Goal: Task Accomplishment & Management: Manage account settings

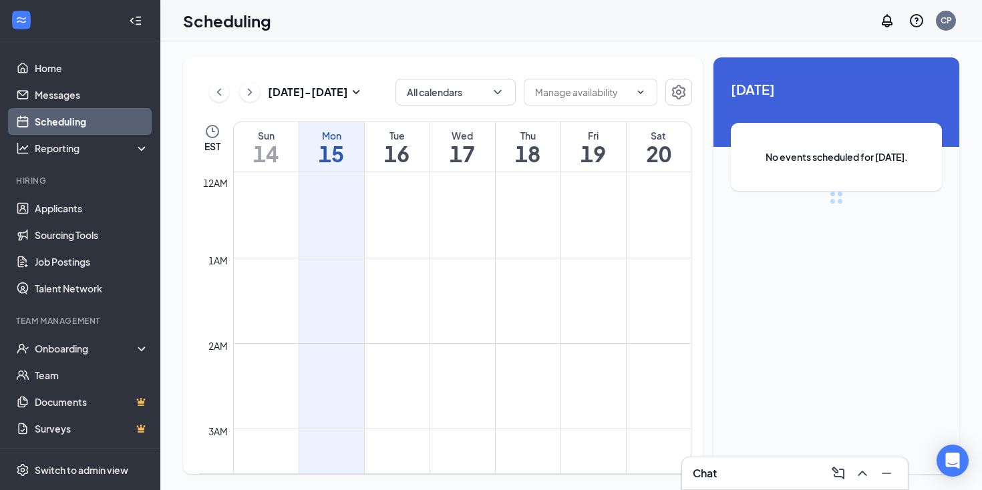
scroll to position [657, 0]
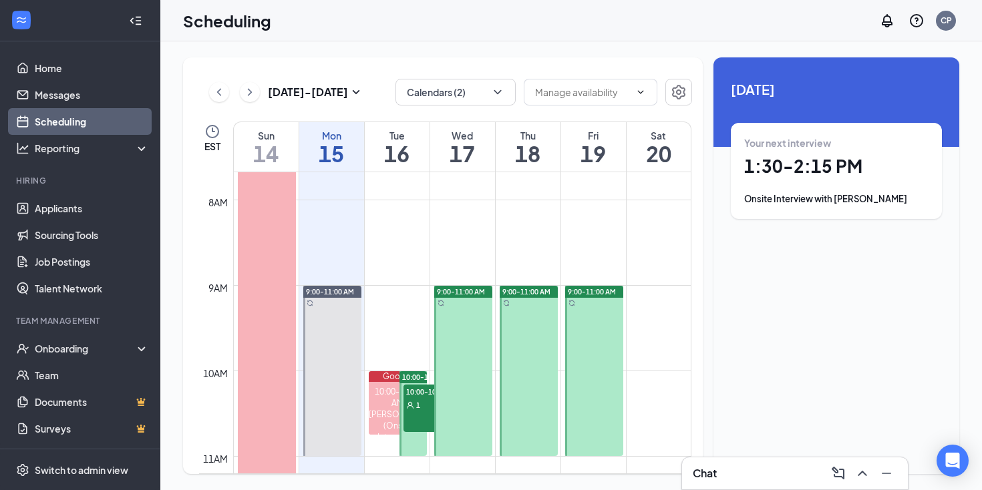
click at [778, 191] on div "Your next interview 1:30 - 2:15 PM Onsite Interview with [PERSON_NAME]" at bounding box center [836, 170] width 184 height 69
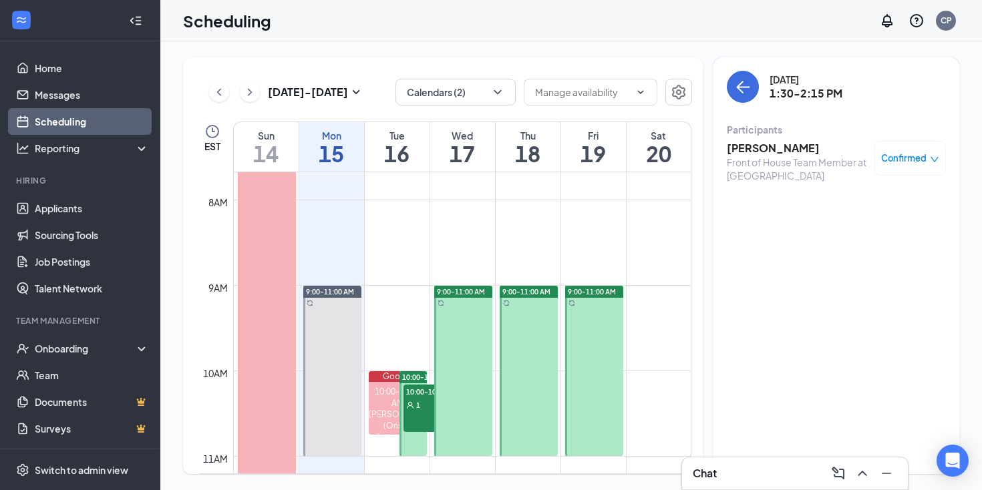
click at [774, 151] on h3 "[PERSON_NAME]" at bounding box center [797, 148] width 140 height 15
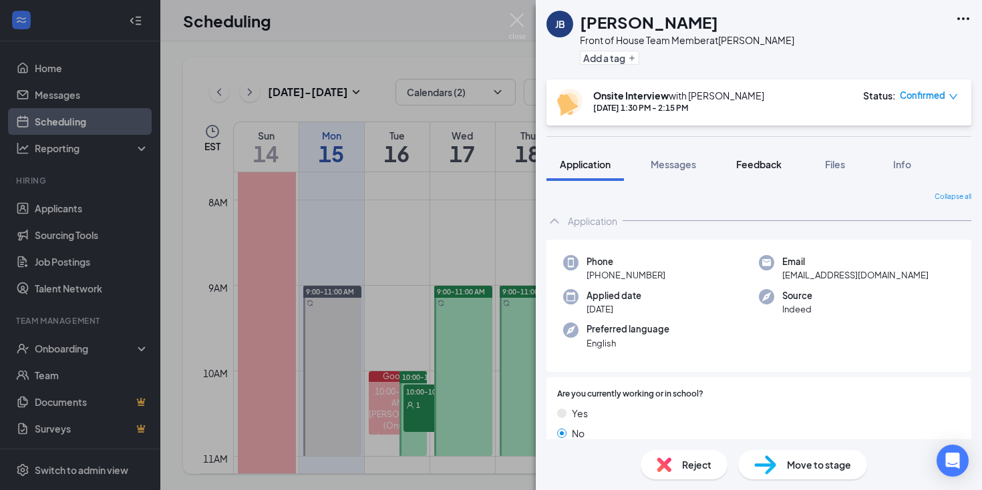
click at [764, 163] on span "Feedback" at bounding box center [758, 164] width 45 height 12
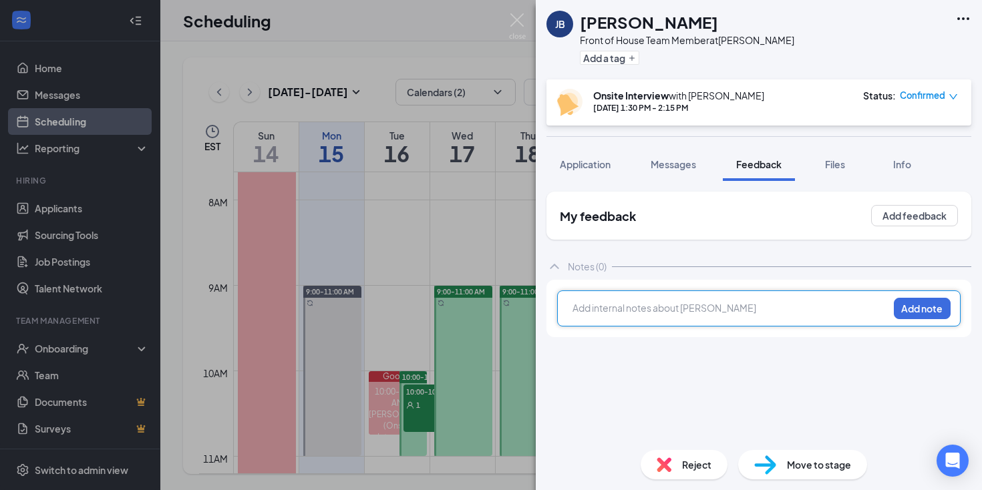
click at [652, 309] on div at bounding box center [730, 308] width 315 height 14
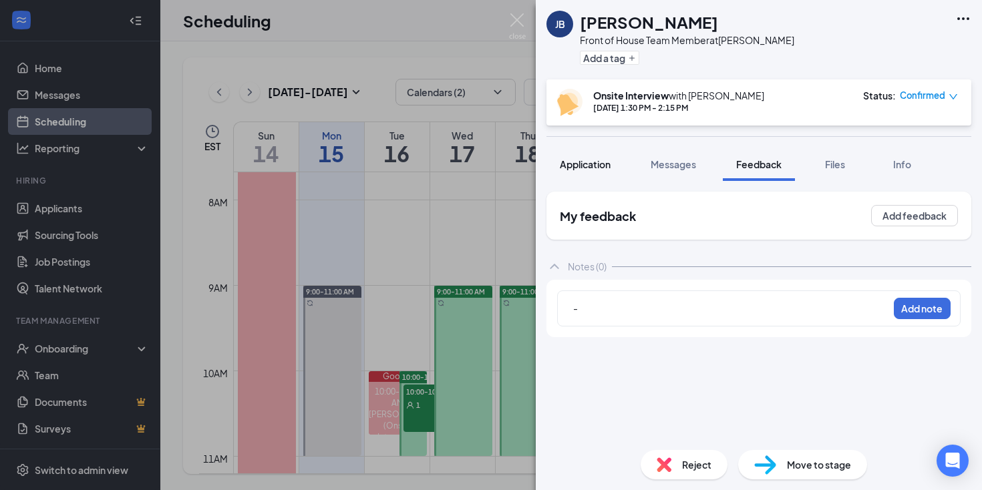
click at [593, 160] on span "Application" at bounding box center [585, 164] width 51 height 12
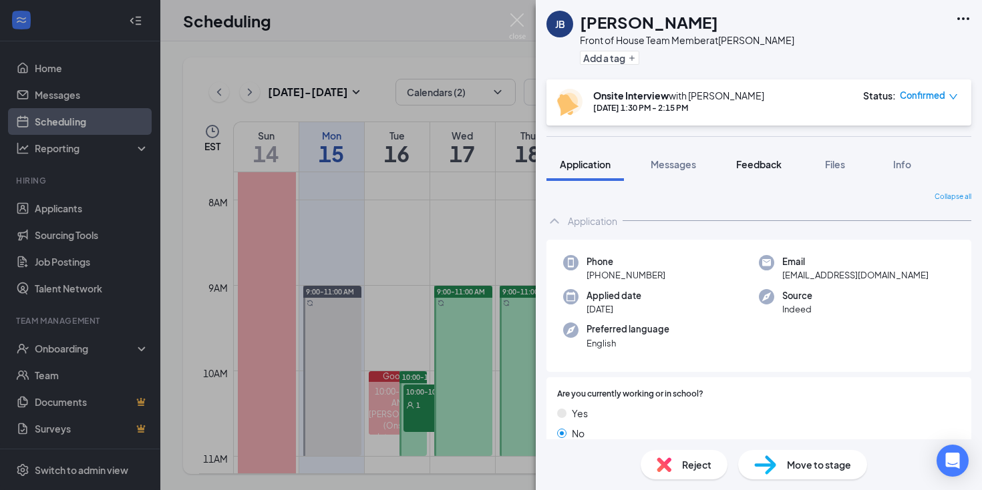
click at [760, 160] on span "Feedback" at bounding box center [758, 164] width 45 height 12
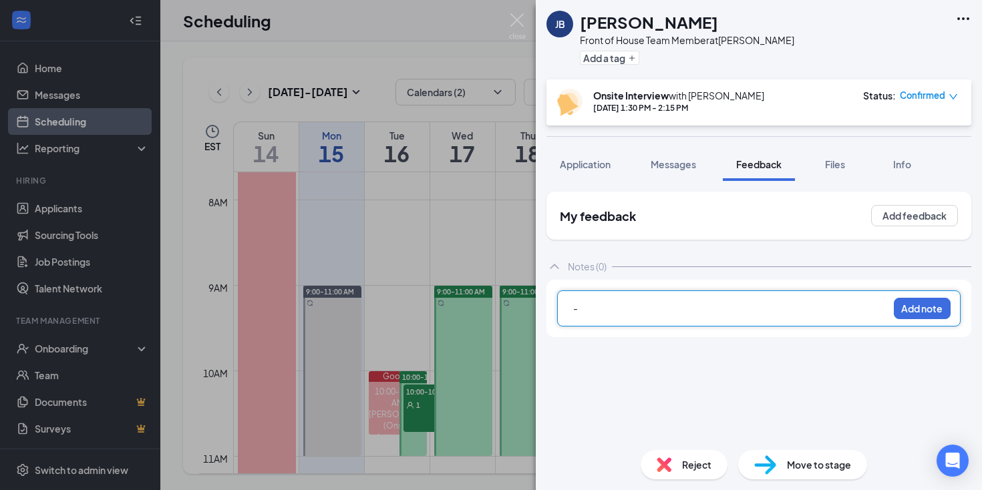
click at [593, 309] on div "-" at bounding box center [730, 308] width 315 height 14
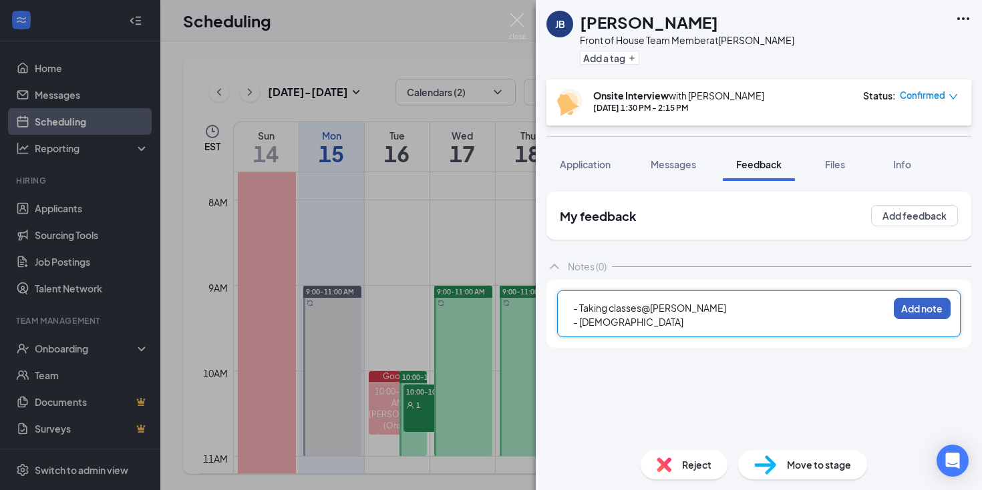
click at [919, 307] on button "Add note" at bounding box center [922, 308] width 57 height 21
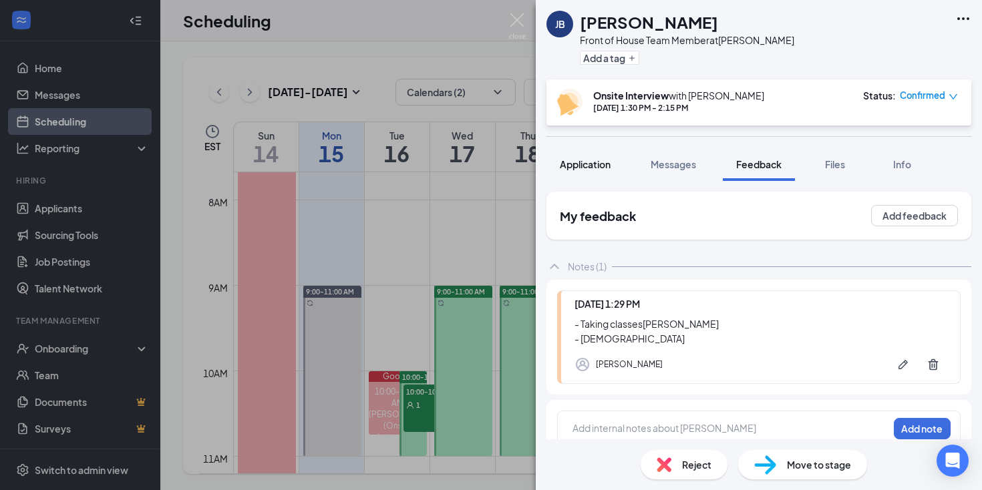
click at [587, 163] on span "Application" at bounding box center [585, 164] width 51 height 12
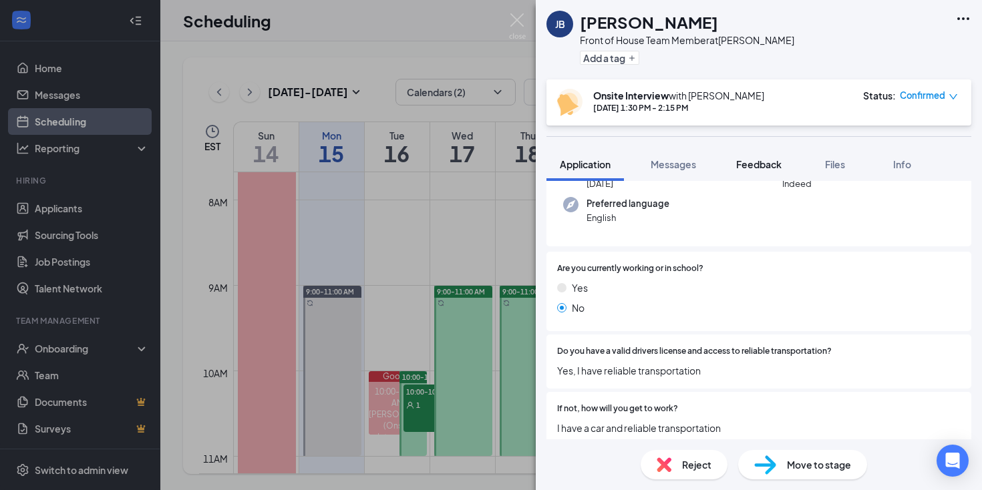
scroll to position [134, 0]
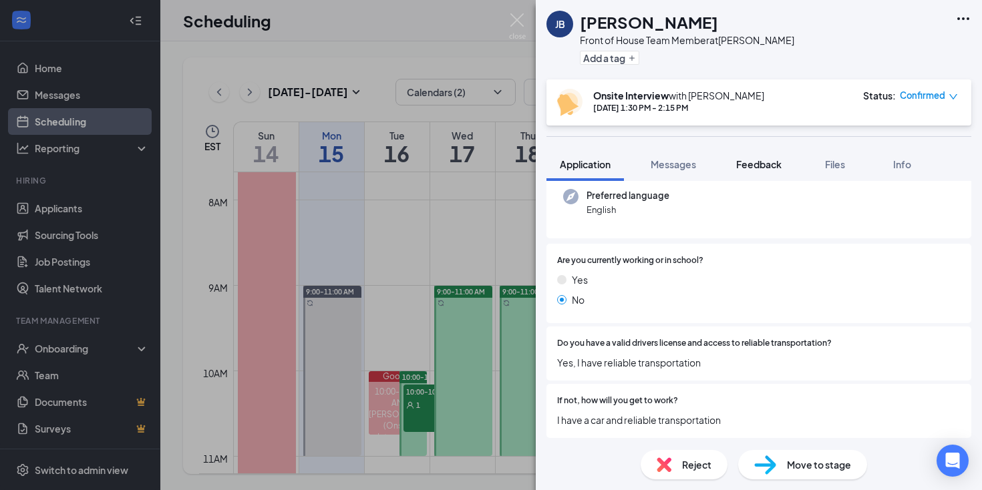
click at [752, 164] on span "Feedback" at bounding box center [758, 164] width 45 height 12
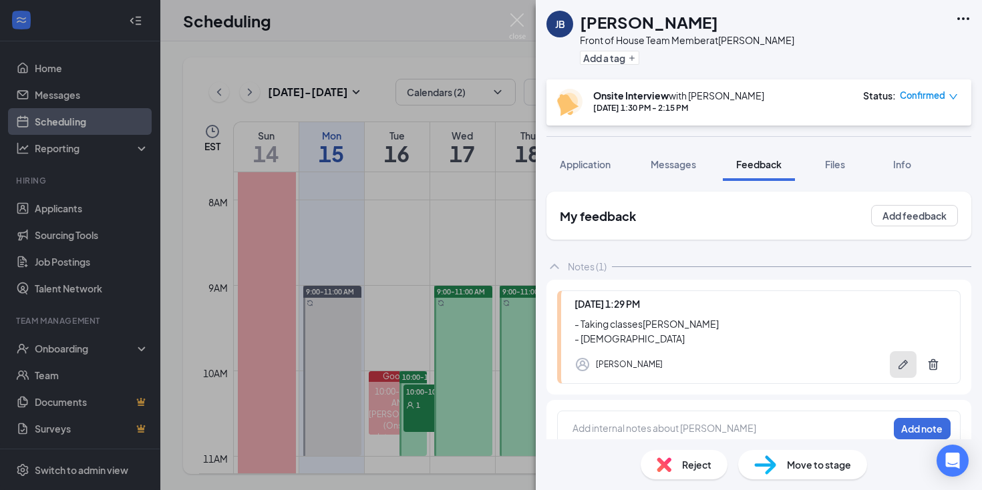
click at [906, 365] on icon "Pen" at bounding box center [902, 364] width 13 height 13
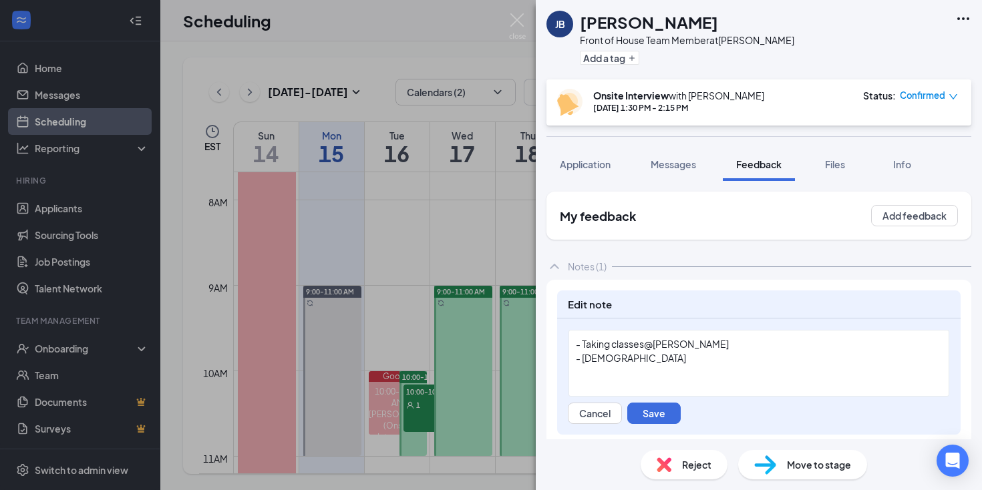
click at [643, 371] on div "- Taking classes @ Vance Granville - 21 yrs old" at bounding box center [758, 363] width 381 height 67
click at [660, 411] on button "Save" at bounding box center [653, 413] width 53 height 21
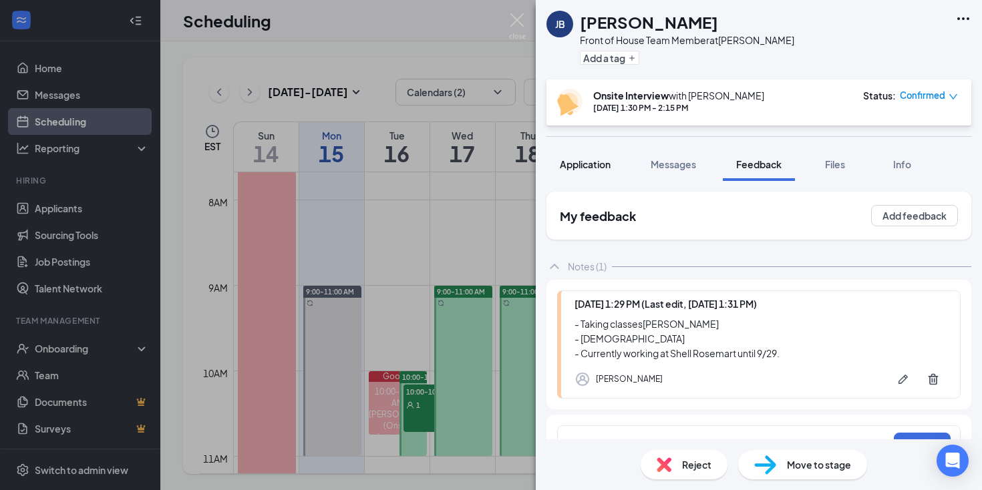
click at [578, 163] on span "Application" at bounding box center [585, 164] width 51 height 12
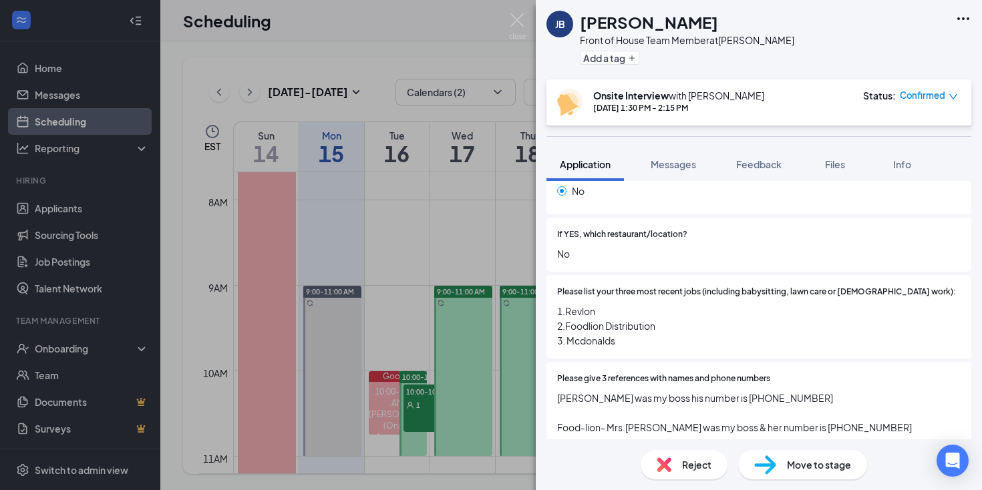
scroll to position [455, 0]
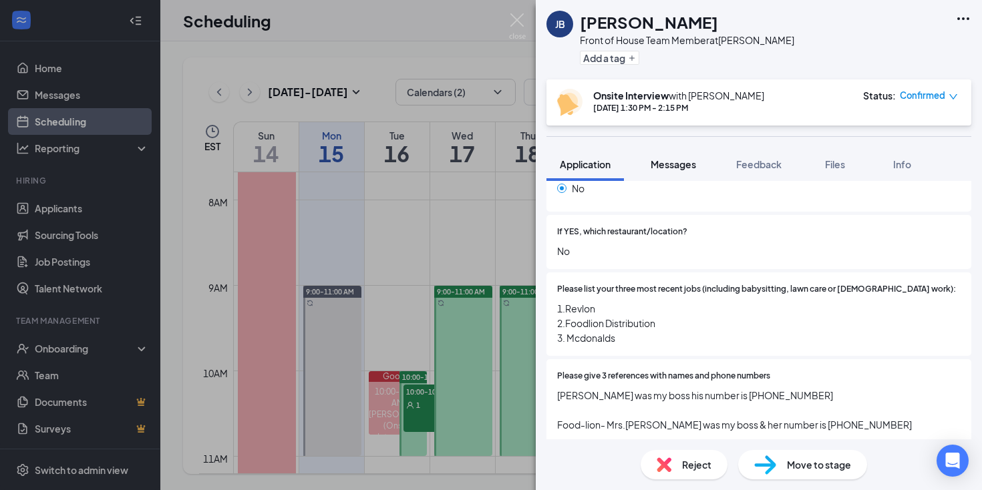
click at [670, 168] on span "Messages" at bounding box center [673, 164] width 45 height 12
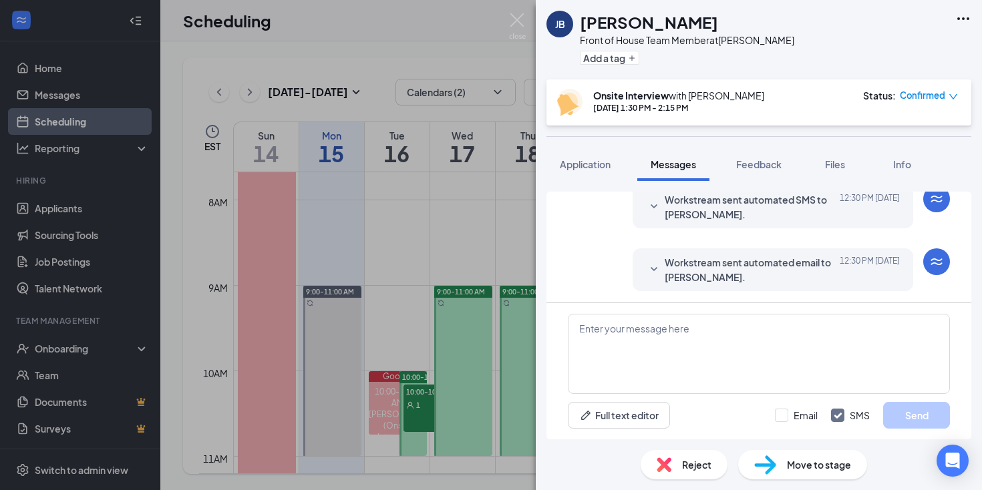
scroll to position [512, 0]
click at [754, 161] on span "Feedback" at bounding box center [758, 164] width 45 height 12
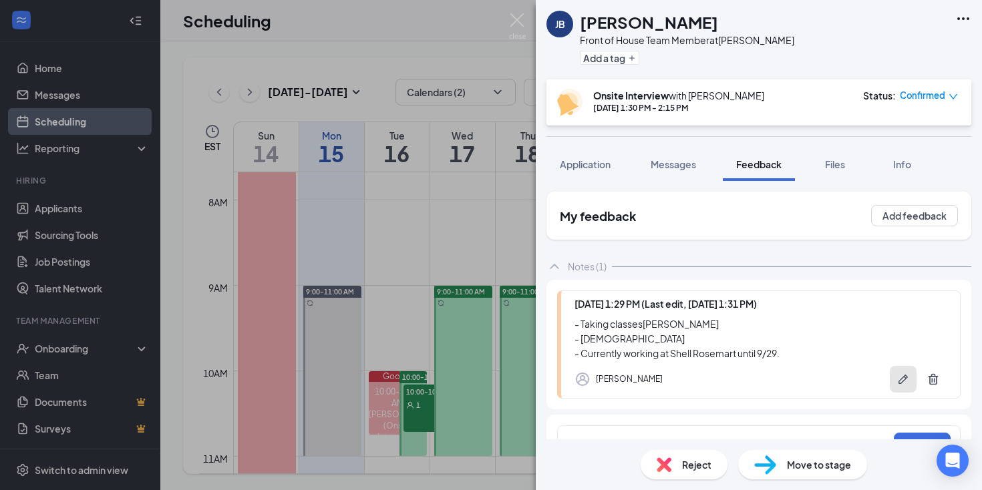
click at [897, 376] on icon "Pen" at bounding box center [902, 379] width 13 height 13
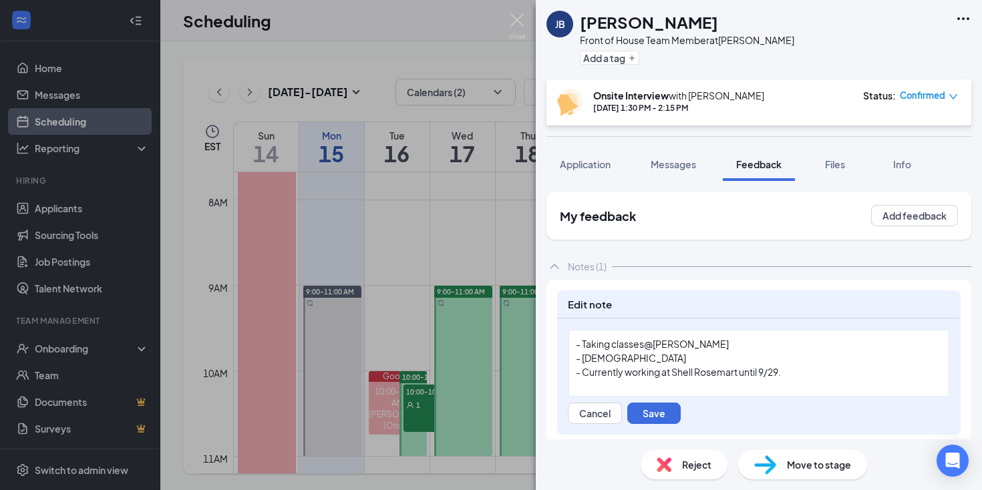
click at [852, 375] on div "- Currently working at Shell Rosemart until 9/29." at bounding box center [759, 372] width 366 height 14
click at [667, 409] on button "Save" at bounding box center [653, 413] width 53 height 21
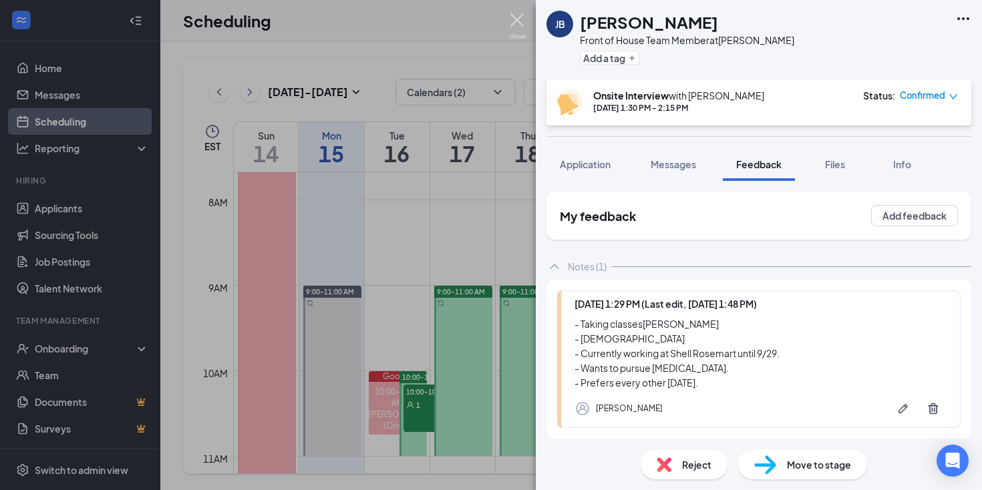
click at [514, 19] on img at bounding box center [517, 26] width 17 height 26
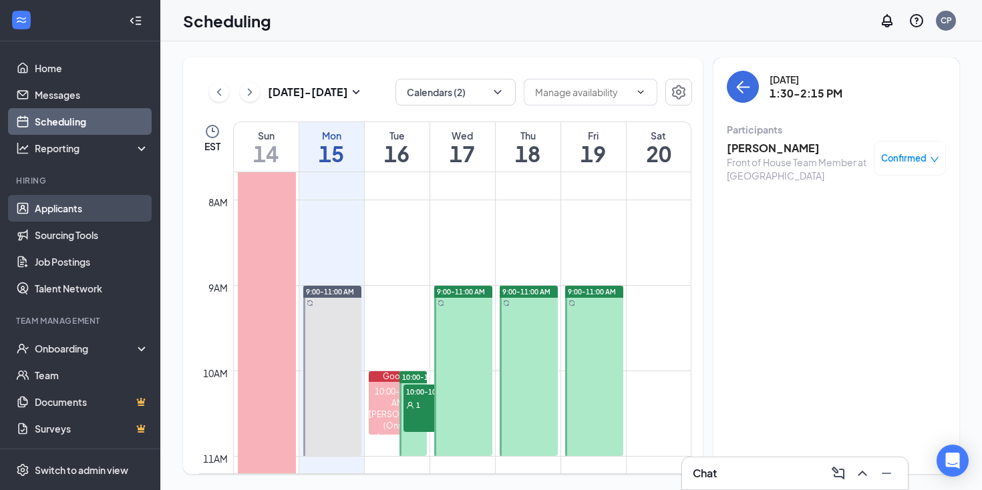
click at [71, 208] on link "Applicants" at bounding box center [92, 208] width 114 height 27
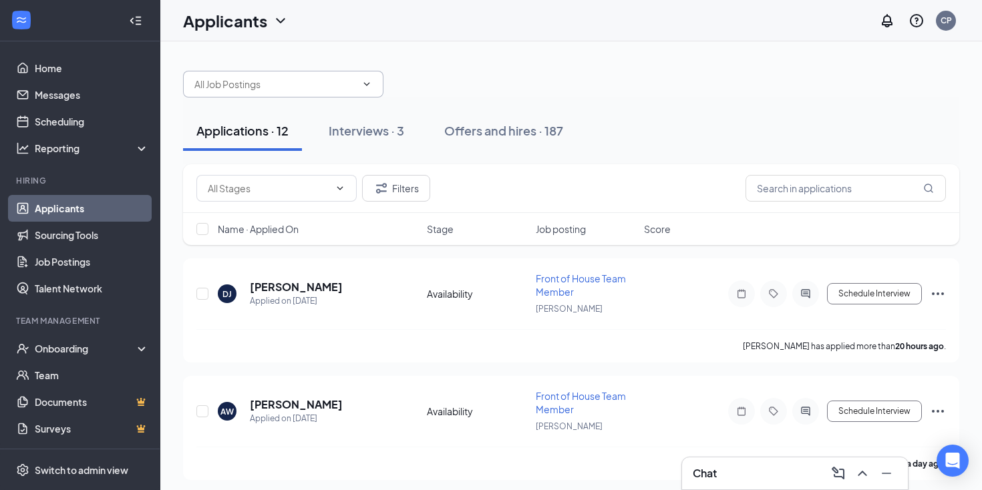
click at [258, 81] on input "text" at bounding box center [275, 84] width 162 height 15
type input "m"
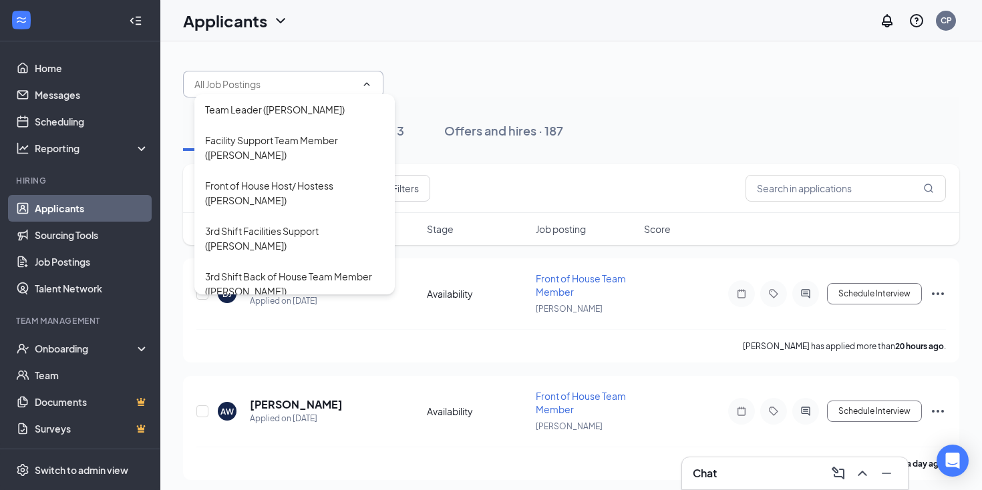
type input "j"
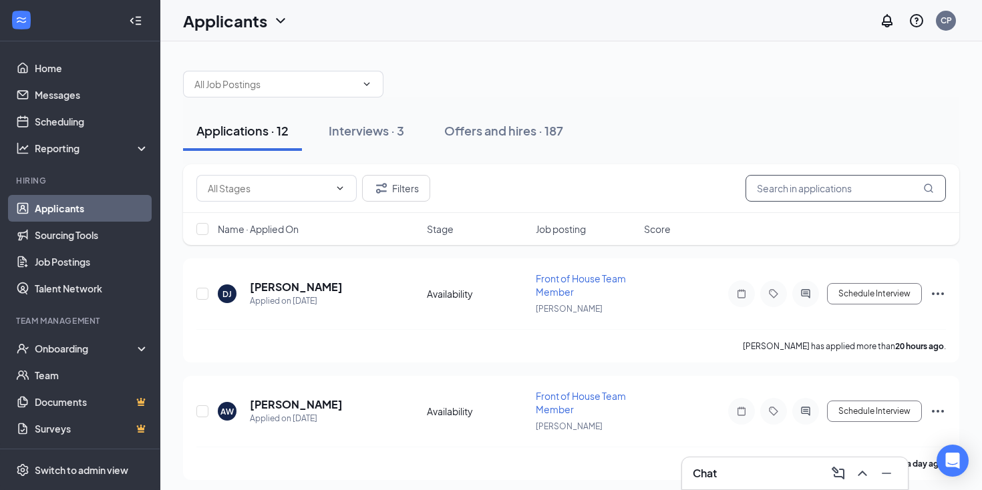
click at [772, 189] on input "text" at bounding box center [846, 188] width 200 height 27
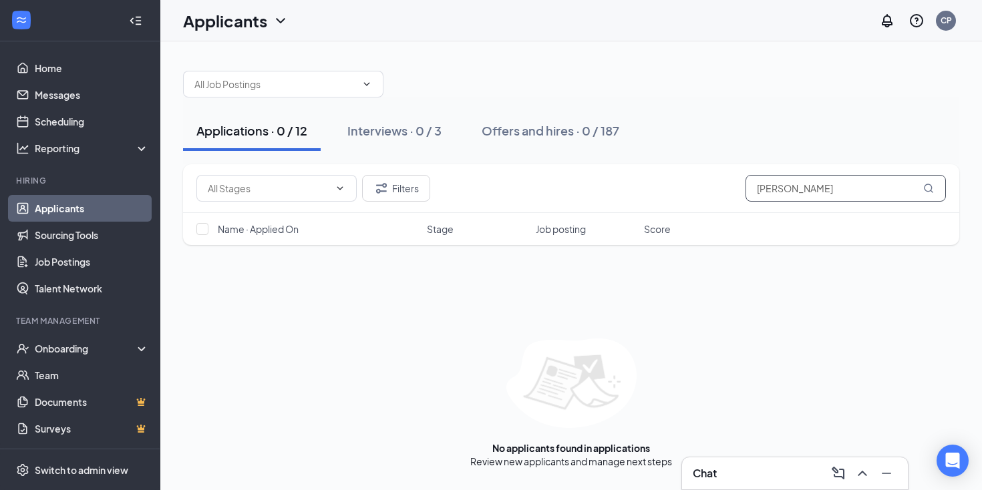
drag, startPoint x: 797, startPoint y: 190, endPoint x: 747, endPoint y: 188, distance: 50.1
click at [747, 189] on input "marquise jefferson" at bounding box center [846, 188] width 200 height 27
click at [415, 190] on button "Filters" at bounding box center [396, 188] width 68 height 27
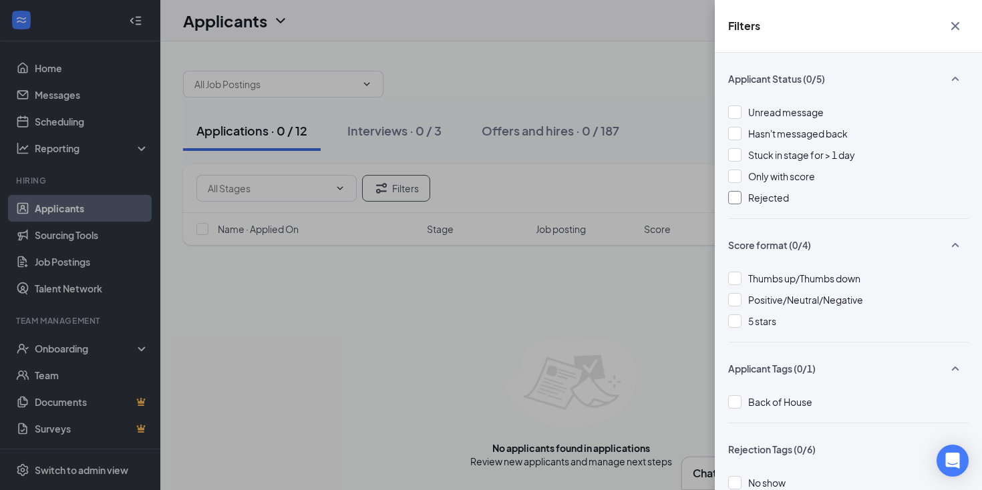
click at [733, 196] on div at bounding box center [734, 197] width 13 height 13
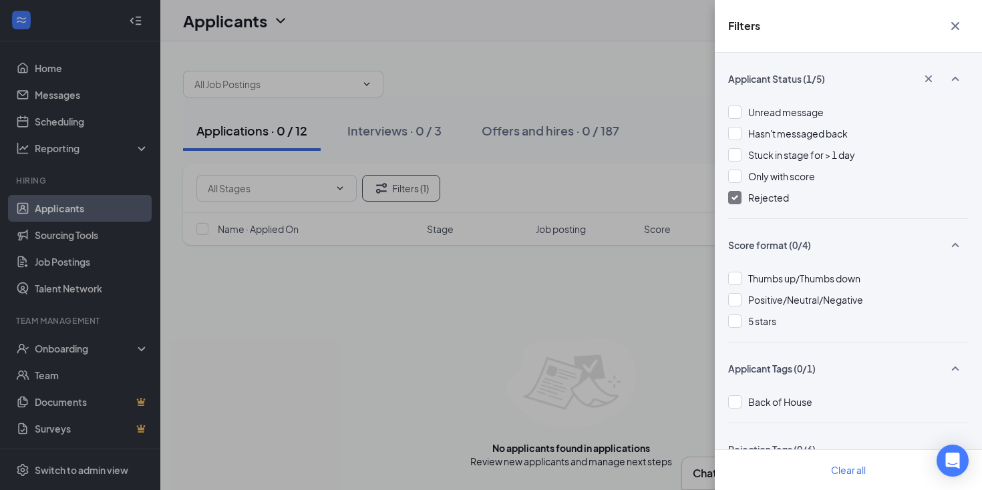
click at [956, 24] on icon "Cross" at bounding box center [955, 26] width 8 height 8
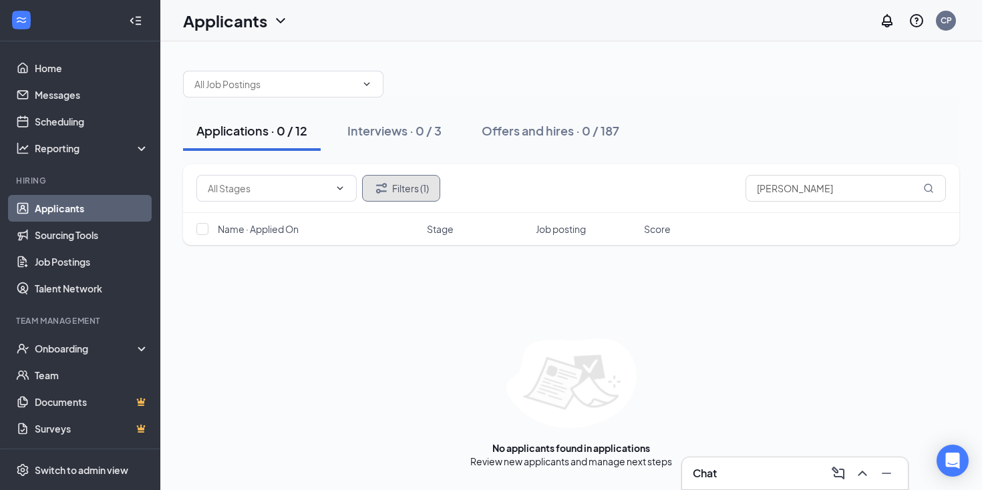
click at [387, 195] on icon "Filter" at bounding box center [381, 188] width 16 height 16
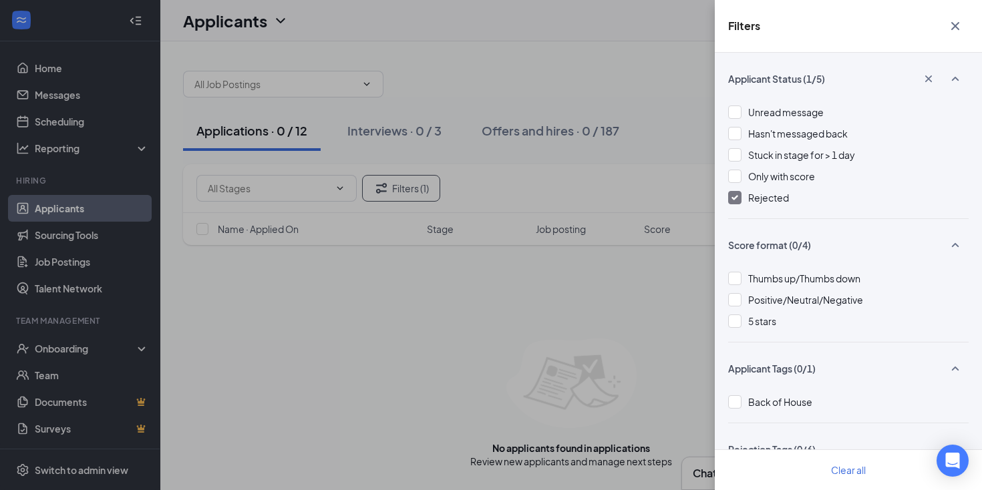
click at [732, 196] on img at bounding box center [734, 197] width 7 height 5
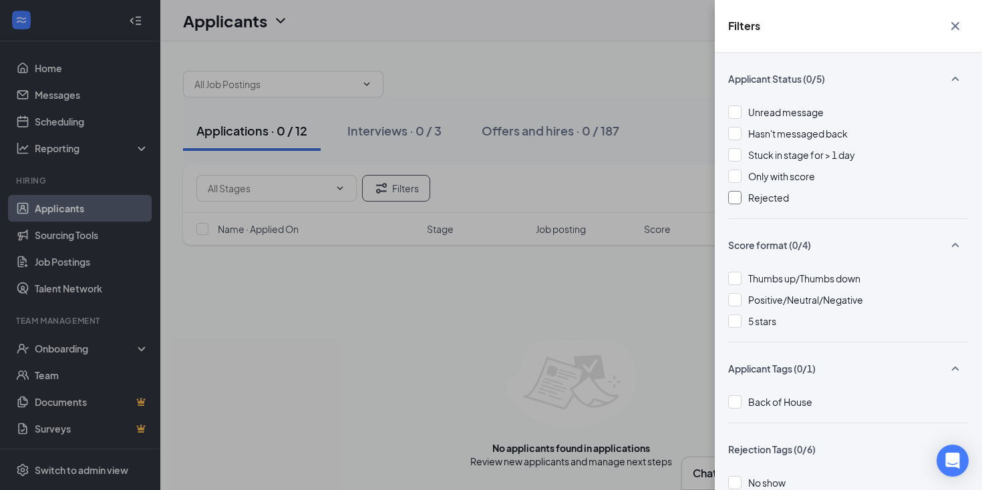
click at [949, 25] on icon "Cross" at bounding box center [955, 26] width 16 height 16
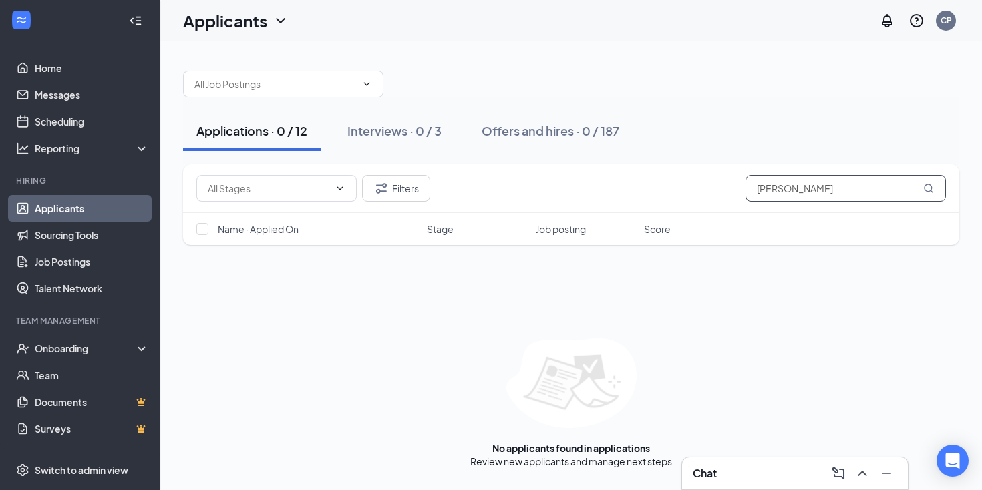
drag, startPoint x: 796, startPoint y: 188, endPoint x: 728, endPoint y: 186, distance: 68.2
click at [728, 186] on div "Filters markeise jefferson" at bounding box center [571, 188] width 750 height 27
type input "jefferson"
click at [373, 132] on div "Interviews · 0 / 3" at bounding box center [394, 130] width 94 height 17
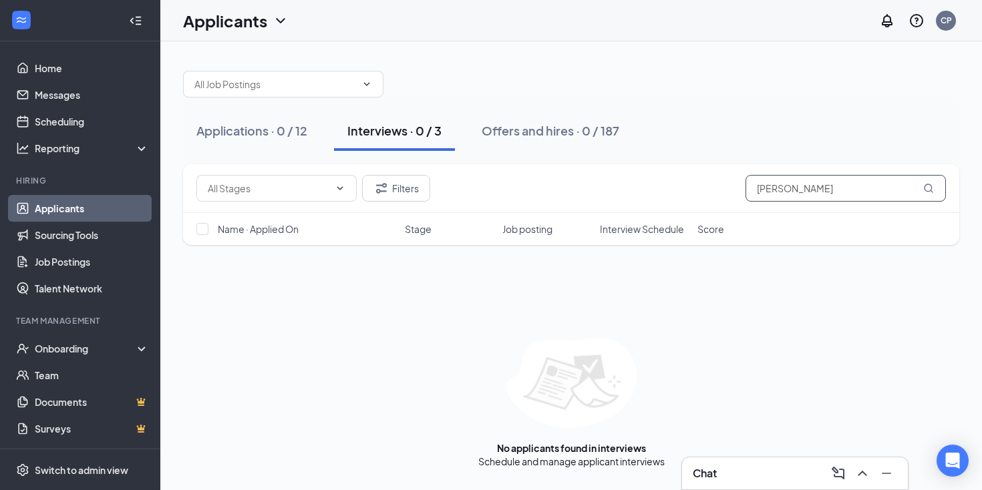
drag, startPoint x: 808, startPoint y: 194, endPoint x: 728, endPoint y: 190, distance: 79.6
click at [728, 190] on div "Filters jefferson" at bounding box center [571, 188] width 750 height 27
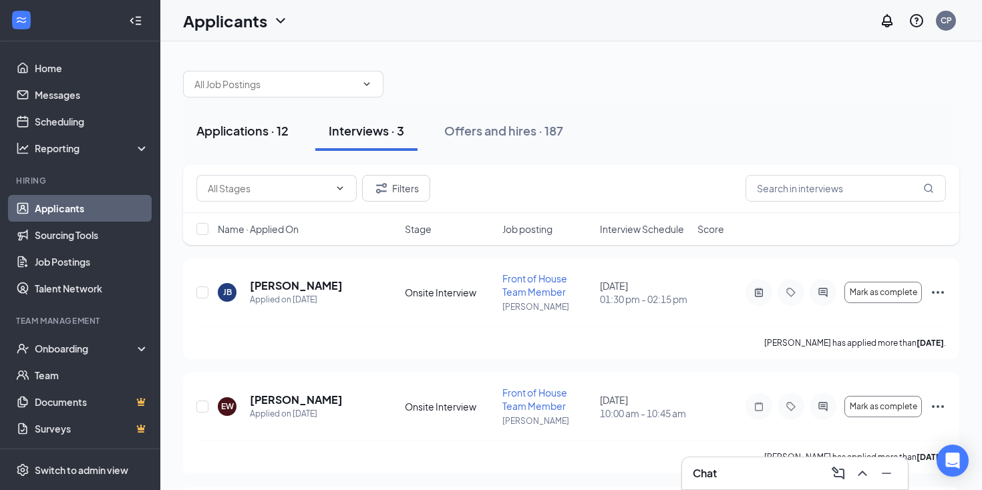
click at [265, 132] on div "Applications · 12" at bounding box center [242, 130] width 92 height 17
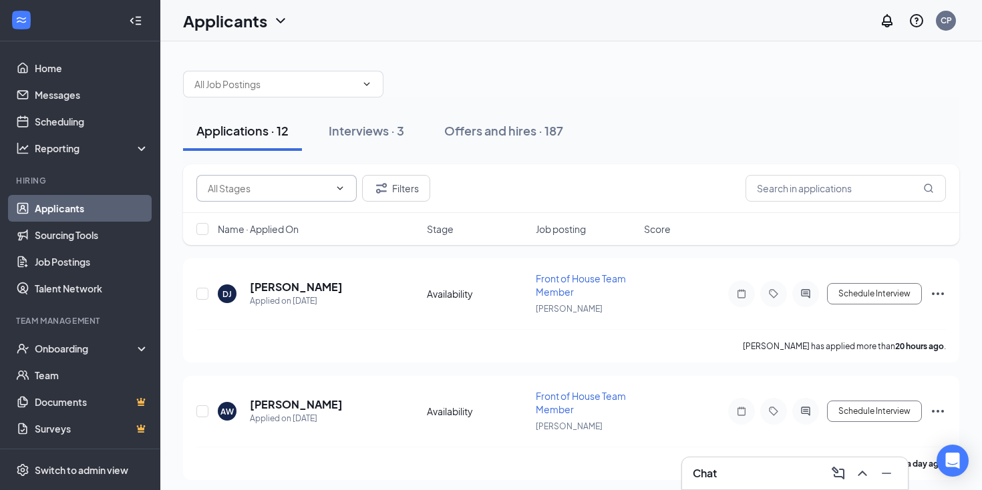
click at [345, 191] on icon "ChevronDown" at bounding box center [340, 188] width 11 height 11
click at [333, 187] on span at bounding box center [338, 188] width 13 height 11
click at [383, 190] on icon "Filter" at bounding box center [381, 188] width 16 height 16
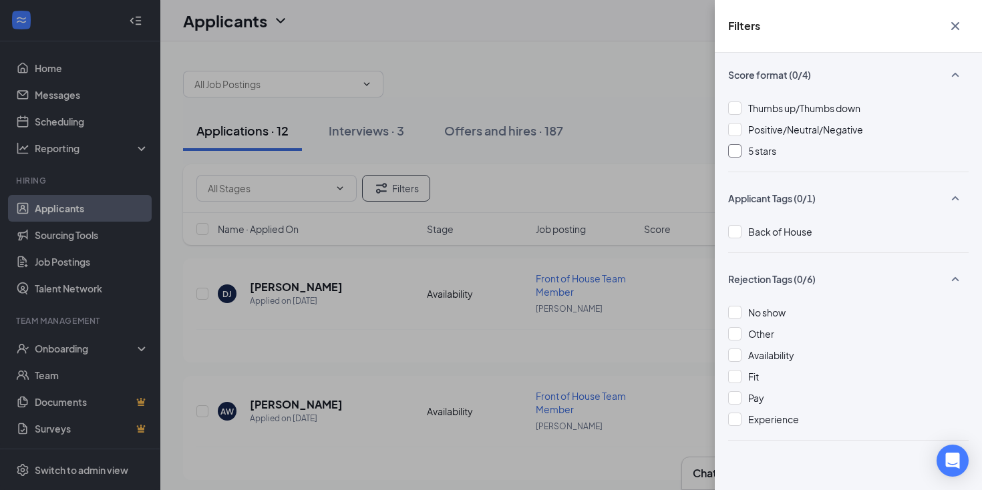
scroll to position [176, 0]
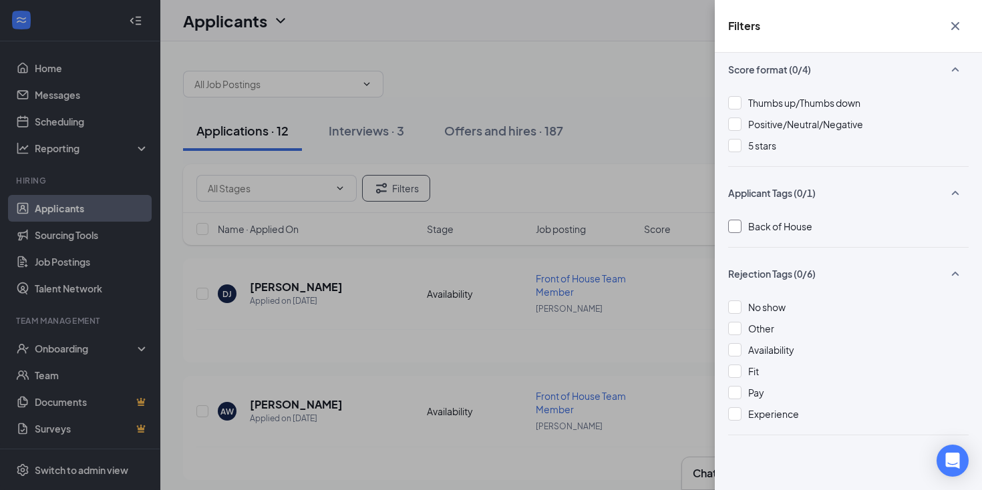
click at [733, 229] on div at bounding box center [734, 226] width 13 height 13
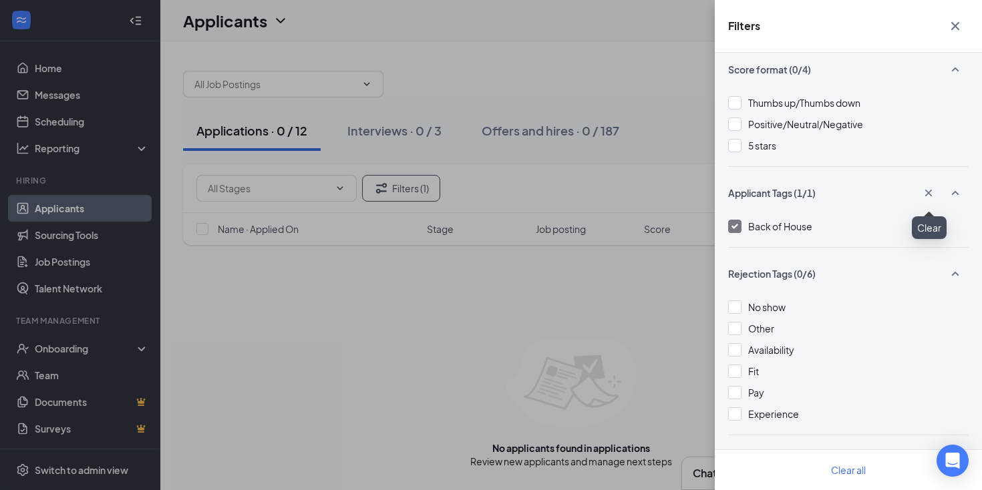
click at [929, 185] on button "button" at bounding box center [928, 193] width 27 height 23
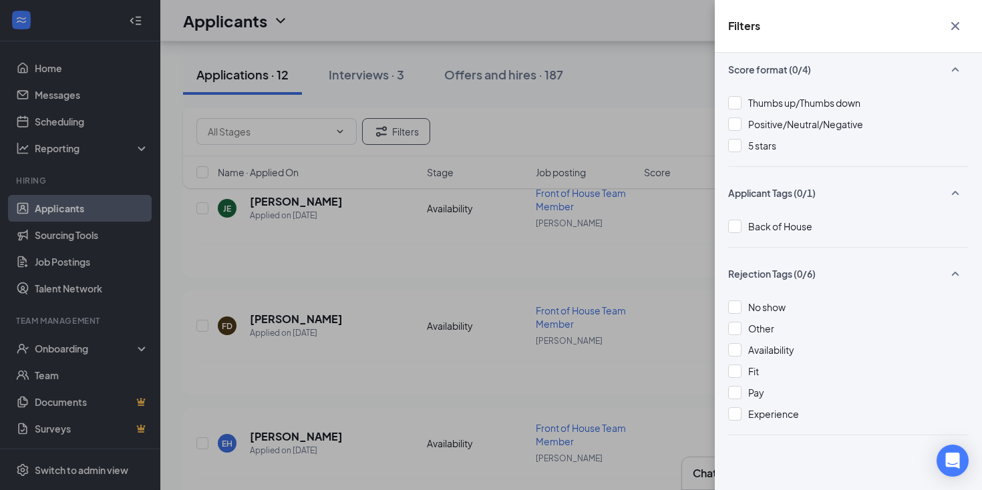
scroll to position [1170, 0]
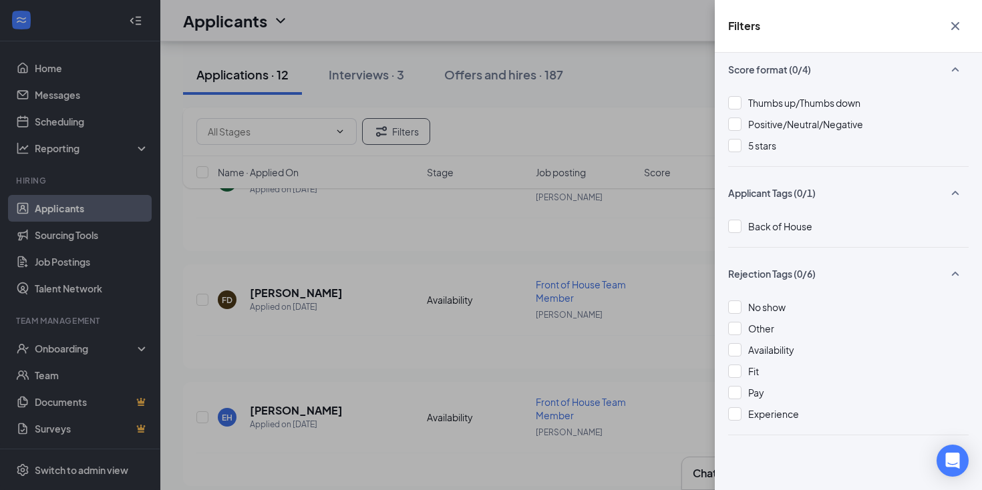
click at [956, 25] on icon "Cross" at bounding box center [955, 26] width 8 height 8
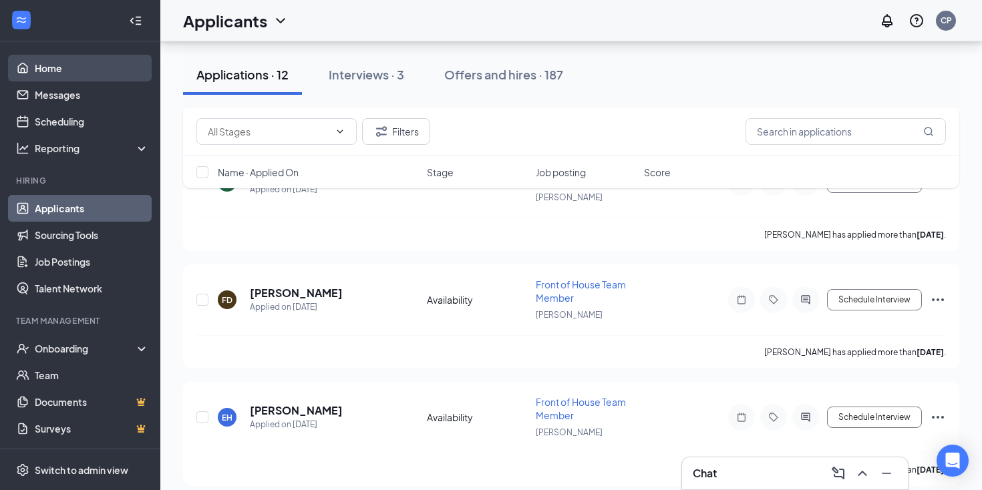
click at [35, 67] on link "Home" at bounding box center [92, 68] width 114 height 27
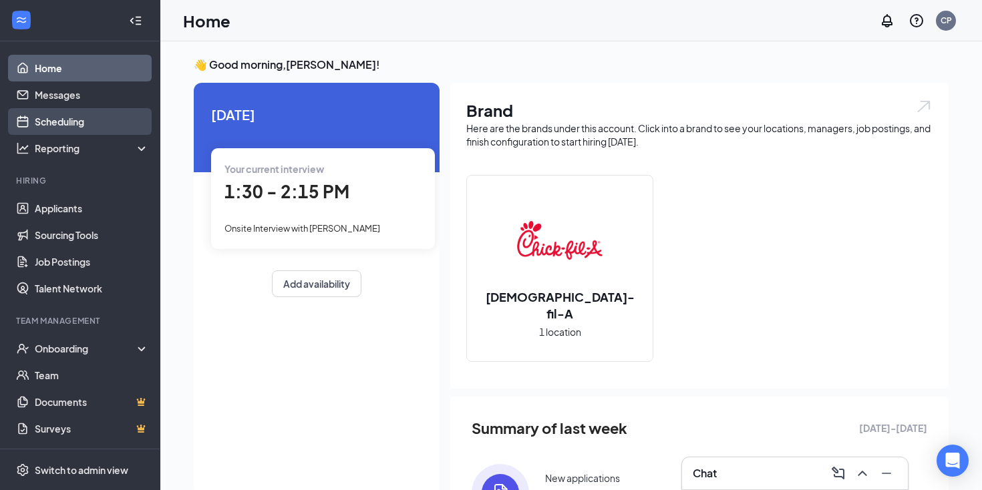
click at [63, 127] on link "Scheduling" at bounding box center [92, 121] width 114 height 27
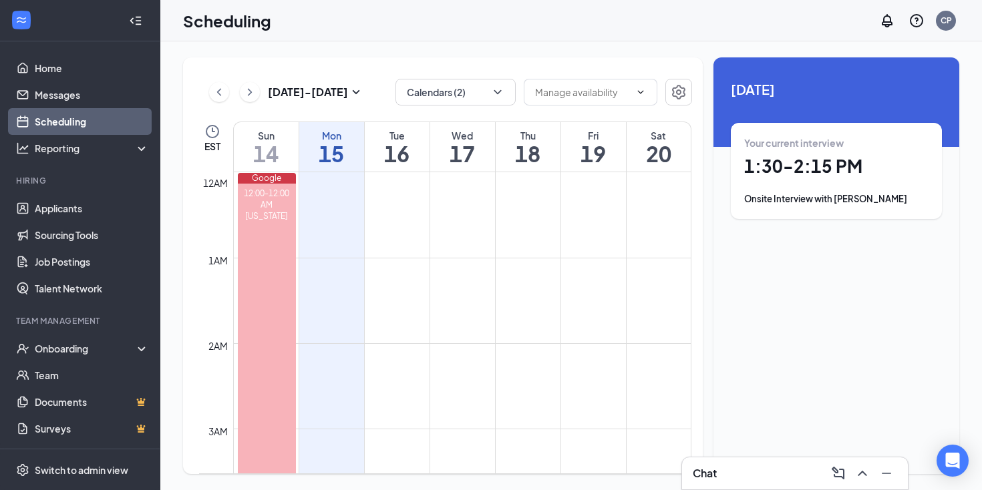
scroll to position [657, 0]
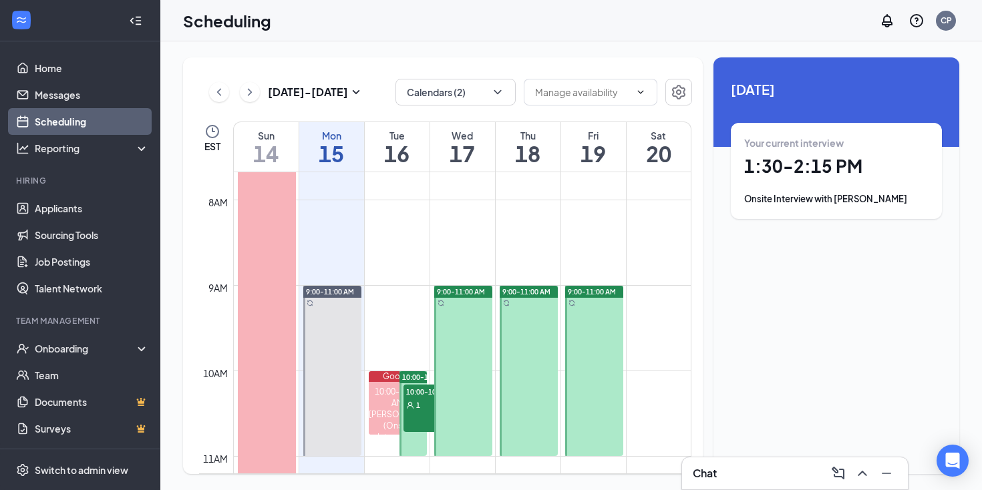
click at [831, 164] on h1 "1:30 - 2:15 PM" at bounding box center [836, 166] width 184 height 23
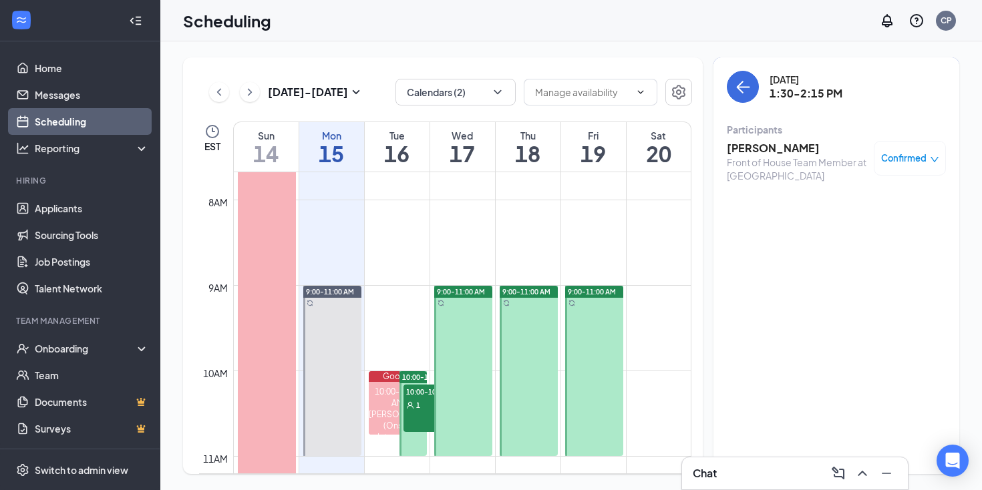
click at [766, 153] on h3 "[PERSON_NAME]" at bounding box center [797, 148] width 140 height 15
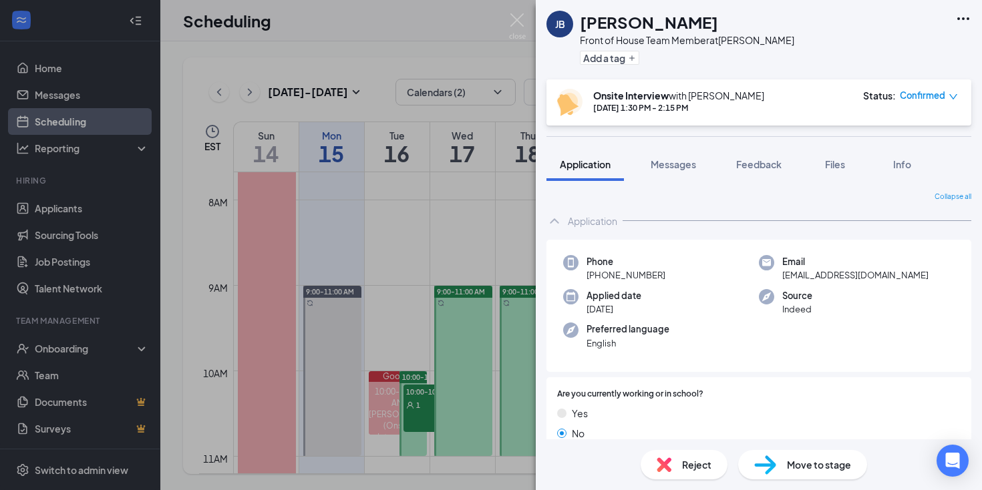
click at [951, 96] on icon "down" at bounding box center [953, 96] width 9 height 9
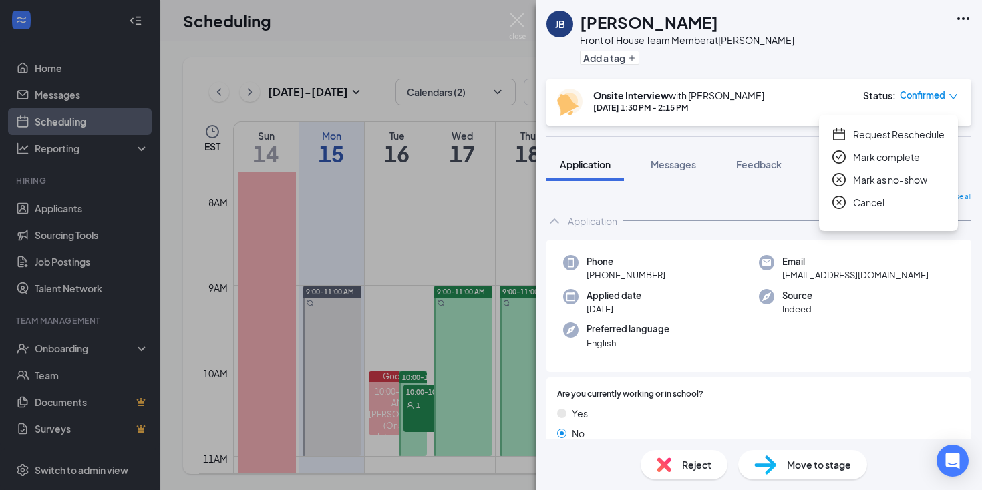
click at [875, 158] on span "Mark complete" at bounding box center [886, 157] width 67 height 15
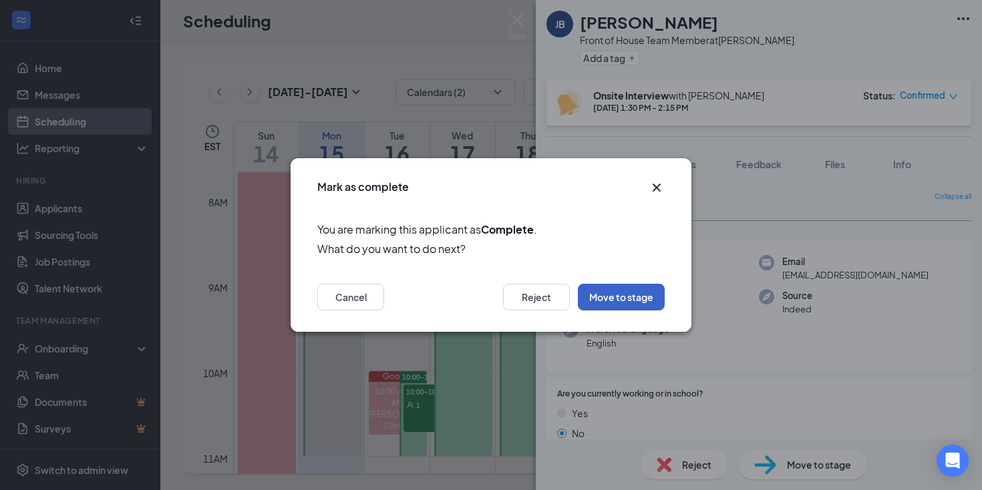
click at [626, 291] on button "Move to stage" at bounding box center [621, 297] width 87 height 27
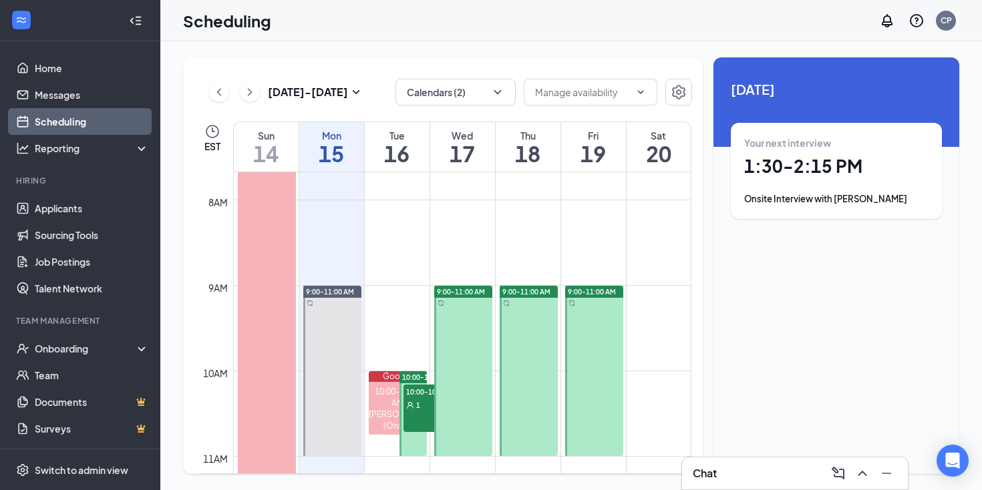
click at [823, 170] on h1 "1:30 - 2:15 PM" at bounding box center [836, 166] width 184 height 23
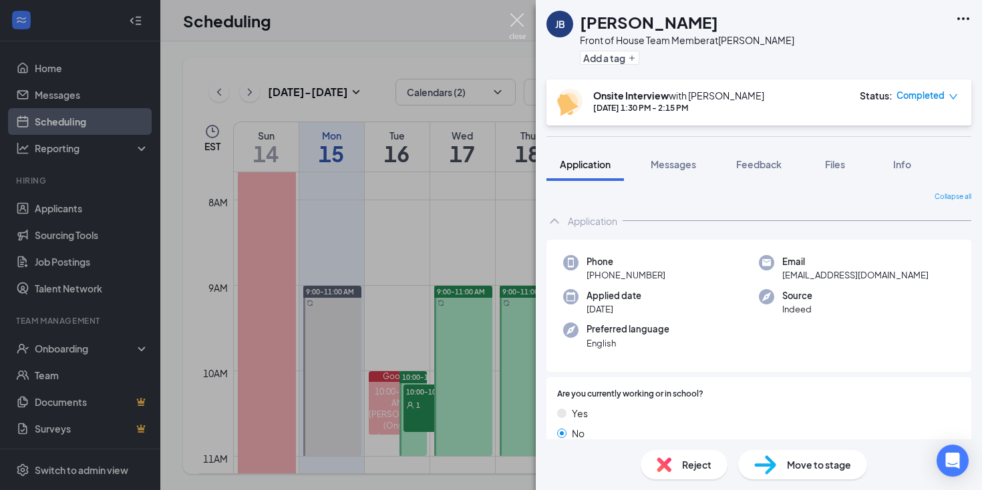
click at [512, 21] on img at bounding box center [517, 26] width 17 height 26
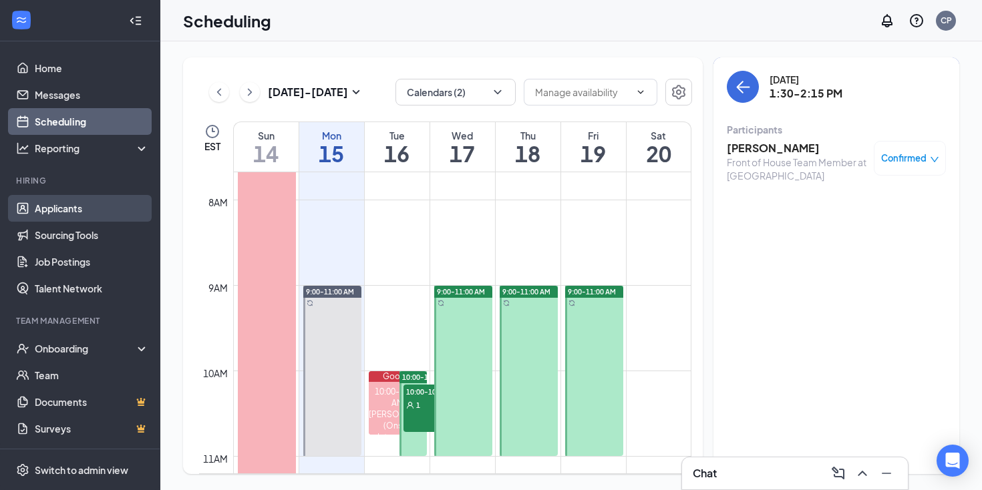
click at [63, 210] on link "Applicants" at bounding box center [92, 208] width 114 height 27
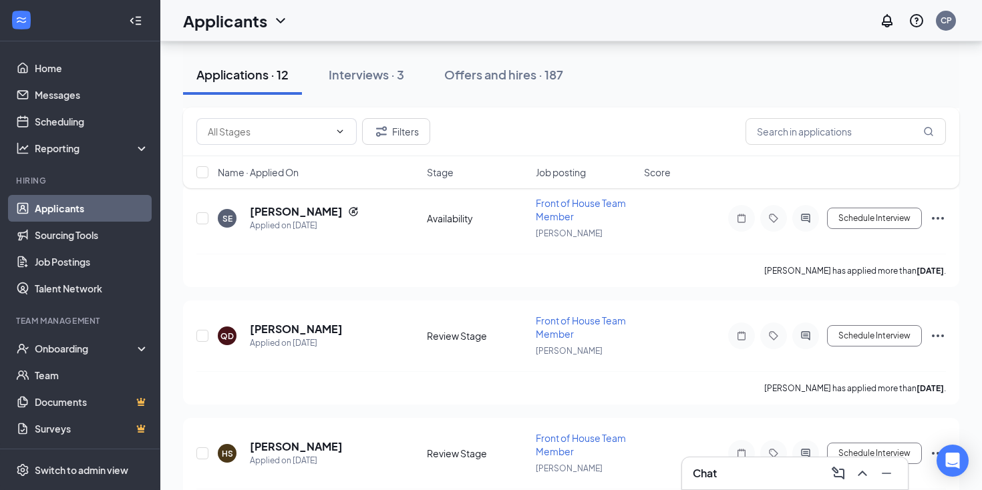
scroll to position [422, 0]
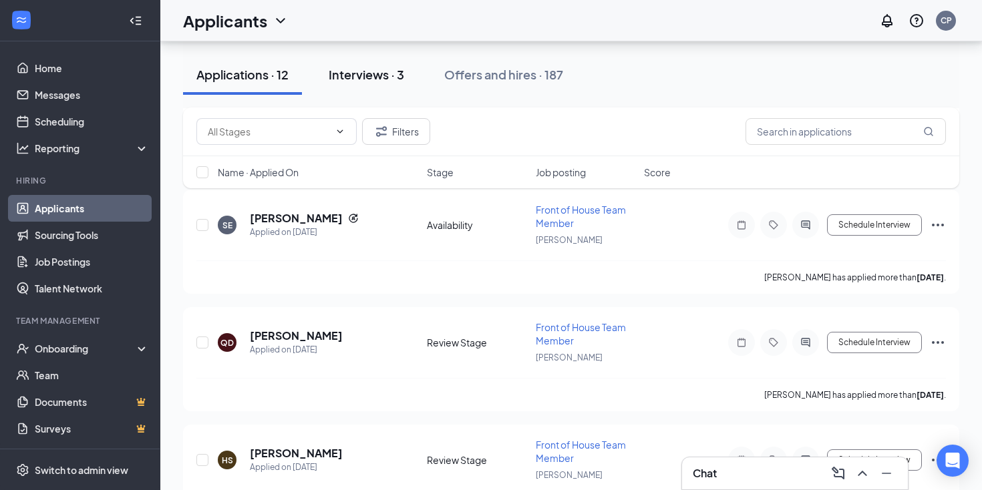
click at [363, 73] on div "Interviews · 3" at bounding box center [366, 74] width 75 height 17
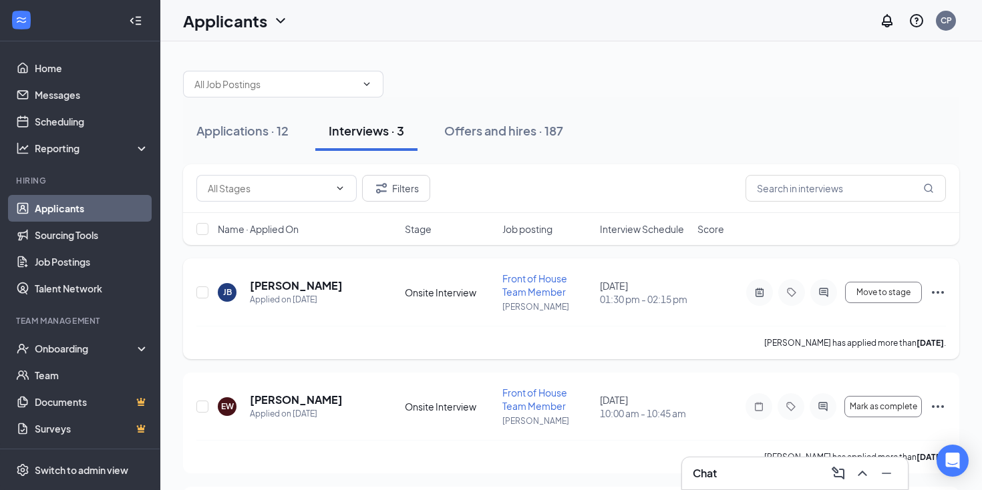
scroll to position [1, 0]
click at [876, 296] on span "Move to stage" at bounding box center [883, 291] width 54 height 9
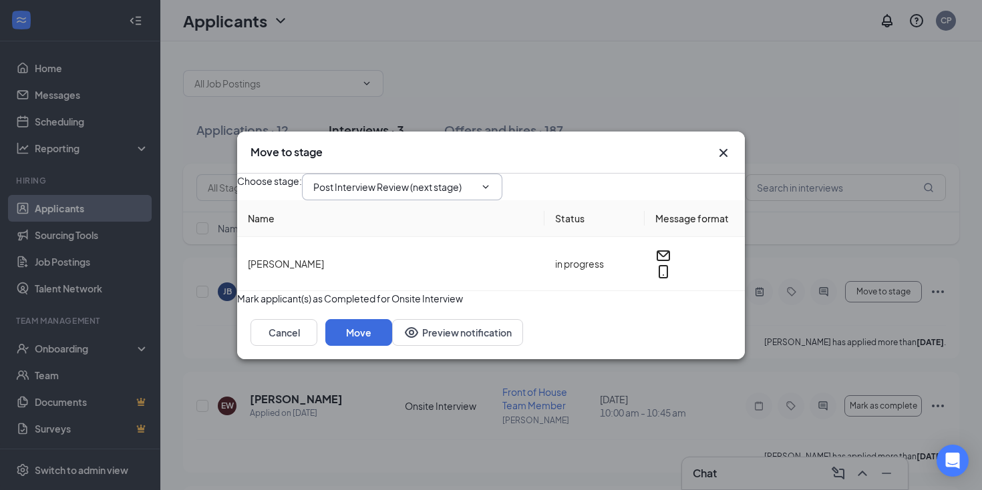
click at [489, 185] on icon "ChevronDown" at bounding box center [486, 186] width 6 height 3
click at [392, 346] on button "Move" at bounding box center [358, 332] width 67 height 27
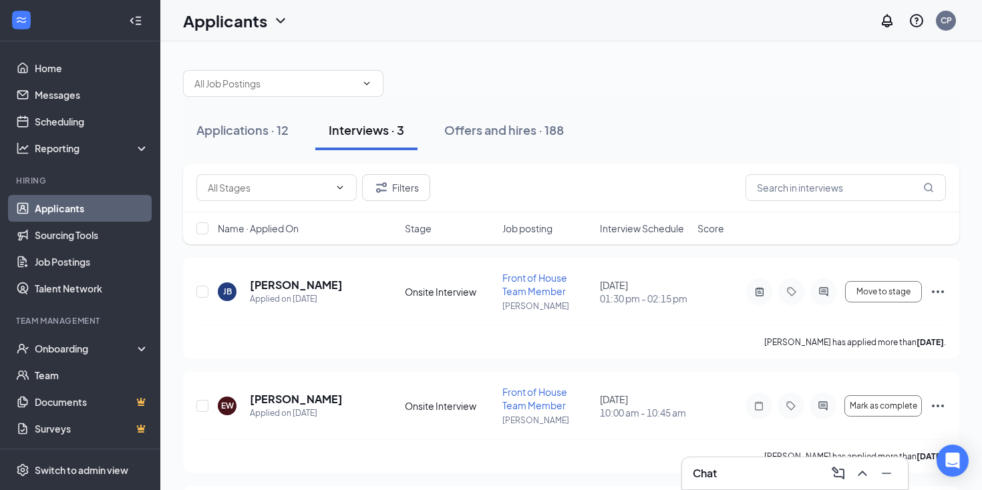
scroll to position [0, 0]
click at [494, 126] on div "Offers and hires · 188" at bounding box center [504, 130] width 120 height 17
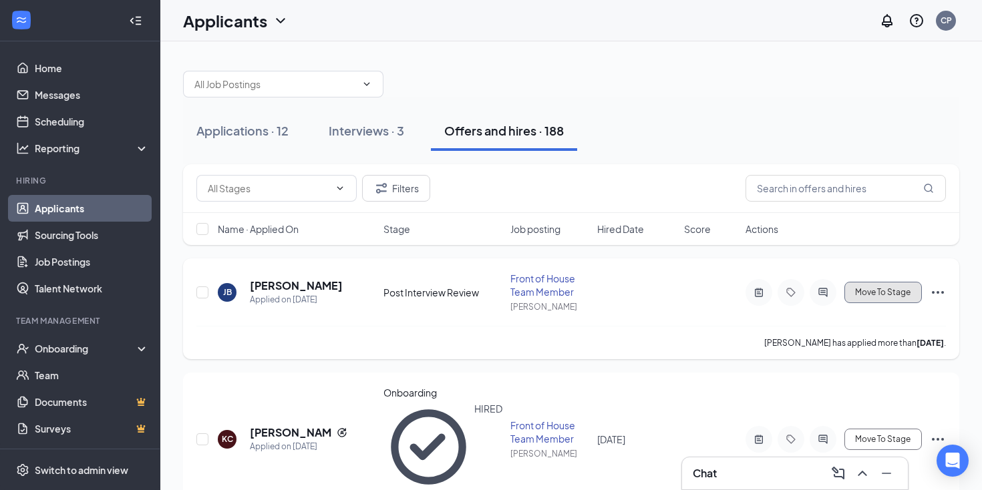
click at [880, 295] on span "Move To Stage" at bounding box center [882, 292] width 55 height 9
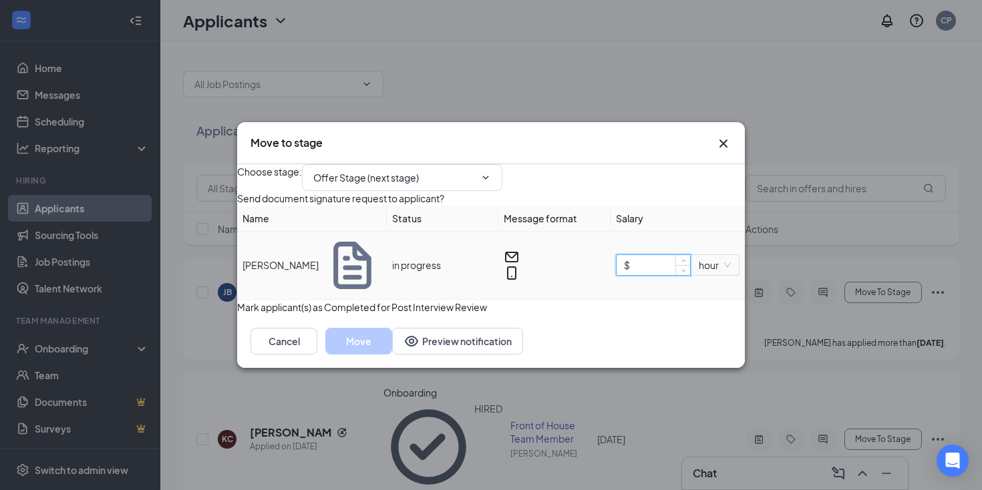
click at [641, 275] on input "$" at bounding box center [653, 265] width 73 height 20
type input "$ 12"
click at [392, 355] on button "Move" at bounding box center [358, 341] width 67 height 27
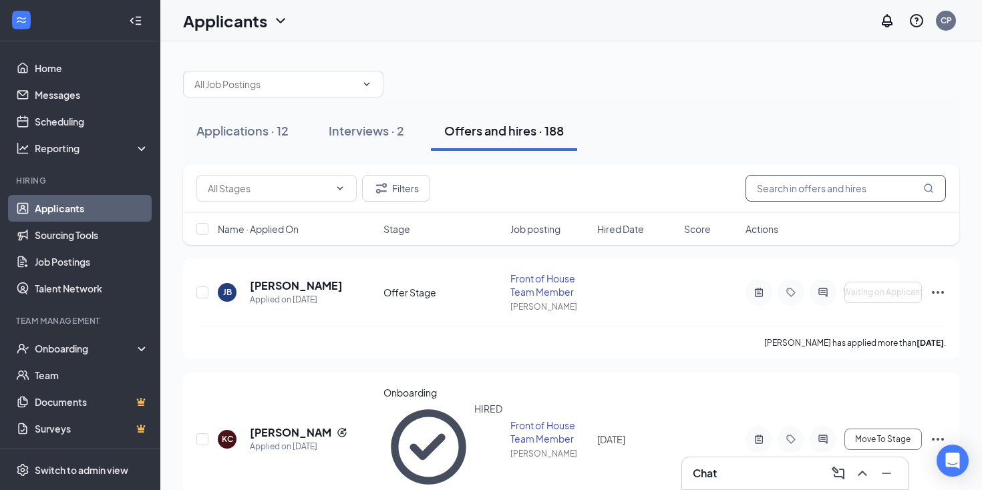
click at [791, 190] on input "text" at bounding box center [846, 188] width 200 height 27
click at [239, 129] on div "Applications · 12" at bounding box center [242, 130] width 92 height 17
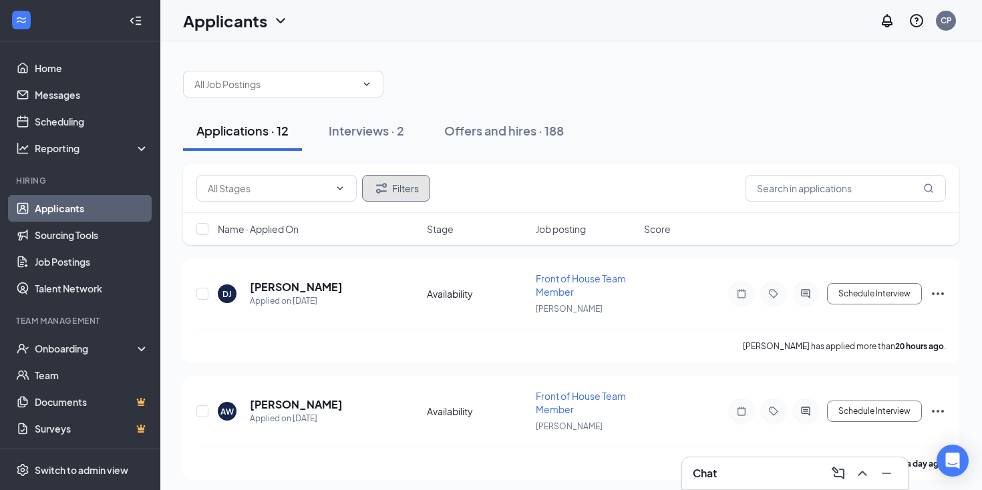
click at [383, 180] on icon "Filter" at bounding box center [381, 188] width 16 height 16
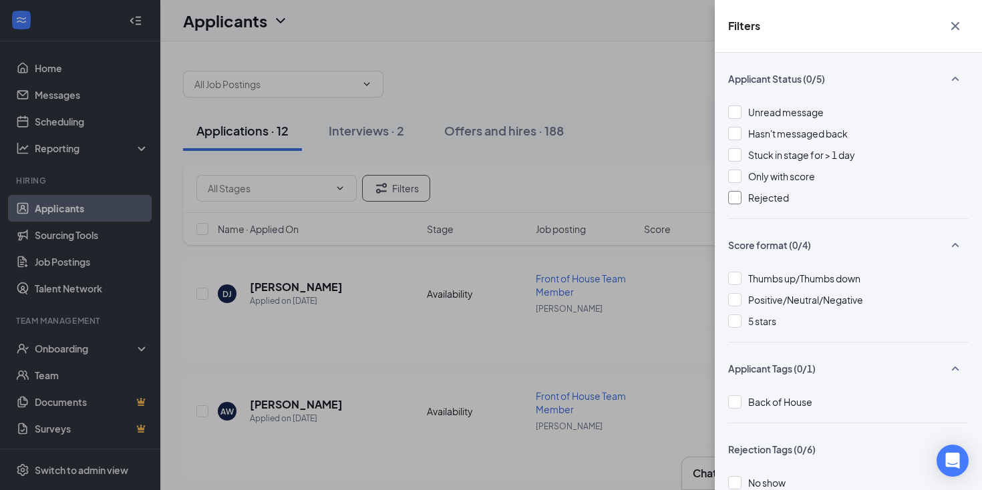
click at [736, 195] on div at bounding box center [734, 197] width 13 height 13
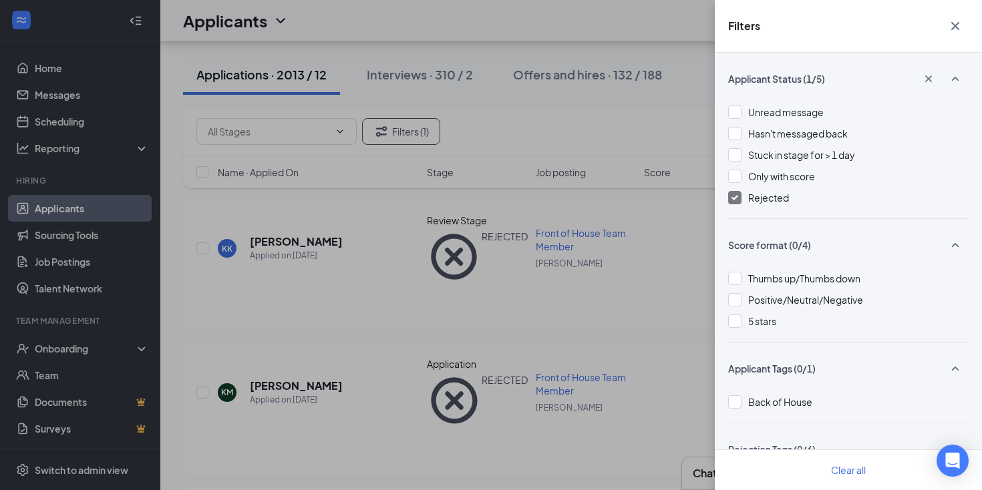
scroll to position [203, 0]
drag, startPoint x: 954, startPoint y: 23, endPoint x: 839, endPoint y: 87, distance: 131.3
click at [954, 23] on icon "Cross" at bounding box center [955, 26] width 16 height 16
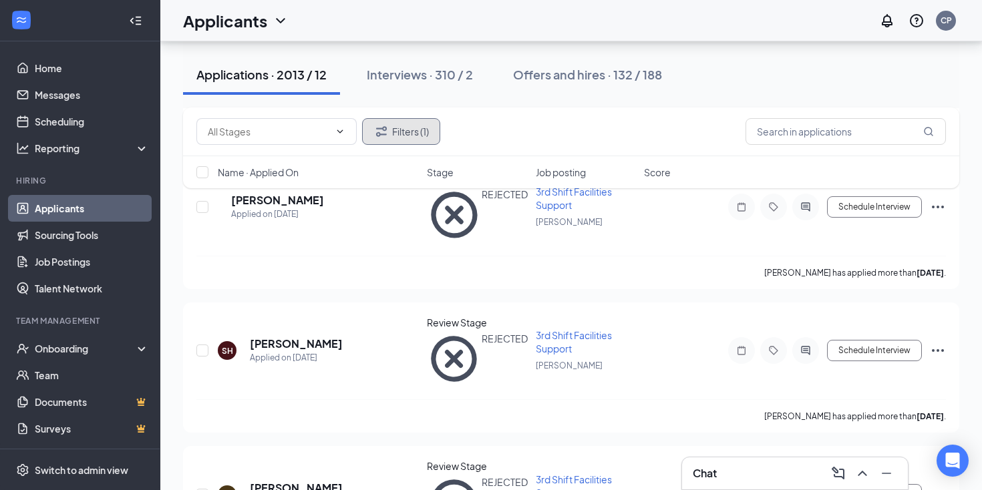
scroll to position [2404, 0]
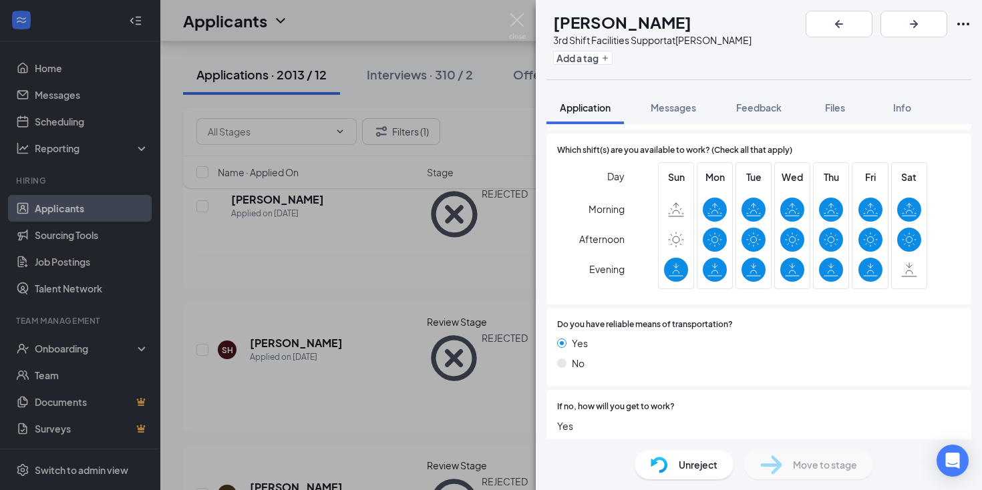
scroll to position [854, 0]
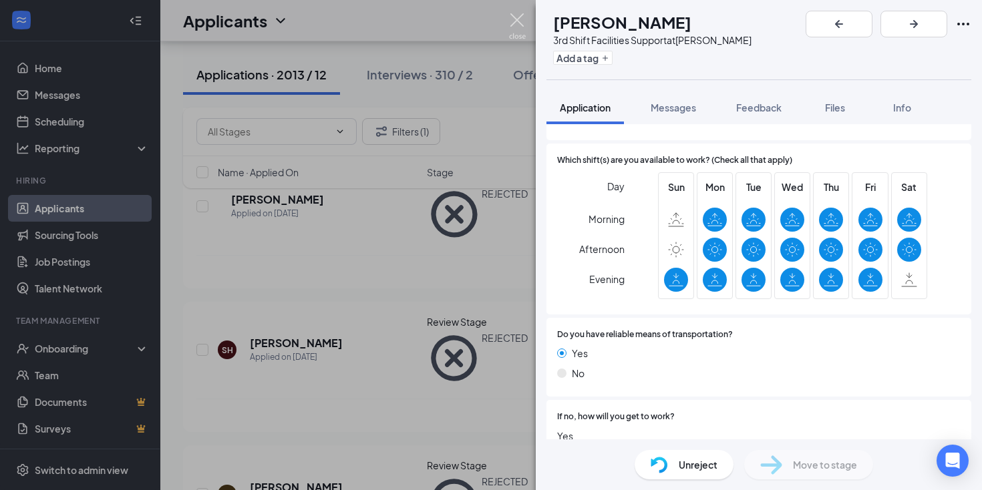
click at [516, 17] on img at bounding box center [517, 26] width 17 height 26
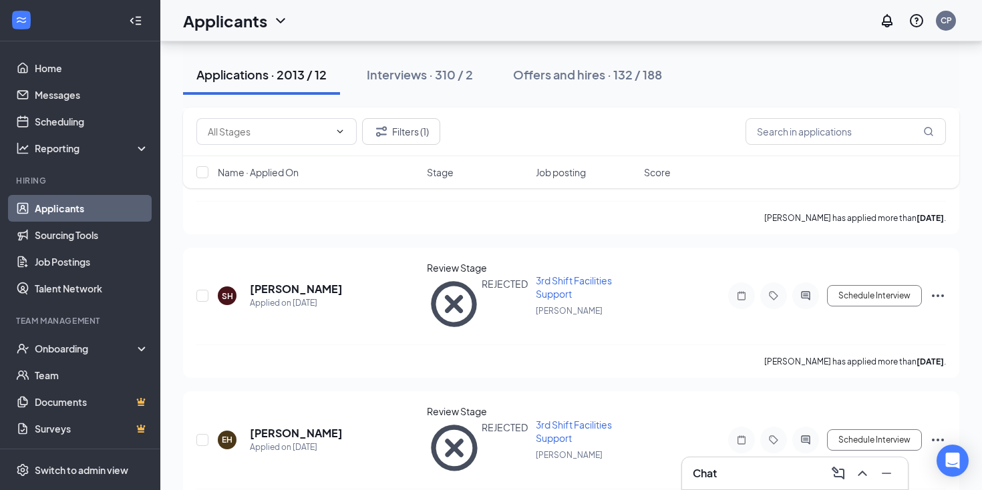
scroll to position [2454, 0]
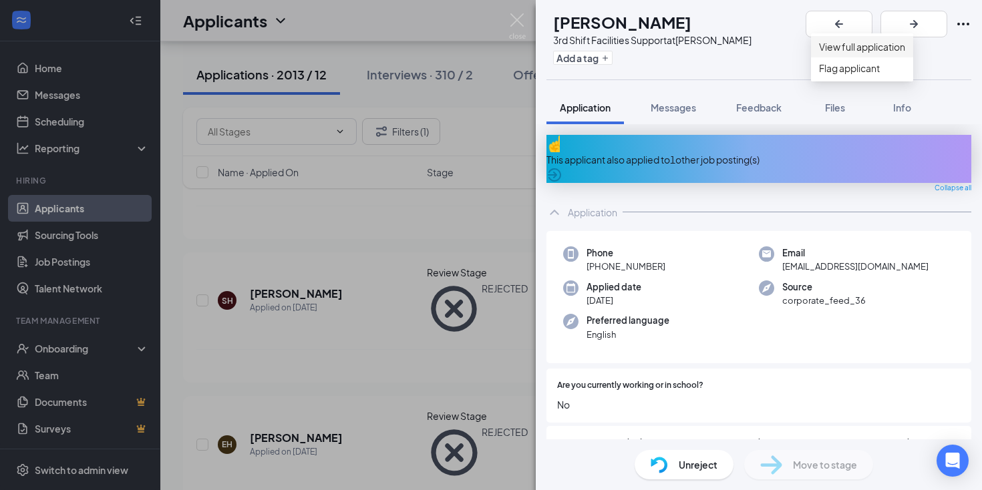
click at [898, 50] on link "View full application" at bounding box center [862, 46] width 86 height 15
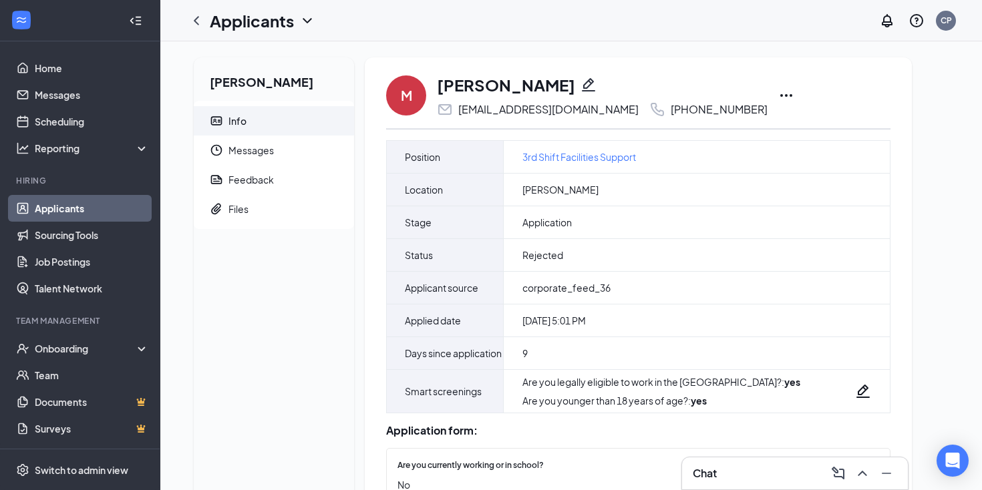
click at [778, 94] on icon "Ellipses" at bounding box center [786, 96] width 16 height 16
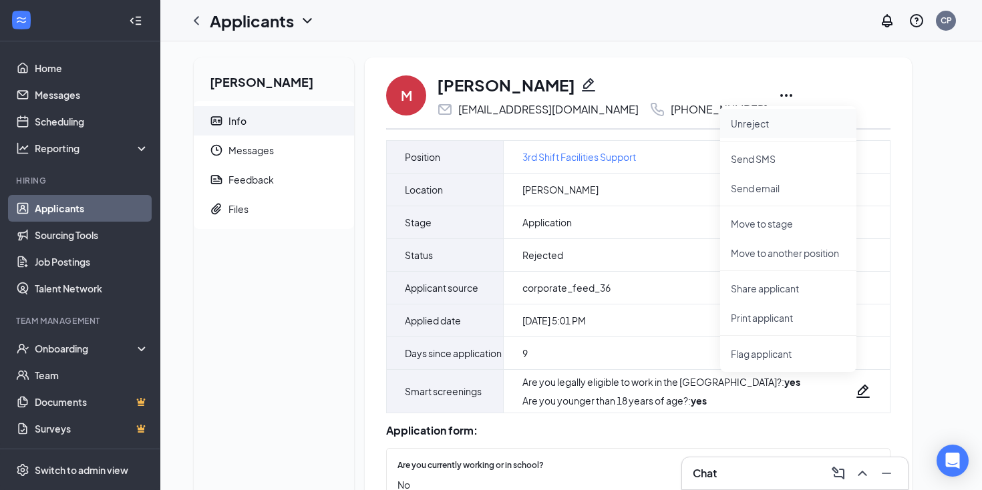
click at [754, 120] on p "Unreject" at bounding box center [788, 123] width 115 height 13
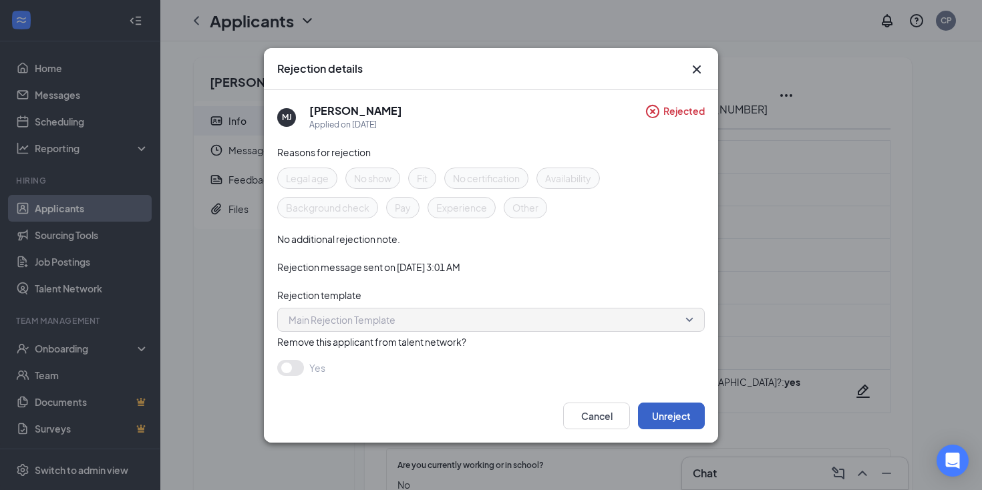
click at [646, 414] on button "Unreject" at bounding box center [671, 416] width 67 height 27
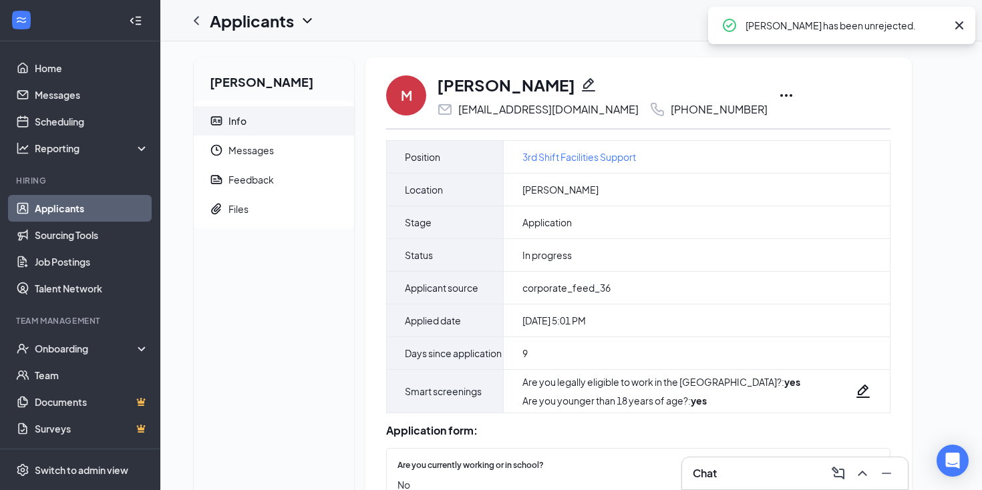
click at [959, 21] on icon "Cross" at bounding box center [959, 25] width 16 height 16
click at [194, 19] on icon "ChevronLeft" at bounding box center [196, 21] width 16 height 16
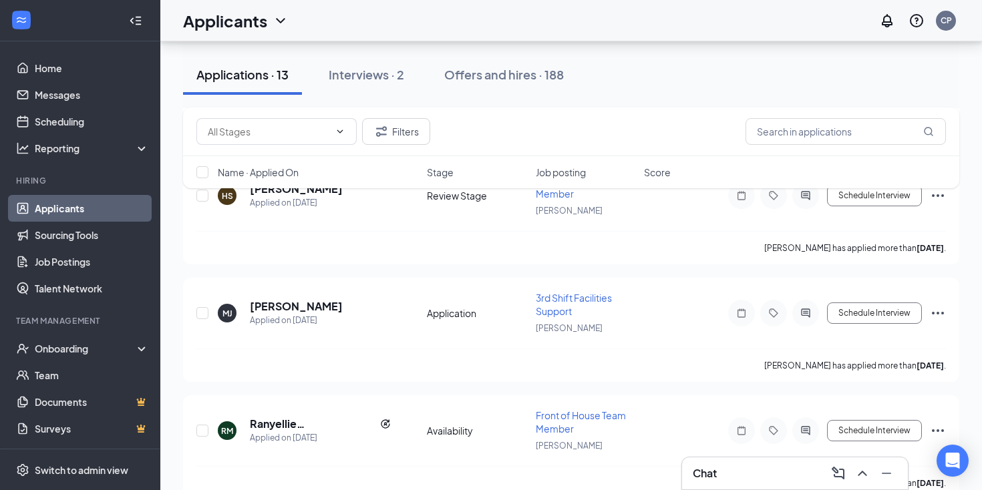
scroll to position [691, 0]
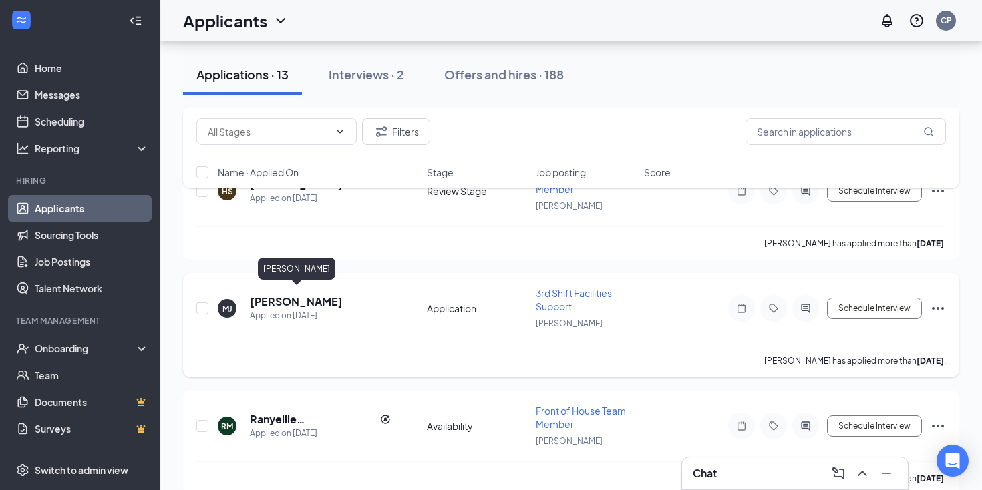
click at [307, 295] on h5 "[PERSON_NAME]" at bounding box center [296, 302] width 93 height 15
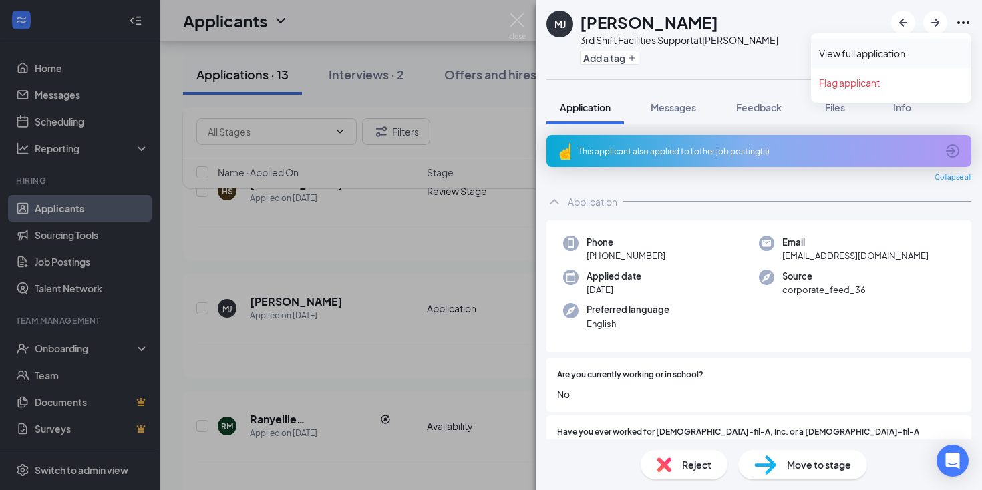
click at [874, 53] on link "View full application" at bounding box center [891, 53] width 144 height 13
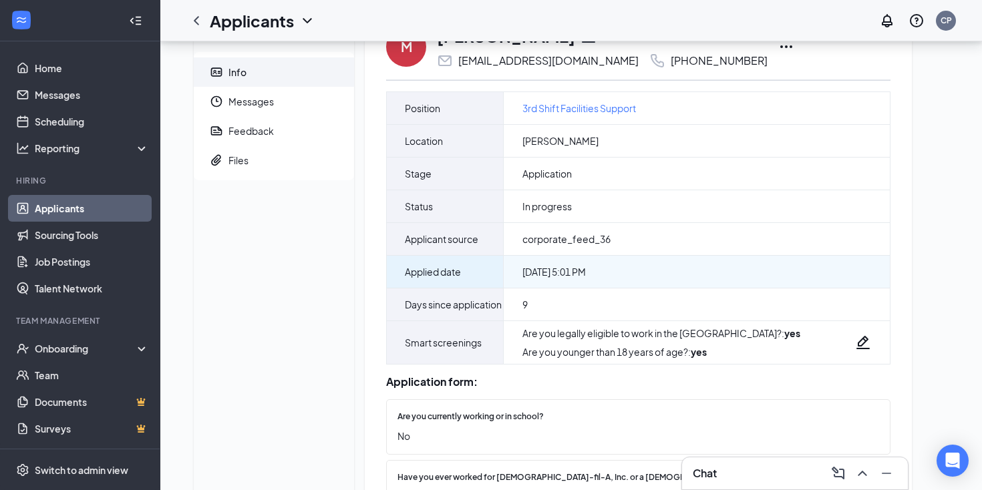
scroll to position [51, 0]
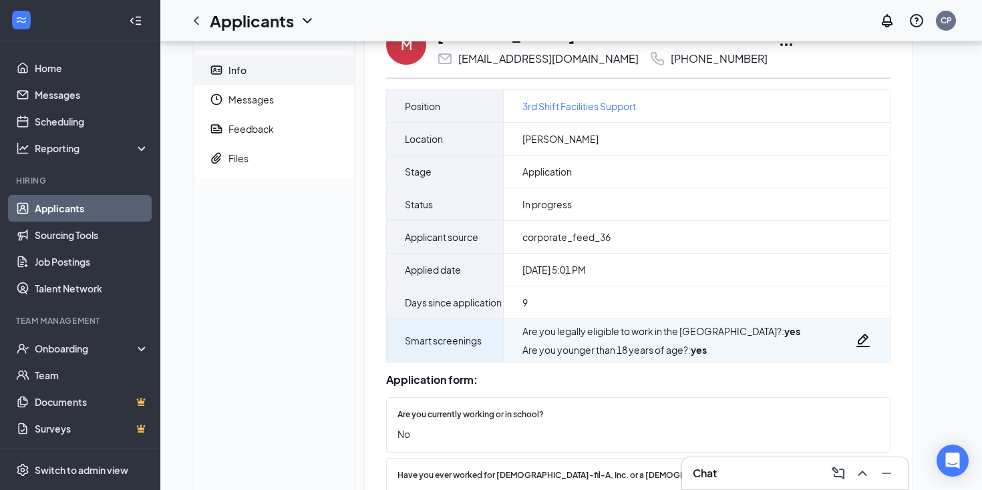
click at [862, 349] on icon "Pencil" at bounding box center [863, 341] width 16 height 16
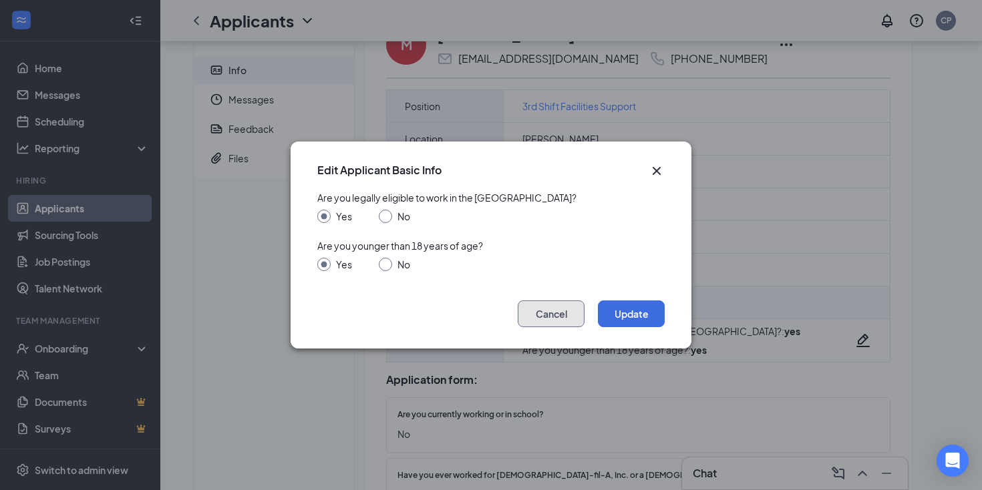
click at [566, 317] on button "Cancel" at bounding box center [551, 314] width 67 height 27
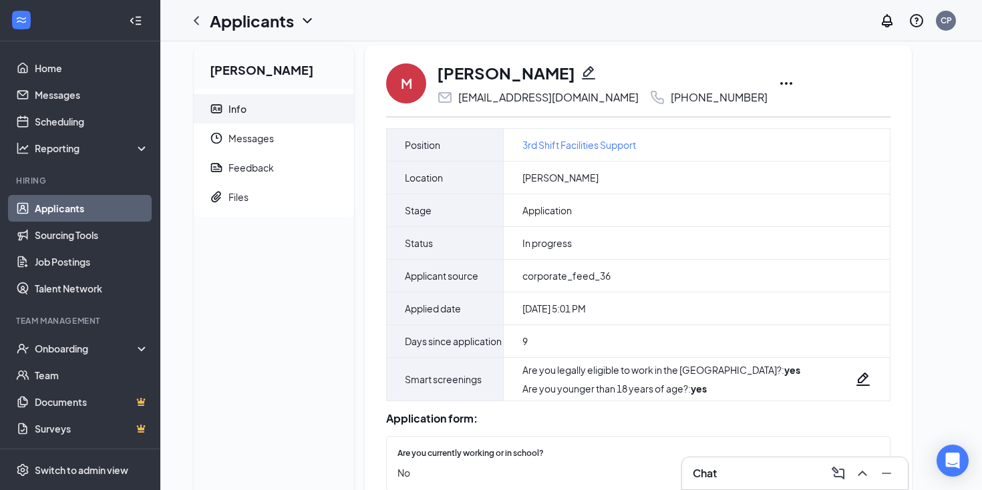
scroll to position [0, 0]
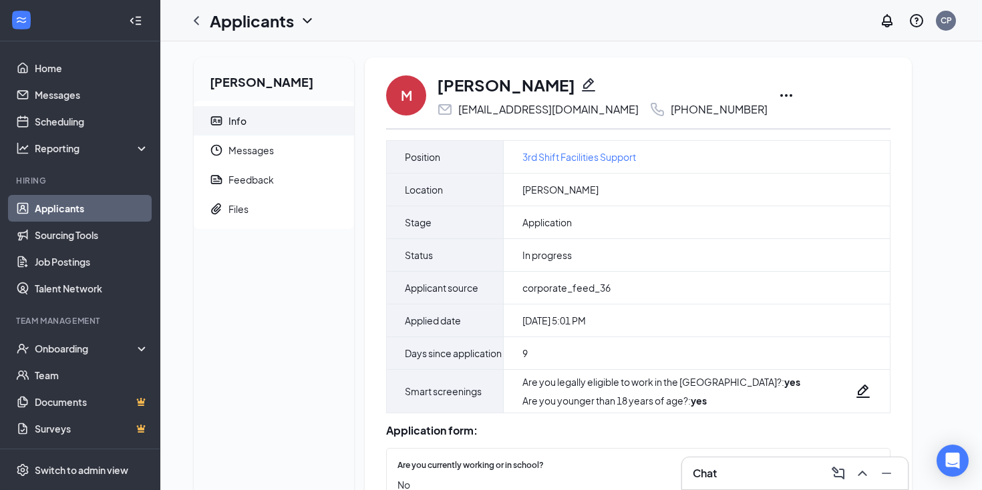
click at [780, 95] on icon "Ellipses" at bounding box center [786, 95] width 12 height 3
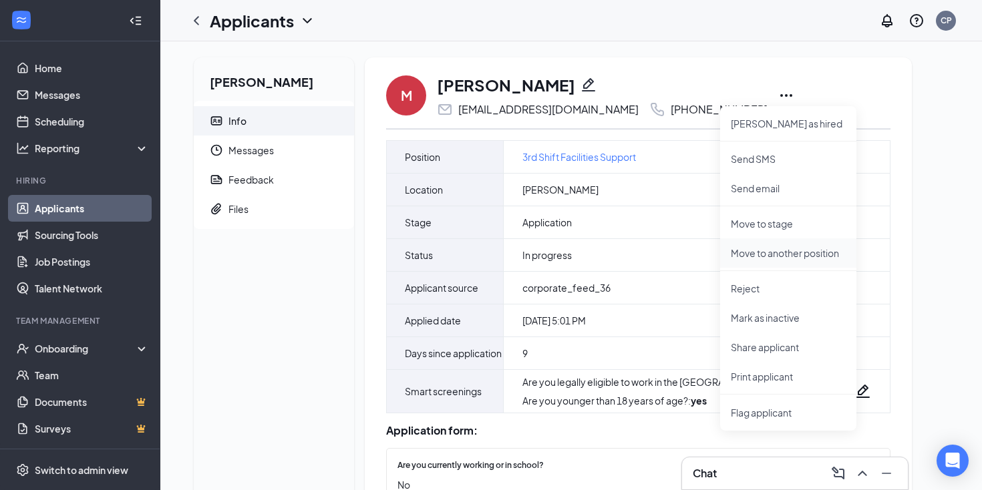
click at [758, 249] on p "Move to another position" at bounding box center [788, 252] width 115 height 13
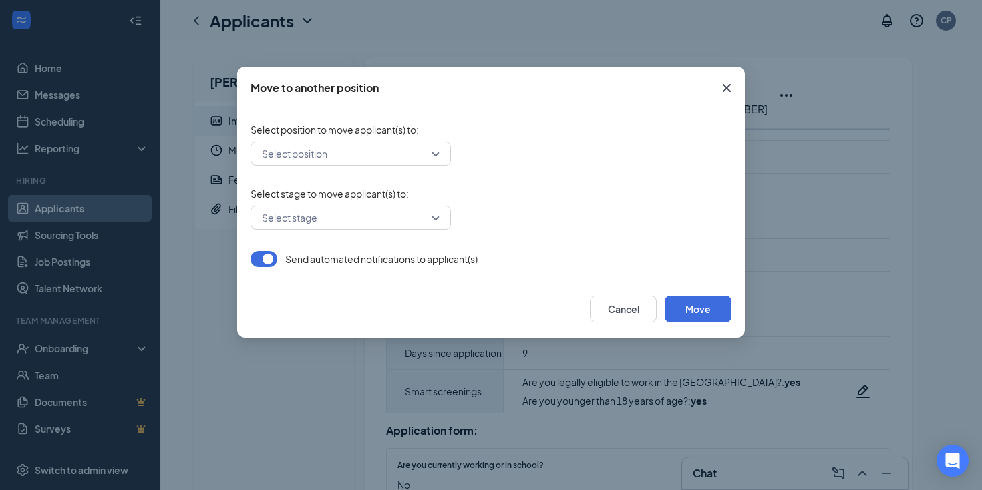
click at [378, 150] on input "search" at bounding box center [346, 153] width 175 height 23
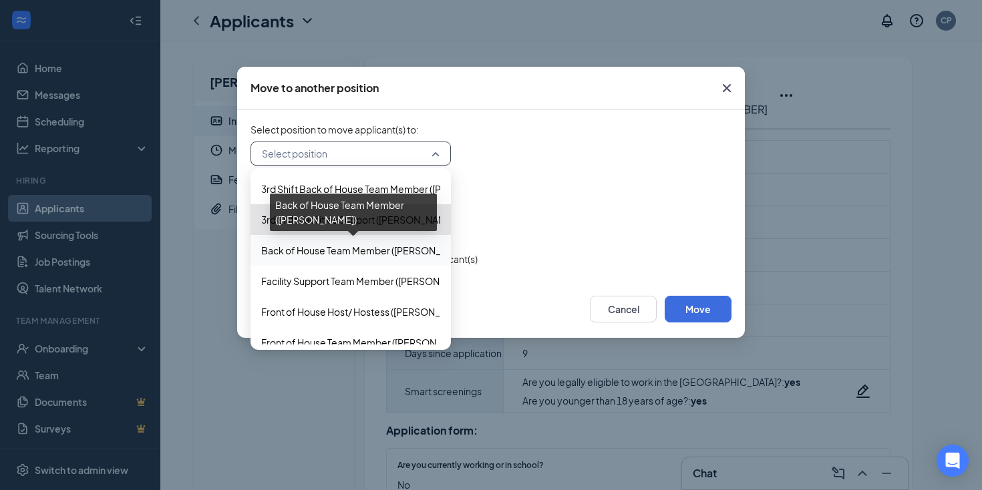
click at [367, 249] on span "Back of House Team Member ([PERSON_NAME])" at bounding box center [367, 250] width 212 height 15
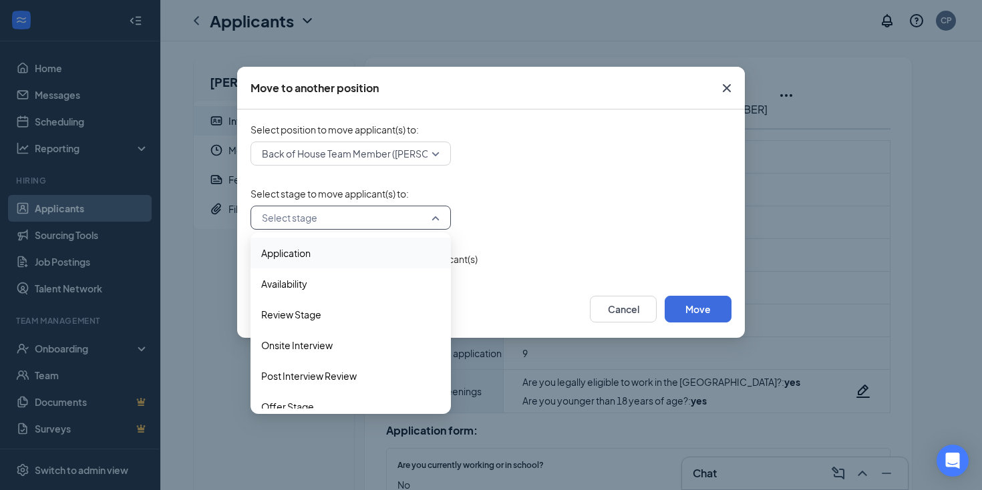
click at [385, 217] on input "search" at bounding box center [346, 217] width 175 height 23
click at [337, 375] on span "Post Interview Review" at bounding box center [309, 376] width 96 height 15
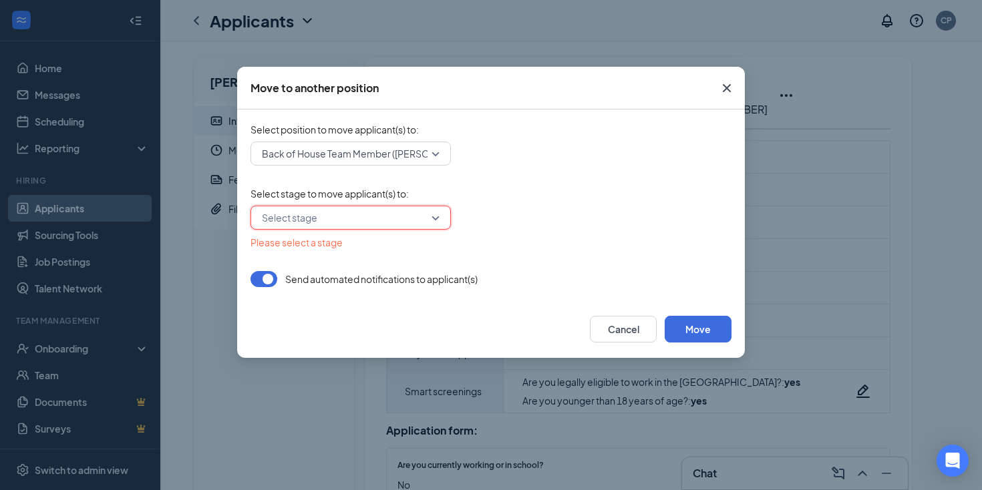
click at [356, 220] on input "search" at bounding box center [346, 217] width 175 height 23
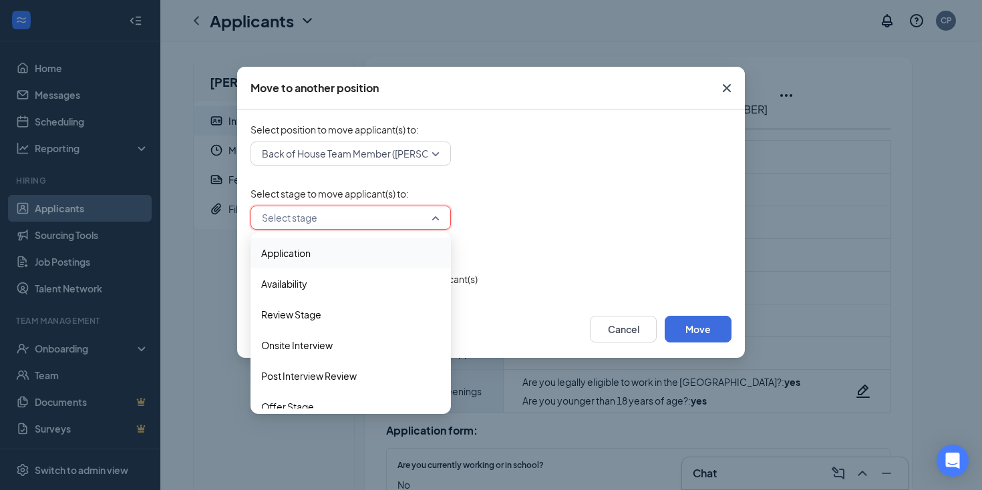
click at [351, 255] on span "Application" at bounding box center [350, 253] width 179 height 15
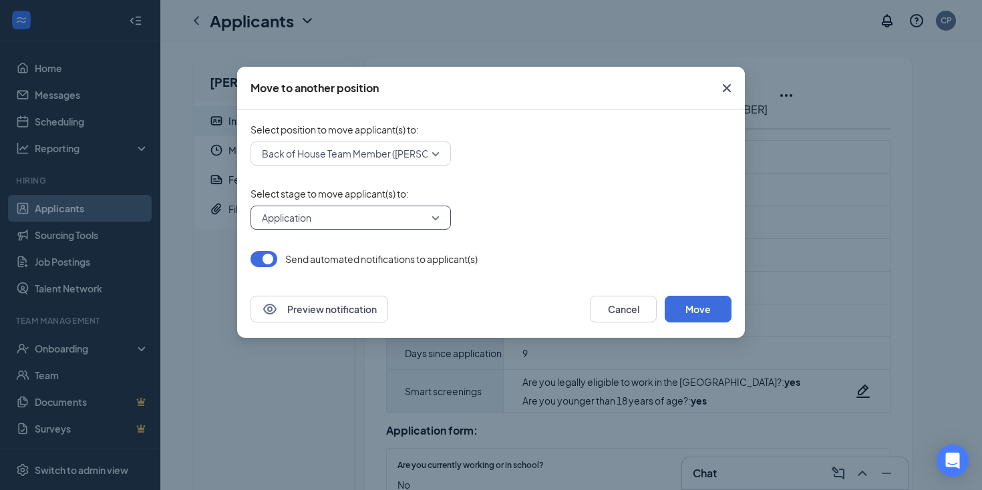
click at [260, 259] on button "button" at bounding box center [264, 259] width 27 height 16
click at [723, 301] on button "Move" at bounding box center [698, 309] width 67 height 27
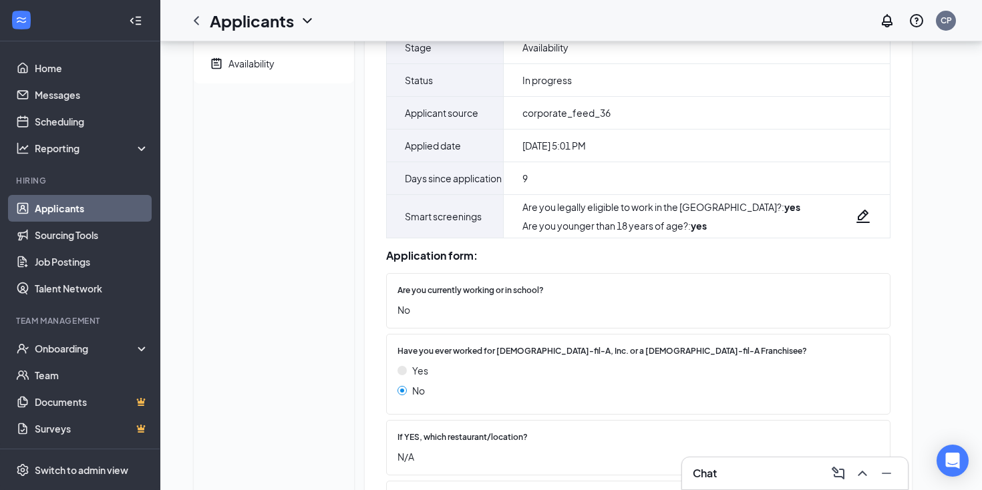
scroll to position [172, 0]
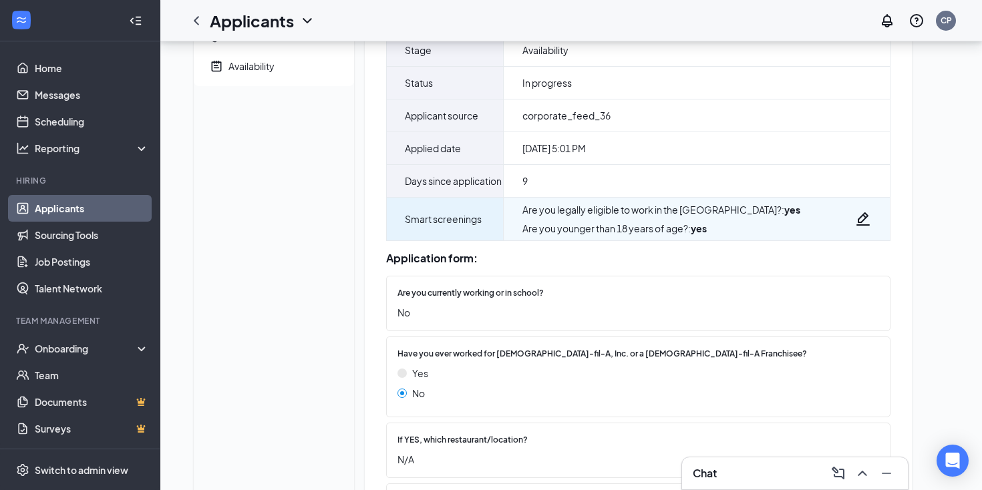
click at [865, 227] on icon "Pencil" at bounding box center [863, 219] width 16 height 16
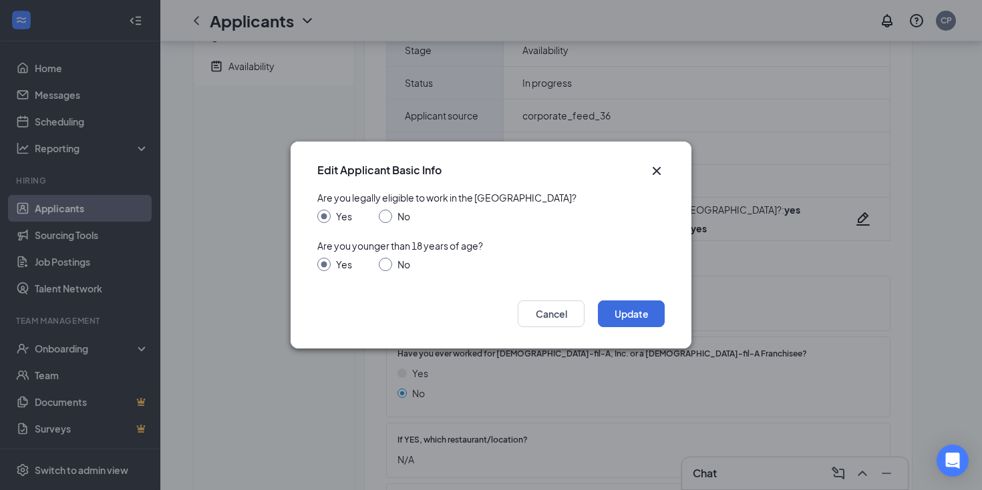
click at [387, 261] on input "No" at bounding box center [385, 264] width 13 height 13
radio input "true"
radio input "false"
click at [651, 310] on button "Update" at bounding box center [631, 314] width 67 height 27
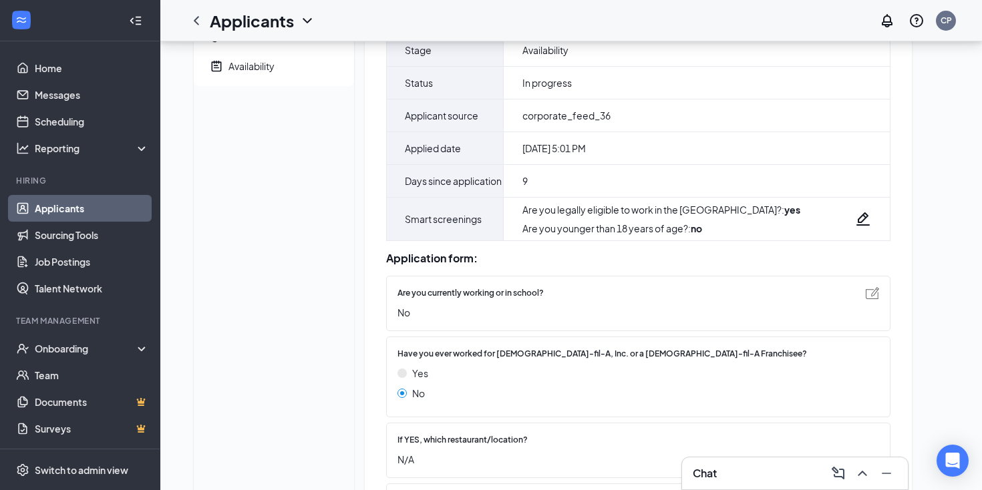
scroll to position [0, 0]
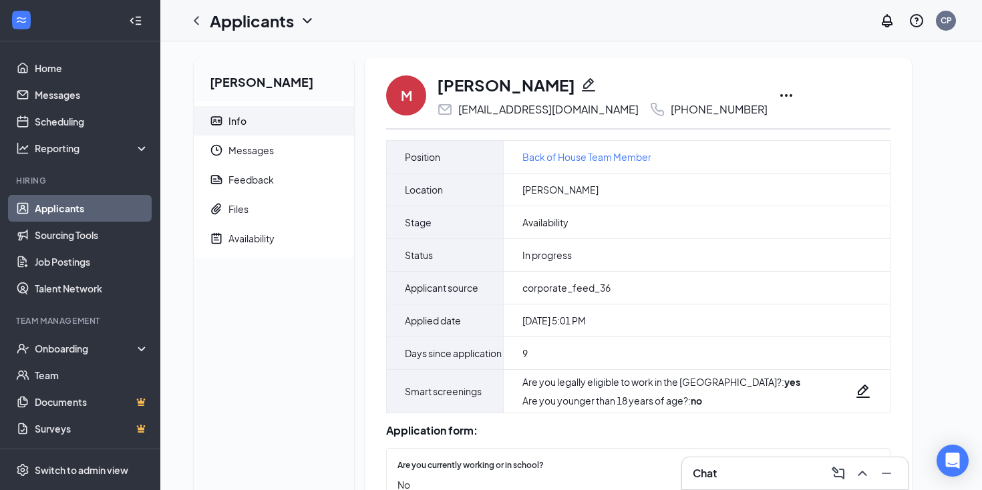
click at [778, 92] on icon "Ellipses" at bounding box center [786, 96] width 16 height 16
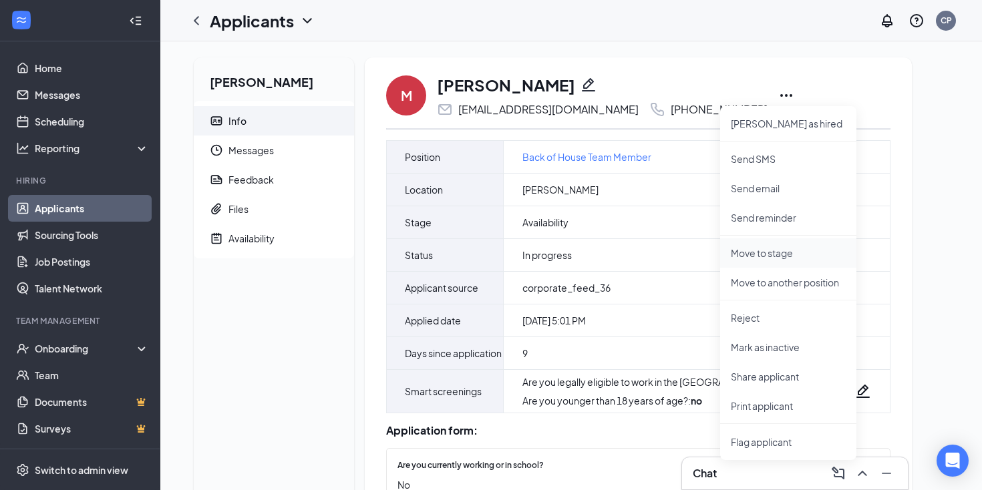
click at [770, 253] on p "Move to stage" at bounding box center [788, 252] width 115 height 13
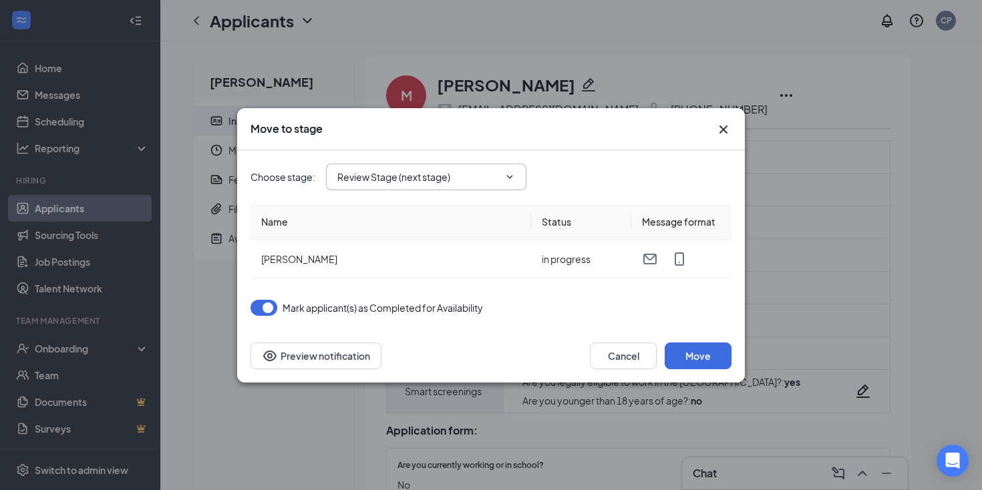
click at [508, 178] on icon "ChevronDown" at bounding box center [509, 177] width 11 height 11
click at [512, 174] on icon "ChevronDown" at bounding box center [509, 177] width 11 height 11
click at [694, 353] on button "Move" at bounding box center [698, 356] width 67 height 27
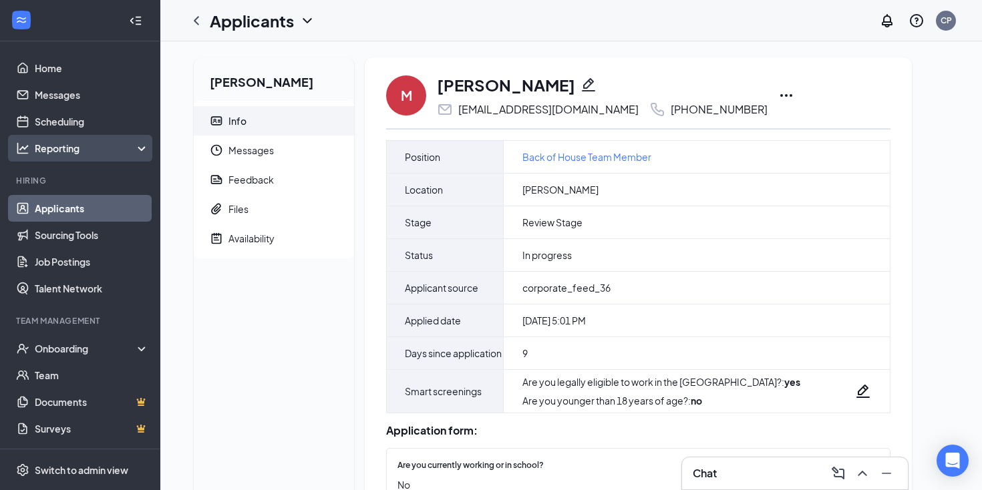
scroll to position [1, 0]
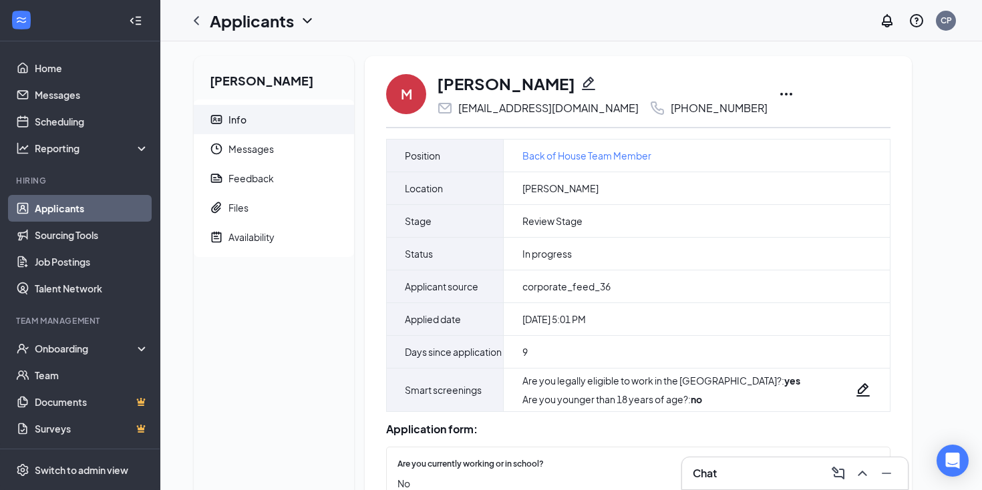
click at [66, 204] on link "Applicants" at bounding box center [92, 208] width 114 height 27
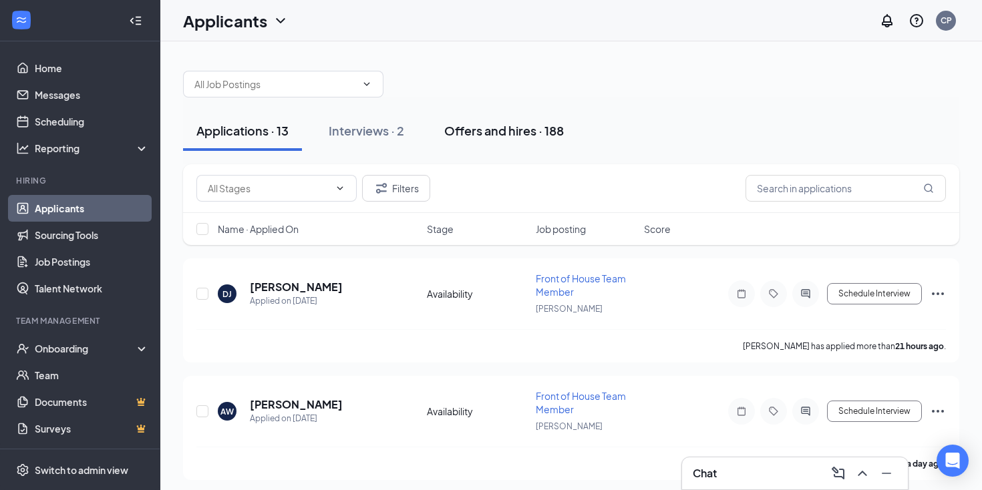
click at [494, 130] on div "Offers and hires · 188" at bounding box center [504, 130] width 120 height 17
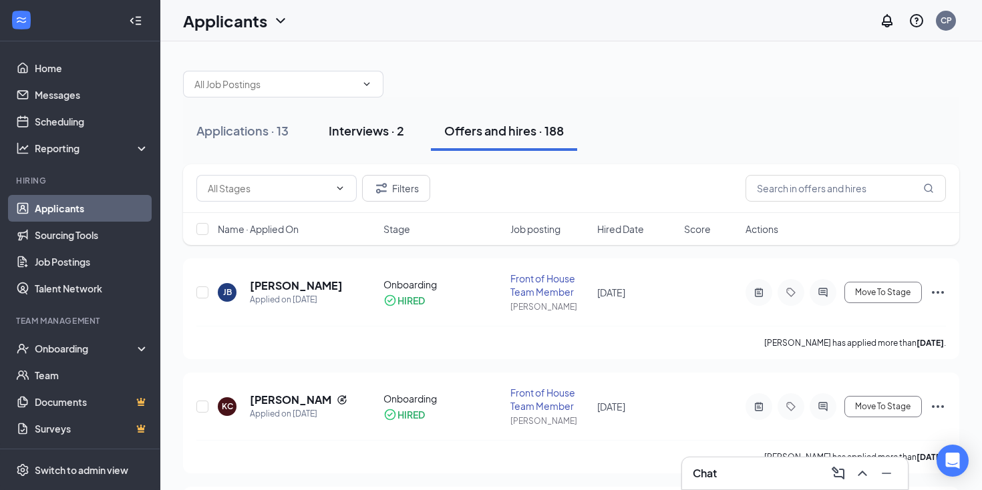
click at [355, 130] on div "Interviews · 2" at bounding box center [366, 130] width 75 height 17
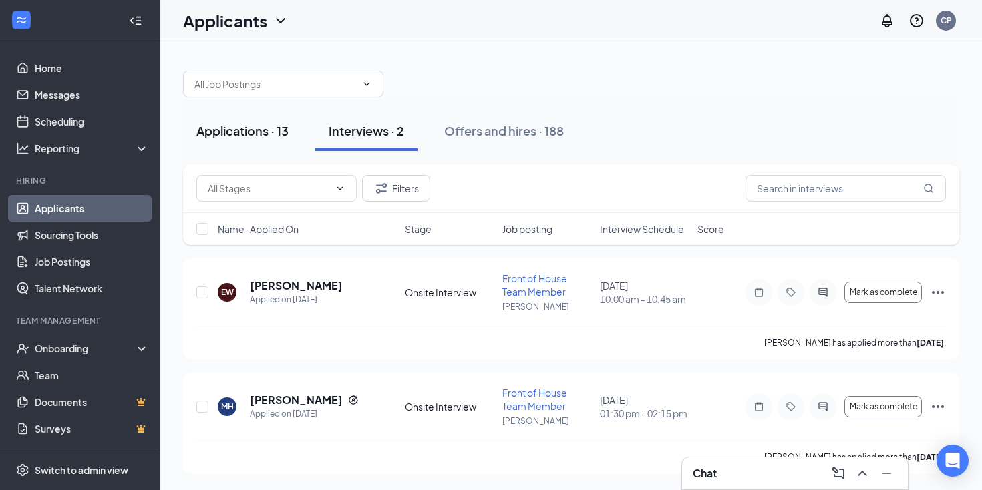
click at [263, 129] on div "Applications · 13" at bounding box center [242, 130] width 92 height 17
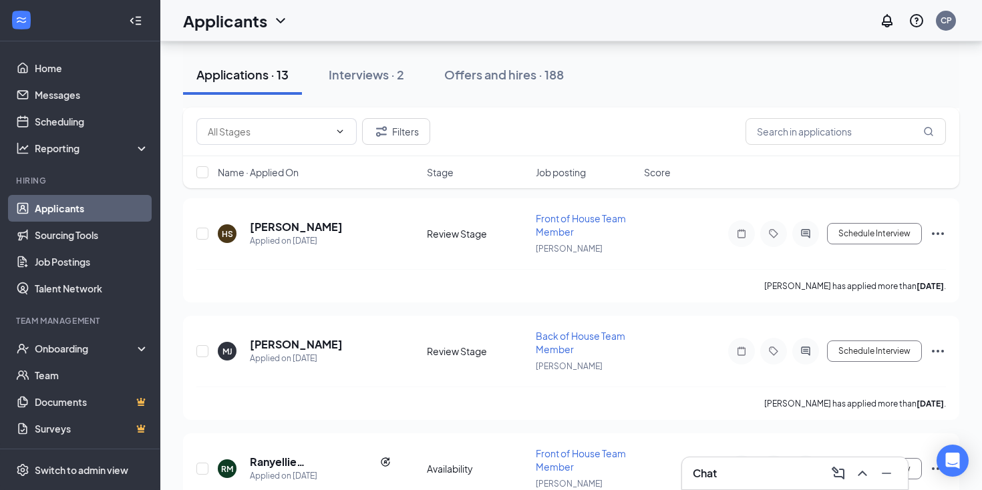
scroll to position [649, 0]
click at [937, 343] on icon "Ellipses" at bounding box center [938, 351] width 16 height 16
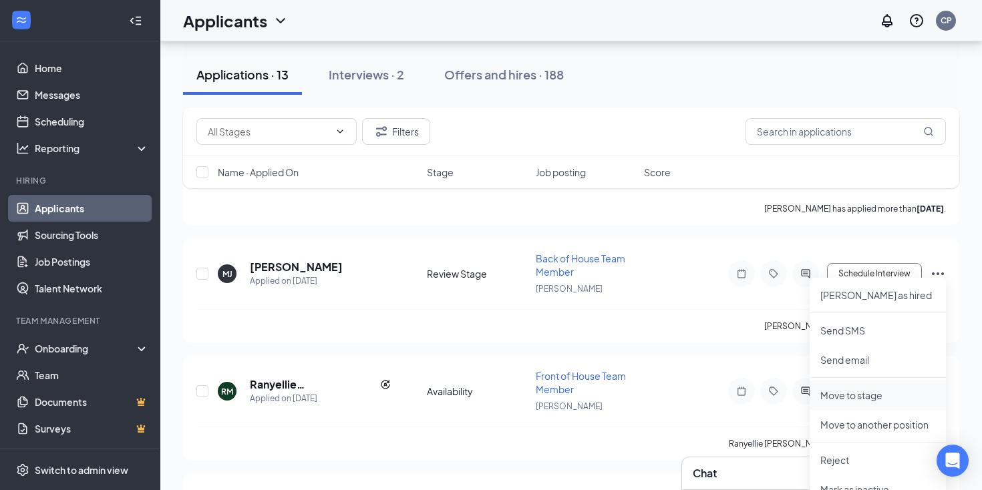
scroll to position [731, 0]
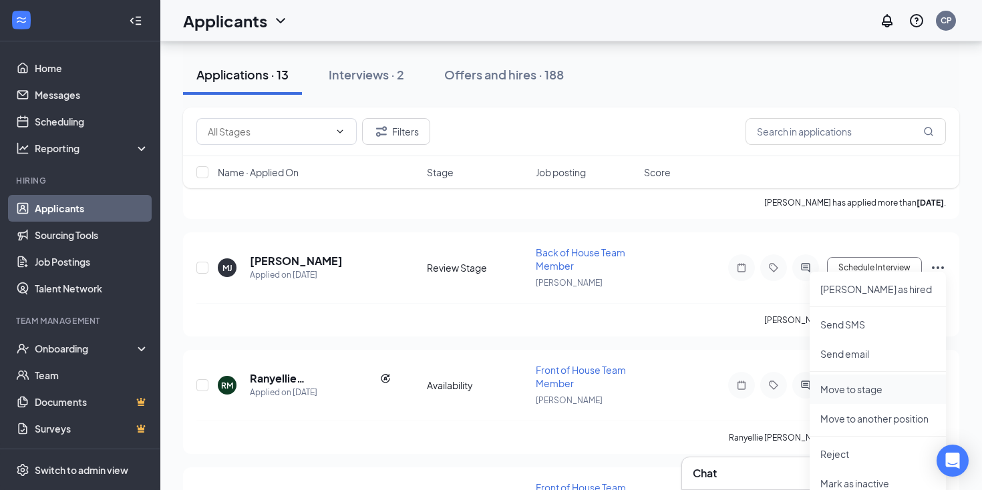
click at [865, 387] on p "Move to stage" at bounding box center [877, 389] width 115 height 13
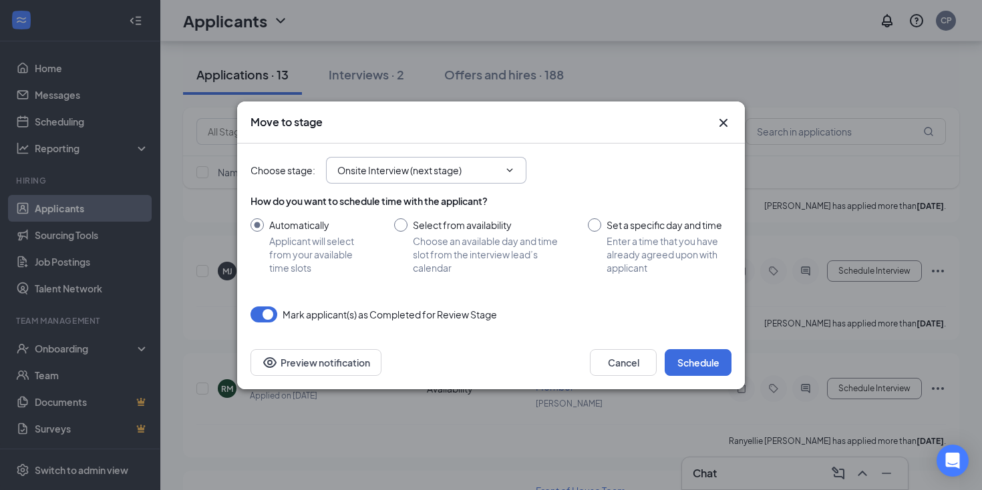
click at [510, 168] on icon "ChevronDown" at bounding box center [509, 170] width 11 height 11
click at [510, 170] on icon "ChevronDown" at bounding box center [509, 170] width 11 height 11
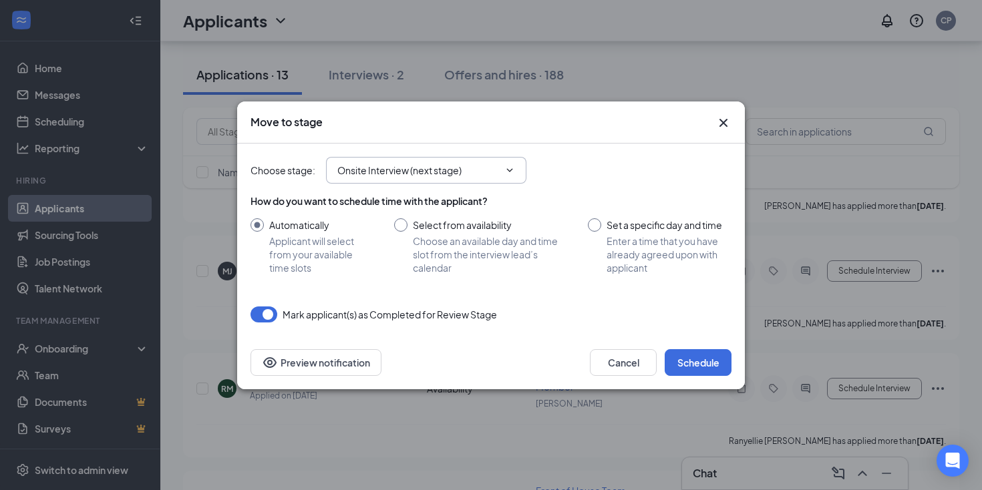
click at [458, 168] on input "Onsite Interview (next stage)" at bounding box center [418, 170] width 162 height 15
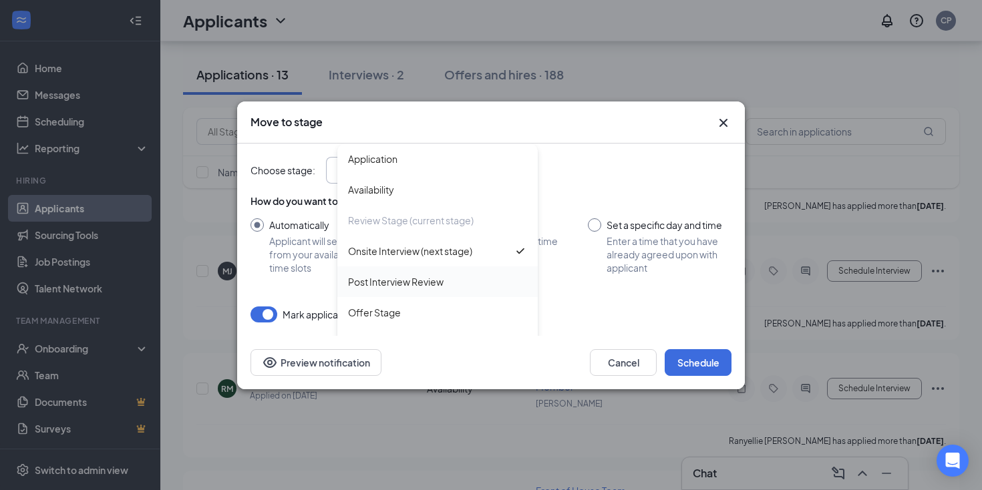
click at [422, 279] on div "Post Interview Review" at bounding box center [396, 282] width 96 height 15
type input "Post Interview Review"
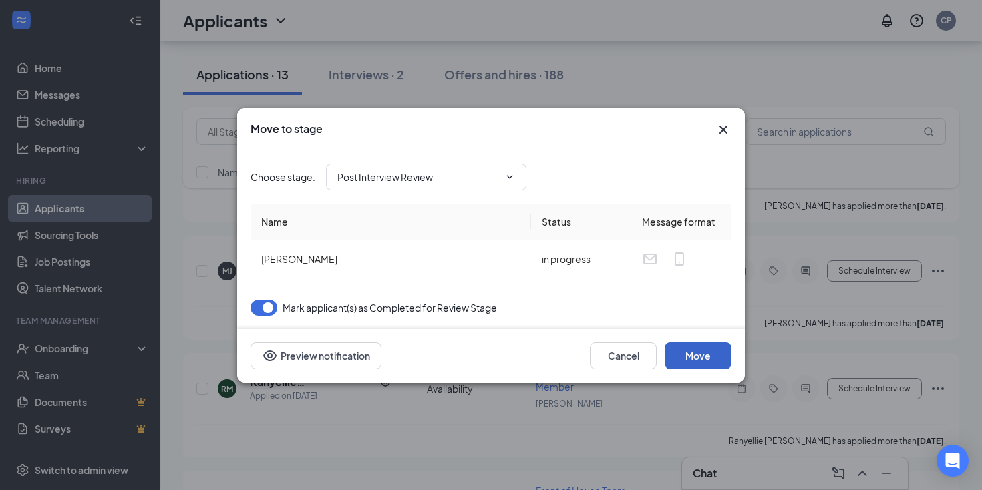
click at [691, 353] on button "Move" at bounding box center [698, 356] width 67 height 27
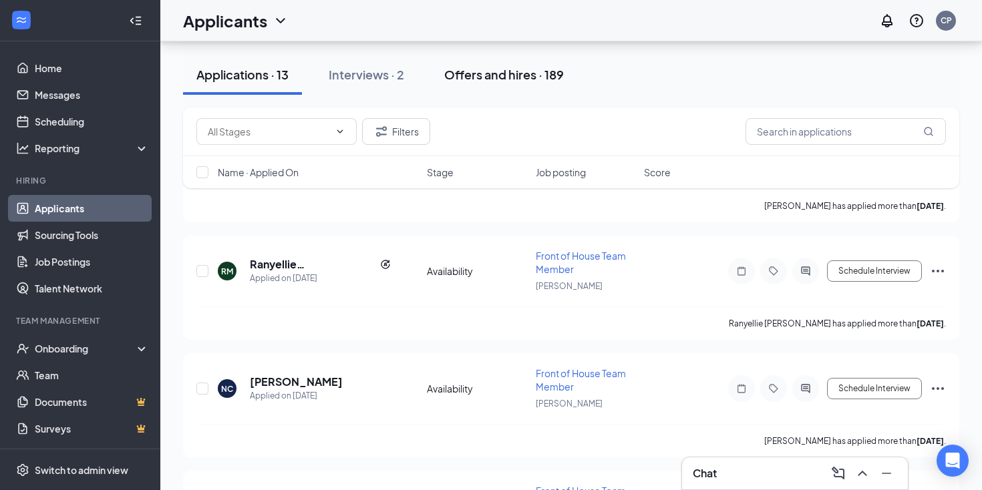
click at [491, 76] on div "Offers and hires · 189" at bounding box center [504, 74] width 120 height 17
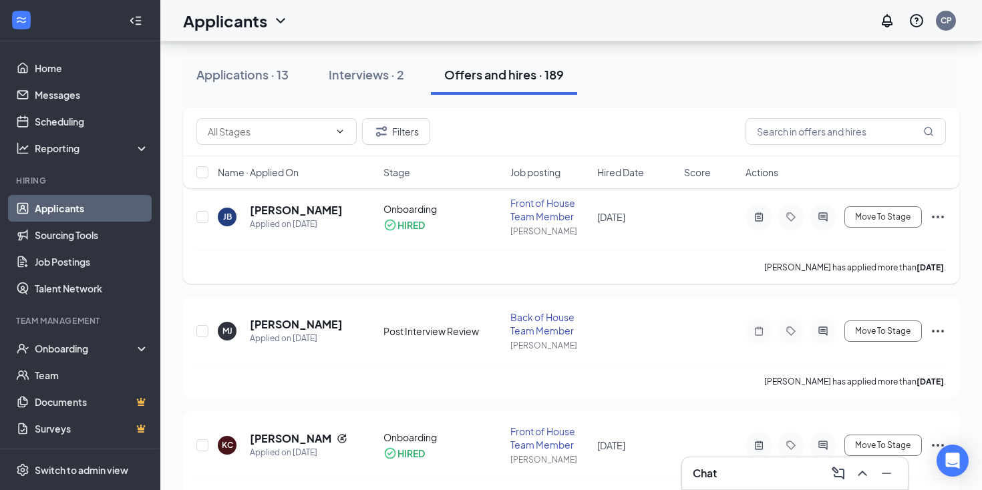
scroll to position [81, 0]
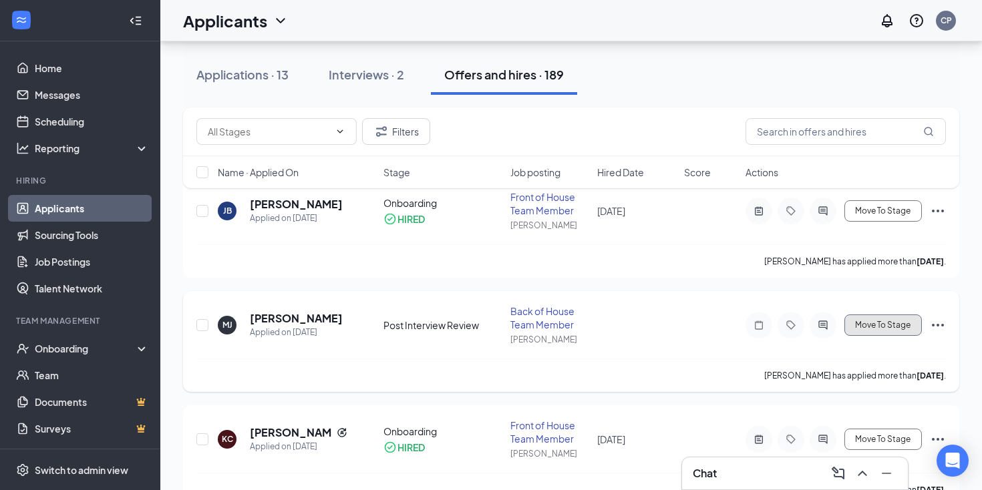
click at [867, 325] on span "Move To Stage" at bounding box center [882, 325] width 55 height 9
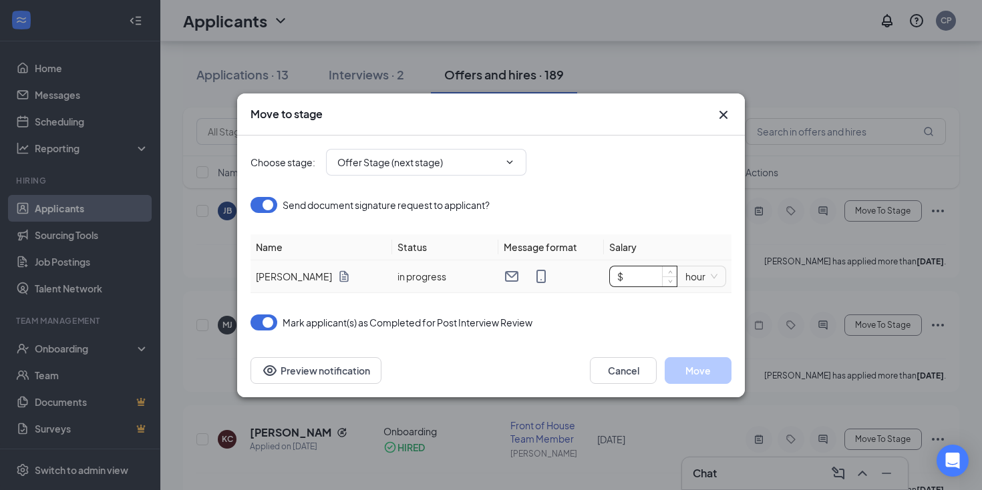
click at [633, 278] on input "$" at bounding box center [643, 277] width 67 height 20
type input "$ 12"
click at [697, 371] on button "Move" at bounding box center [698, 370] width 67 height 27
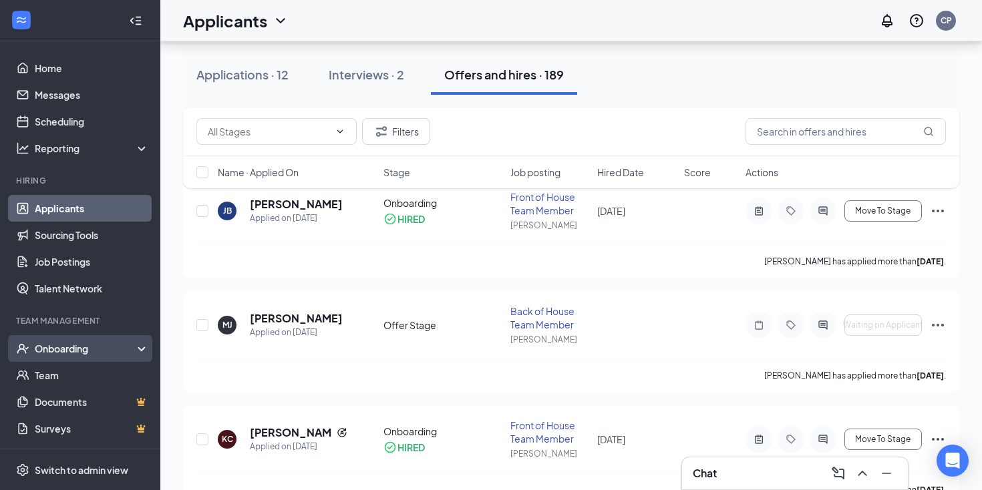
click at [61, 349] on div "Onboarding" at bounding box center [86, 348] width 103 height 13
click at [61, 377] on link "Overview" at bounding box center [92, 375] width 114 height 27
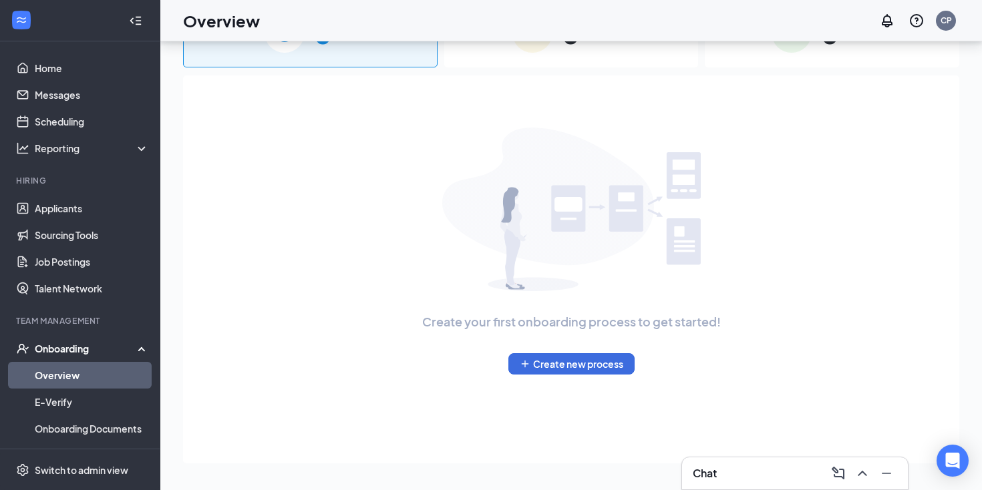
scroll to position [60, 0]
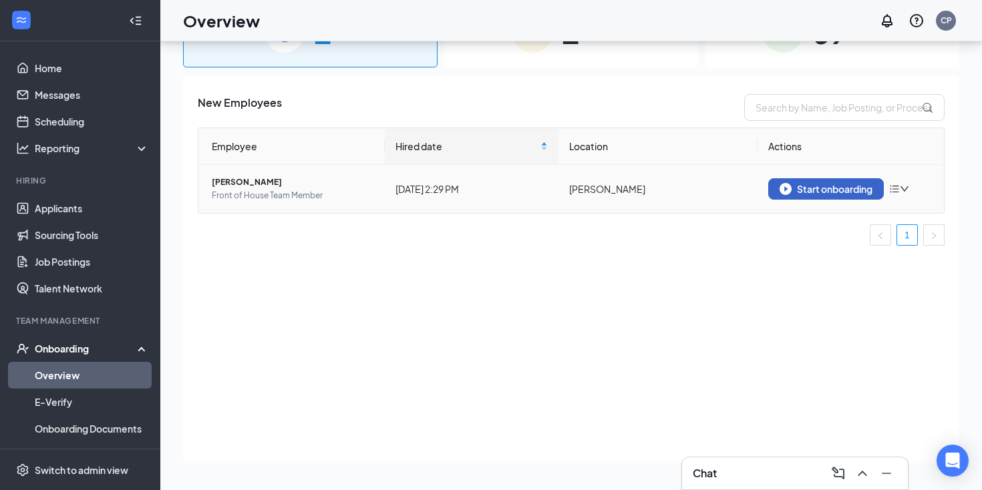
click at [780, 189] on img "button" at bounding box center [786, 189] width 12 height 12
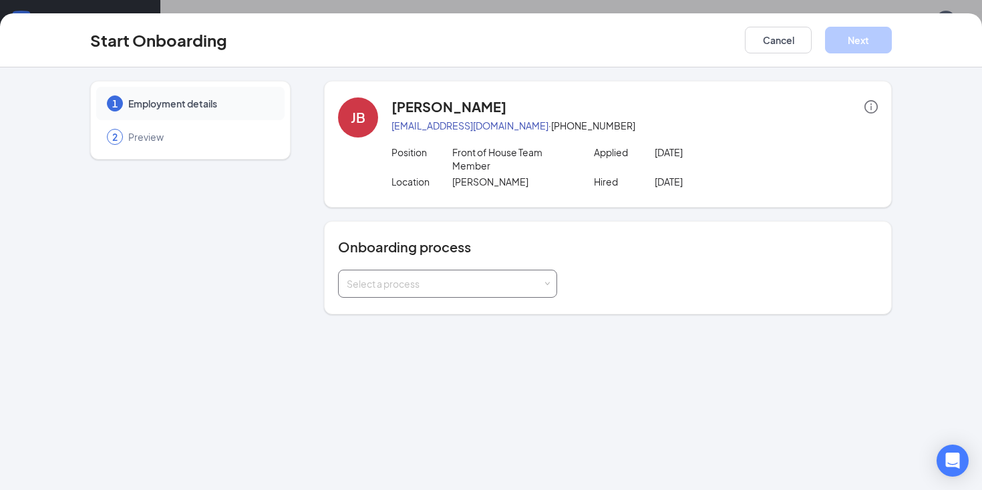
click at [406, 281] on div "Select a process" at bounding box center [445, 283] width 196 height 13
click at [403, 311] on span "Team Member" at bounding box center [374, 312] width 63 height 12
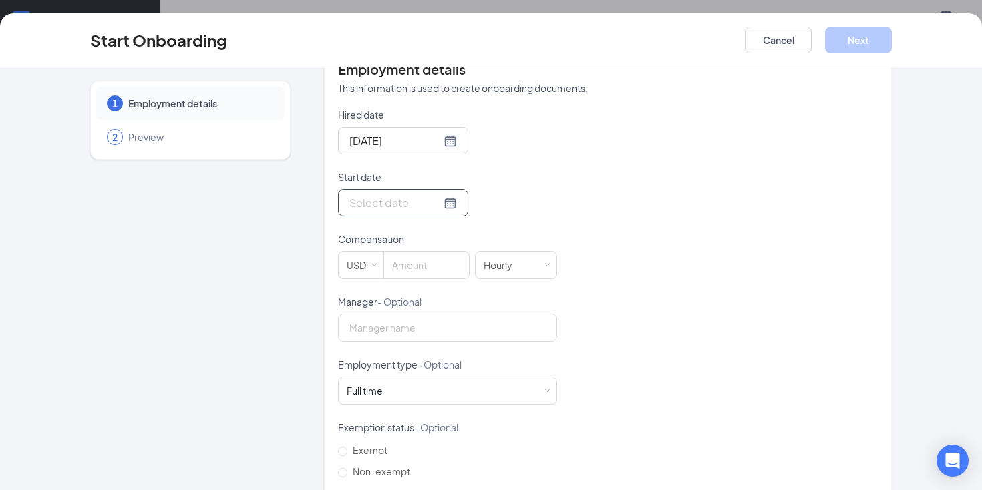
scroll to position [287, 0]
click at [433, 200] on div at bounding box center [403, 200] width 108 height 17
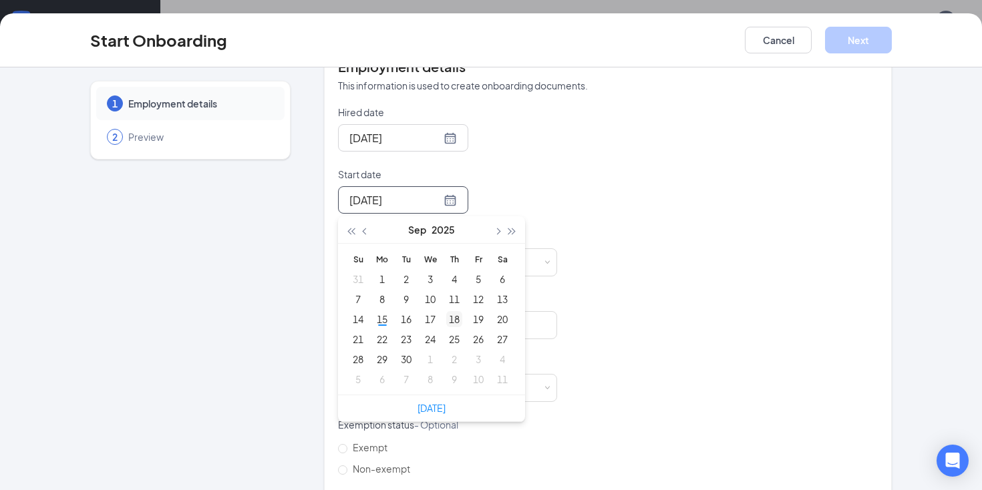
type input "Sep 18, 2025"
click at [457, 318] on div "18" at bounding box center [454, 319] width 16 height 16
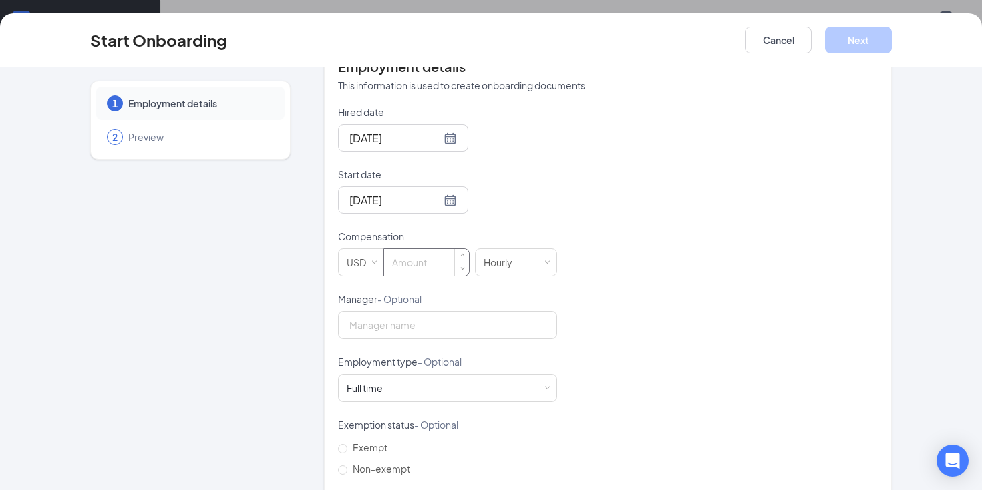
click at [412, 265] on input at bounding box center [426, 262] width 85 height 27
type input "12"
click at [389, 326] on input "Manager - Optional" at bounding box center [447, 327] width 219 height 28
type input "Luis Castanon"
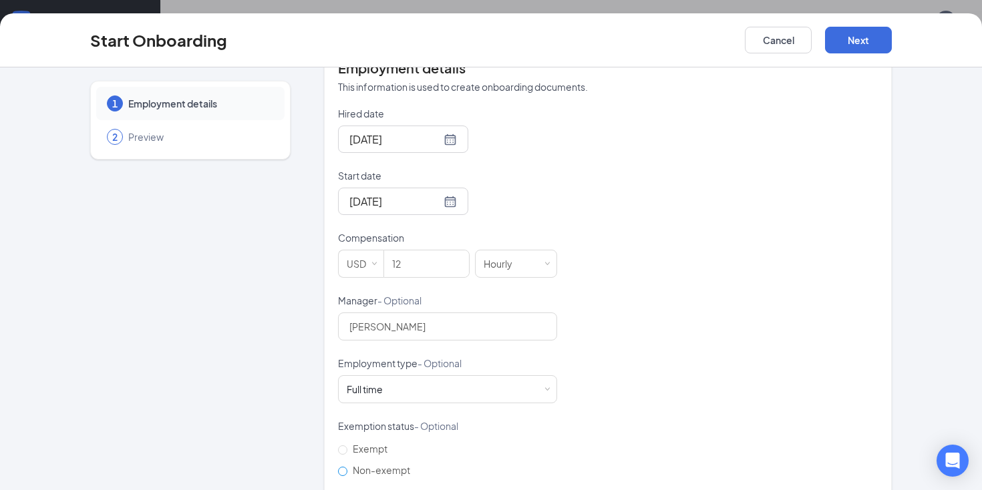
click at [340, 472] on input "Non-exempt" at bounding box center [342, 471] width 9 height 9
radio input "true"
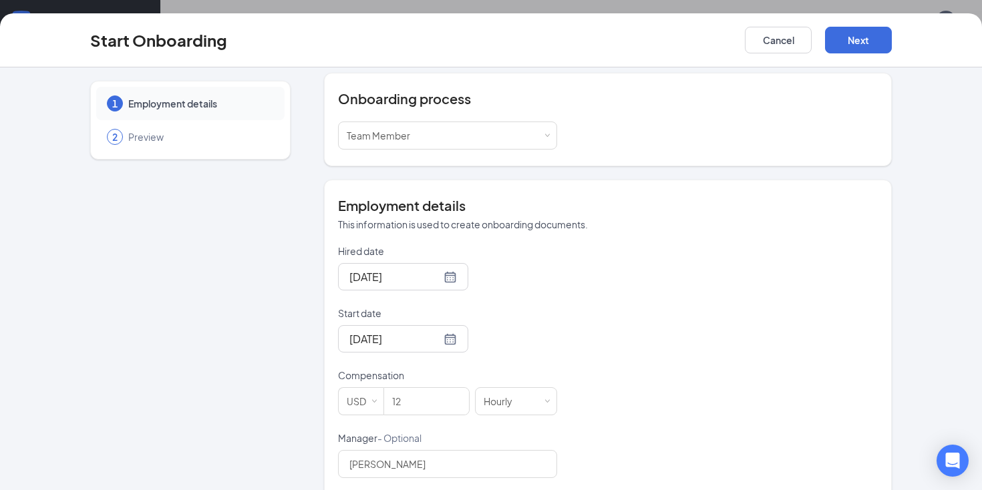
scroll to position [147, 0]
click at [845, 35] on button "Next" at bounding box center [858, 40] width 67 height 27
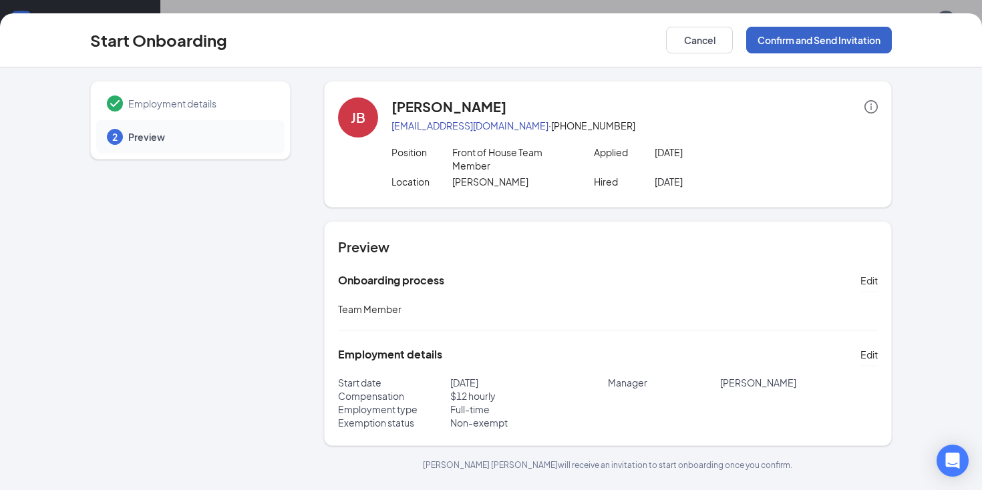
click at [774, 43] on button "Confirm and Send Invitation" at bounding box center [819, 40] width 146 height 27
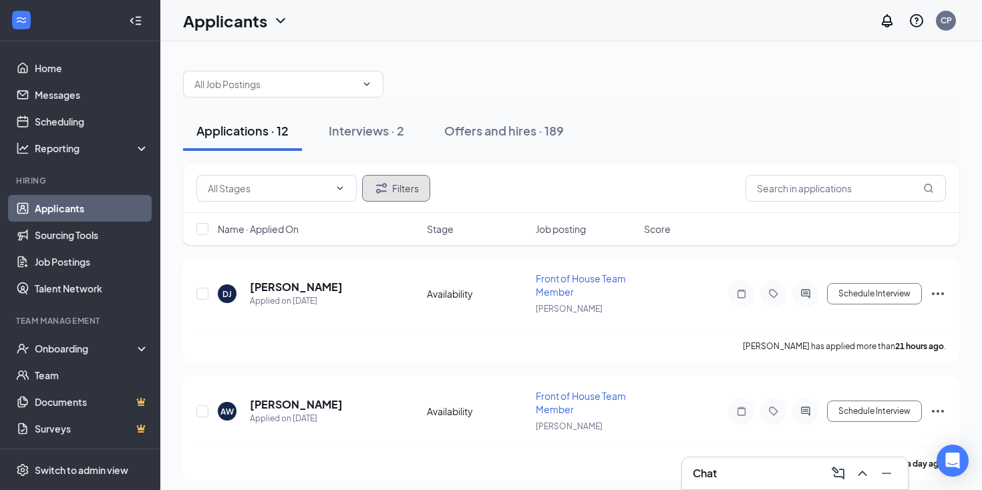
click at [426, 182] on button "Filters" at bounding box center [396, 188] width 68 height 27
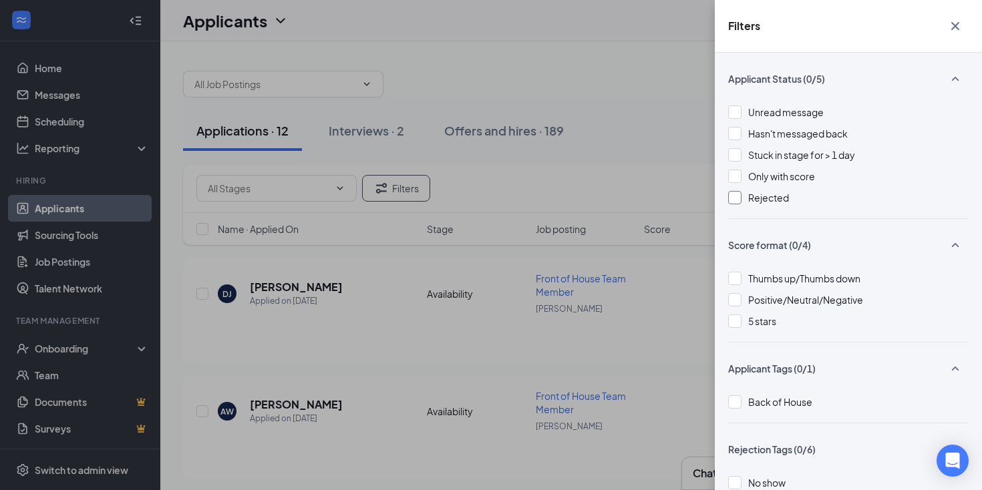
click at [739, 199] on div at bounding box center [734, 197] width 13 height 13
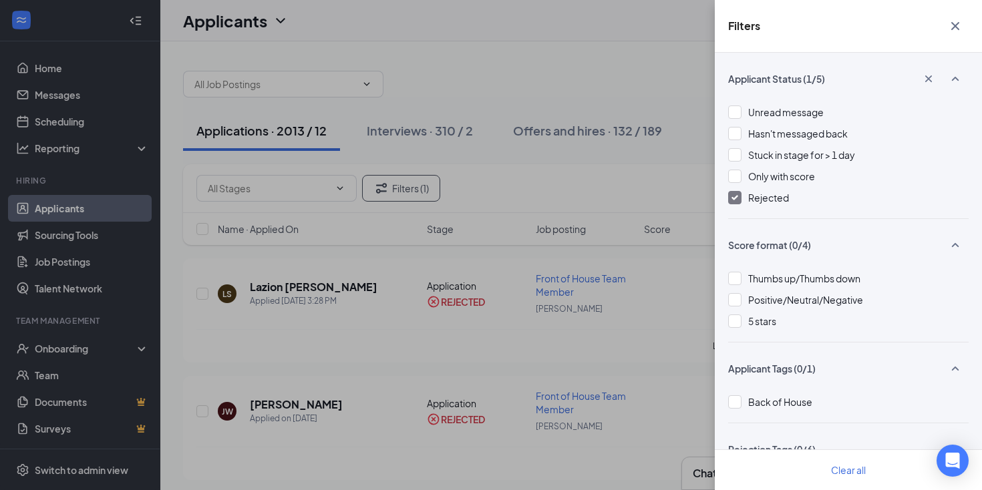
click at [953, 25] on icon "Cross" at bounding box center [955, 26] width 8 height 8
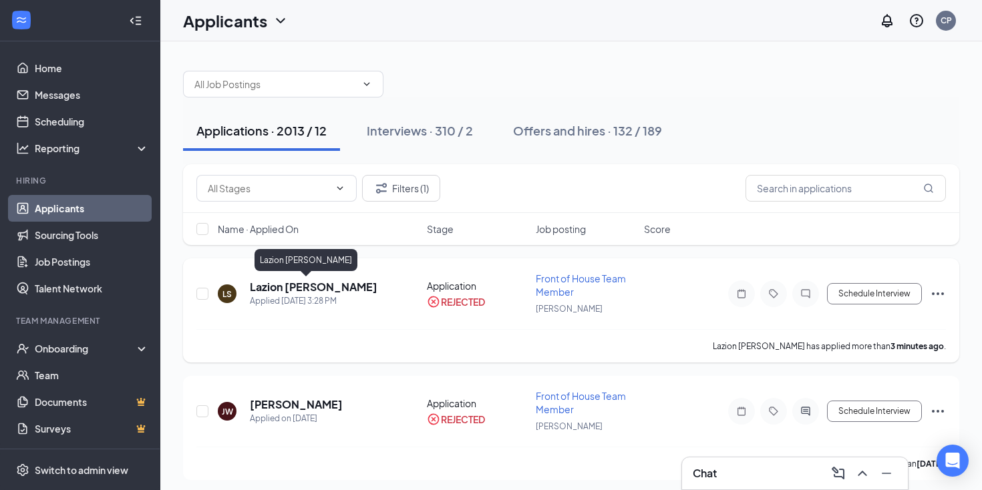
click at [311, 287] on h5 "Lazion [PERSON_NAME]" at bounding box center [314, 287] width 128 height 15
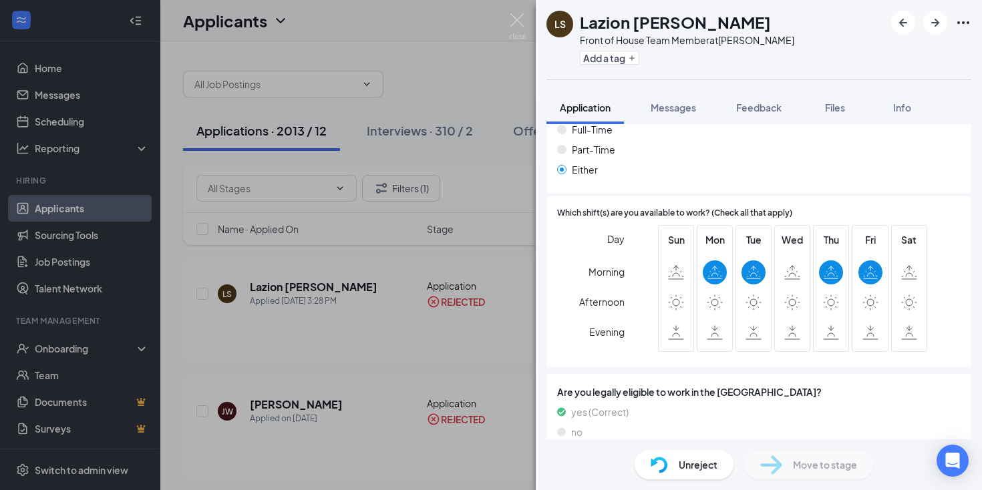
scroll to position [973, 0]
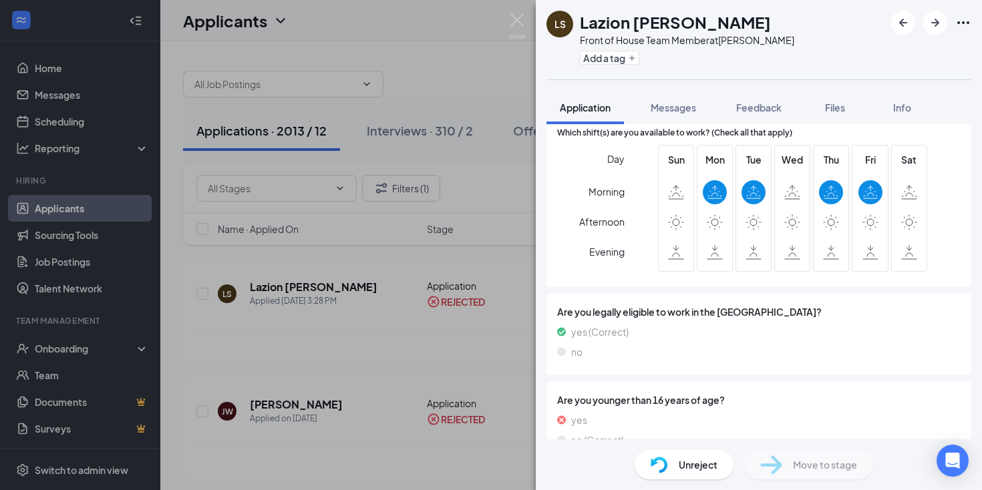
click at [653, 464] on img at bounding box center [659, 465] width 17 height 17
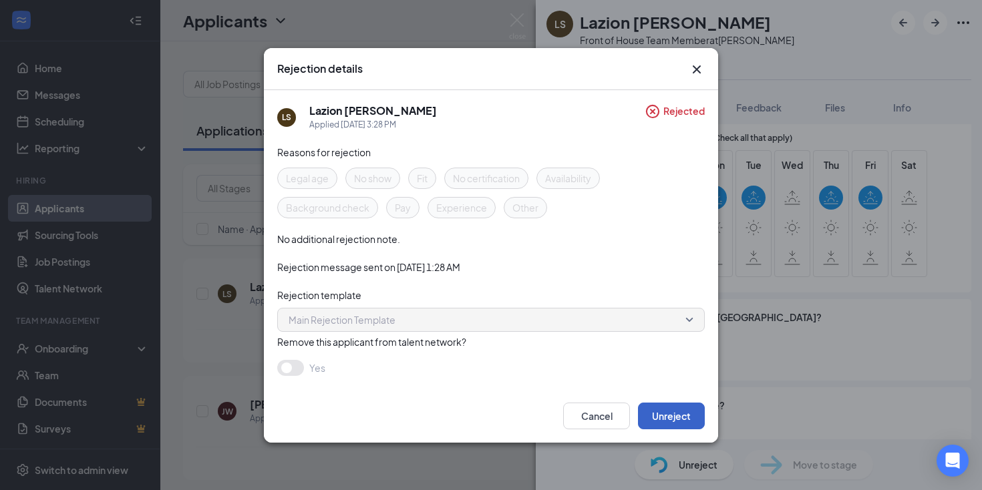
click at [664, 414] on button "Unreject" at bounding box center [671, 416] width 67 height 27
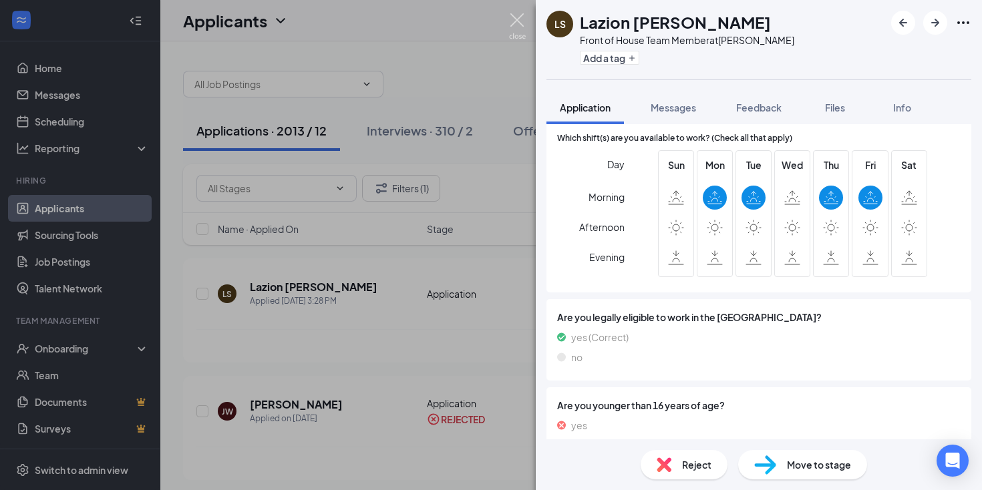
click at [517, 19] on img at bounding box center [517, 26] width 17 height 26
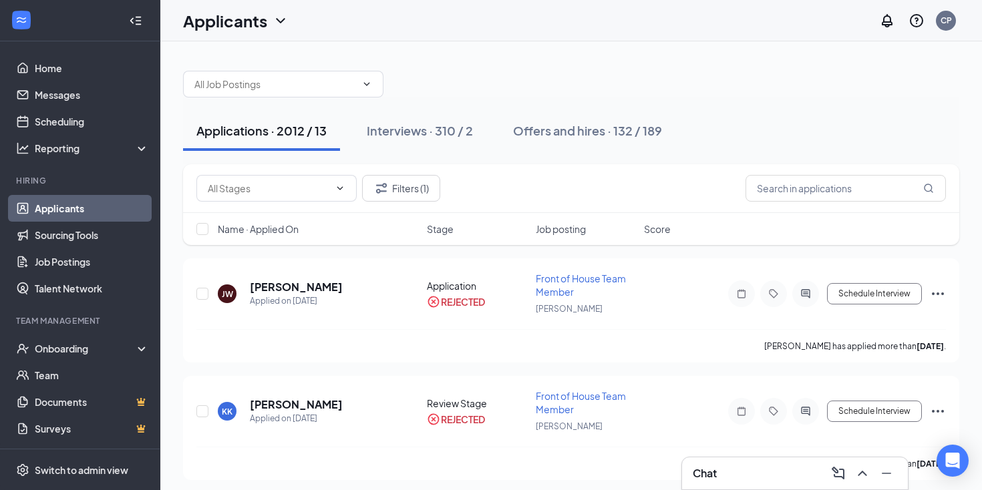
click at [219, 128] on div "Applications · 2012 / 13" at bounding box center [261, 130] width 130 height 17
click at [431, 184] on button "Filters (1)" at bounding box center [401, 188] width 78 height 27
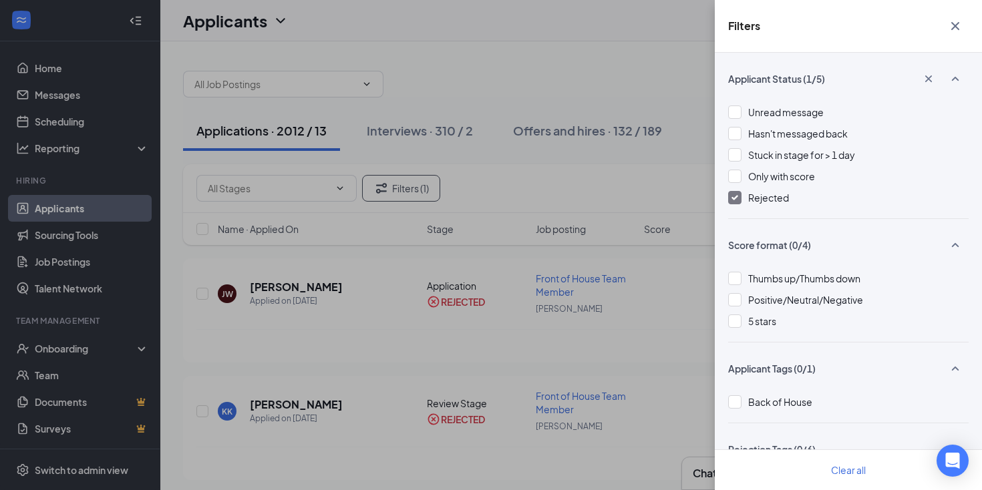
click at [734, 198] on img at bounding box center [734, 197] width 7 height 5
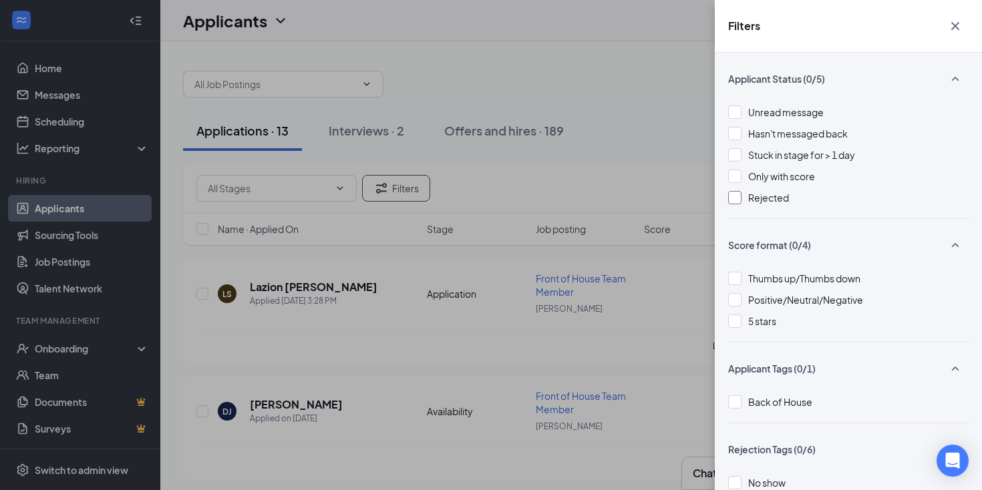
click at [949, 27] on icon "Cross" at bounding box center [955, 26] width 16 height 16
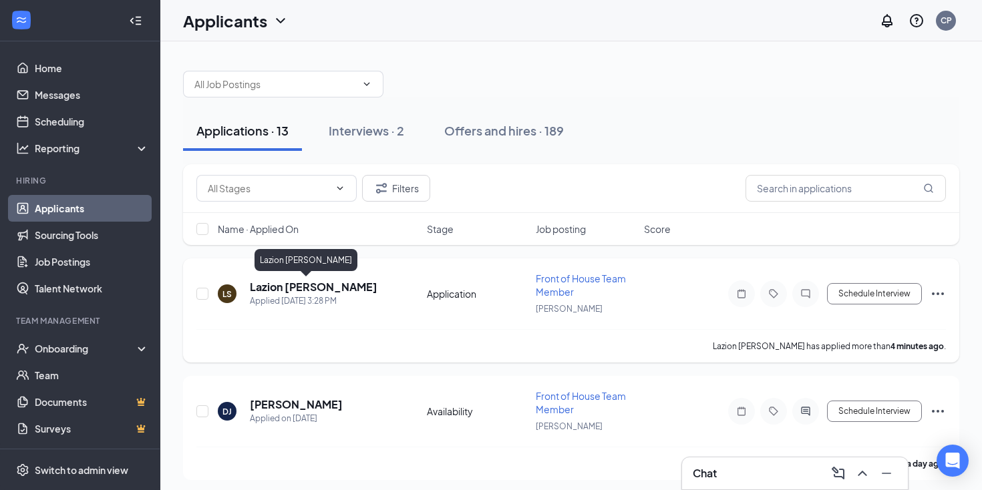
click at [270, 288] on h5 "Lazion Spriggs" at bounding box center [314, 287] width 128 height 15
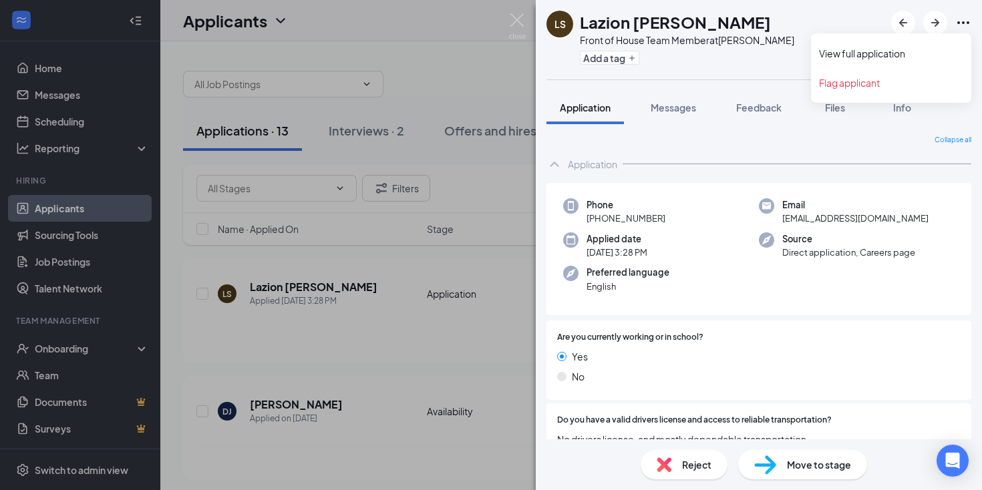
click at [962, 21] on icon "Ellipses" at bounding box center [963, 23] width 16 height 16
click at [886, 47] on link "View full application" at bounding box center [891, 53] width 144 height 13
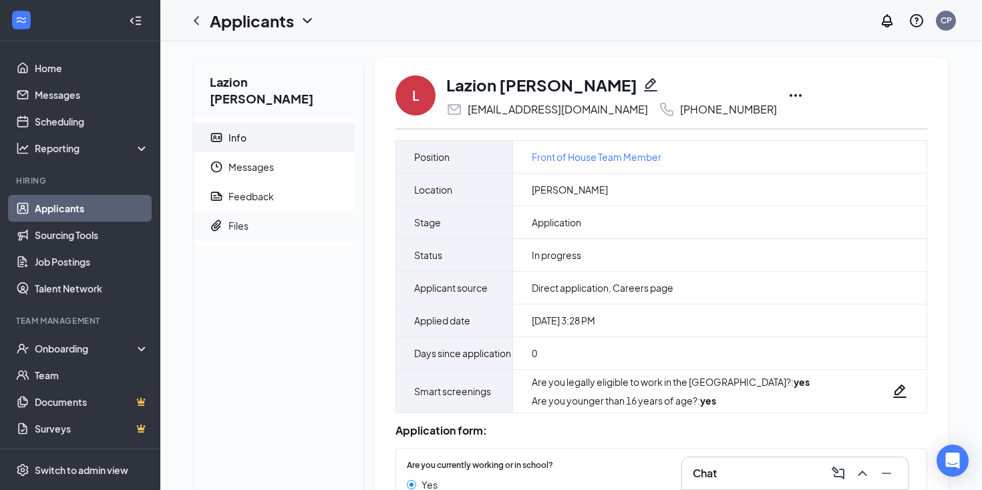
click at [244, 219] on div "Files" at bounding box center [238, 225] width 20 height 13
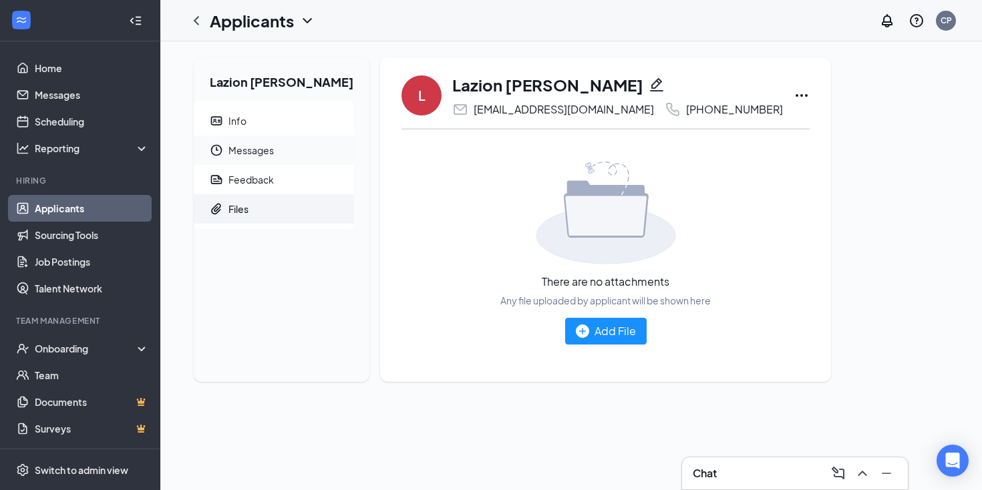
click at [256, 152] on span "Messages" at bounding box center [285, 150] width 115 height 29
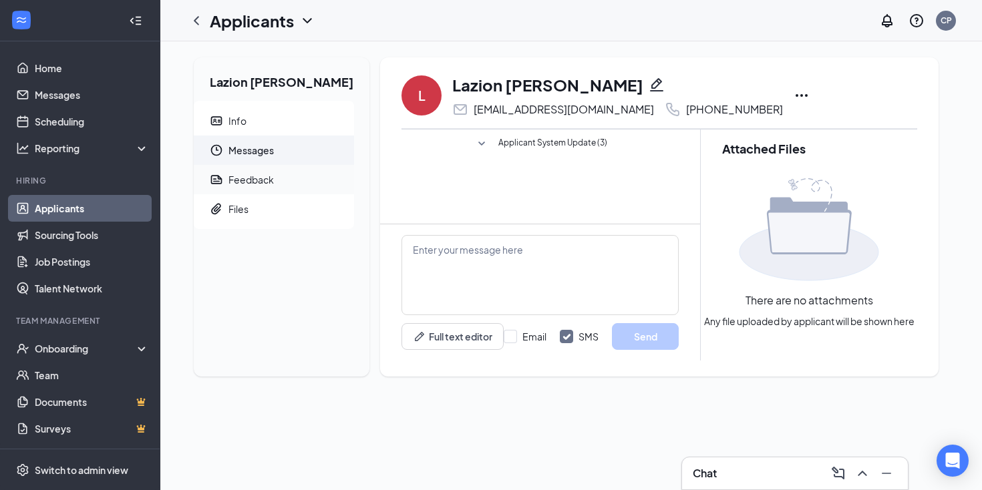
click at [249, 180] on div "Feedback" at bounding box center [250, 179] width 45 height 13
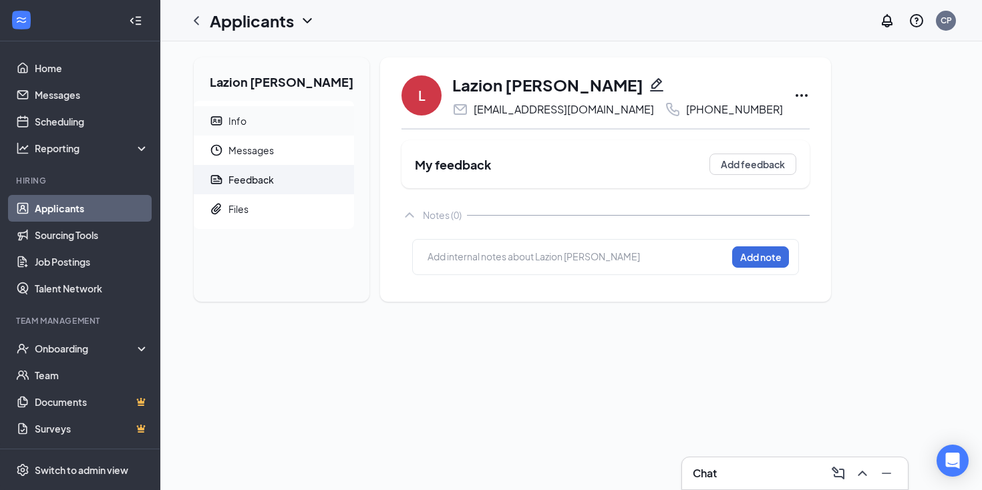
click at [237, 114] on div "Info" at bounding box center [237, 120] width 18 height 13
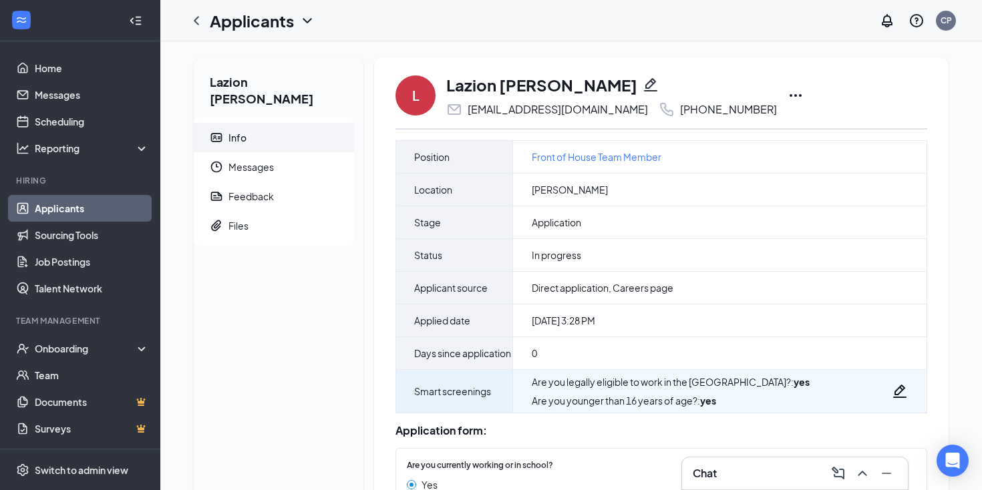
click at [893, 398] on icon "Pencil" at bounding box center [899, 391] width 13 height 13
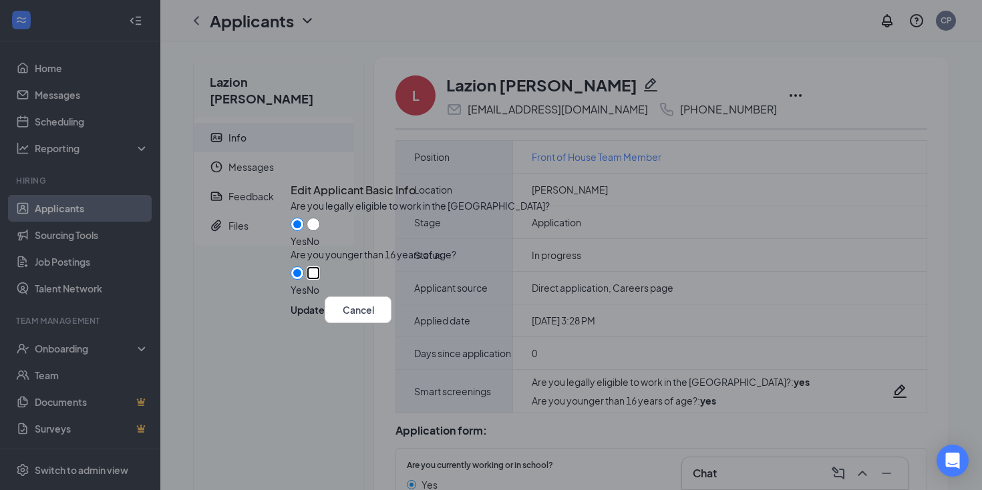
click at [320, 267] on input "No" at bounding box center [313, 273] width 13 height 13
radio input "true"
radio input "false"
click at [325, 315] on button "Update" at bounding box center [308, 310] width 34 height 27
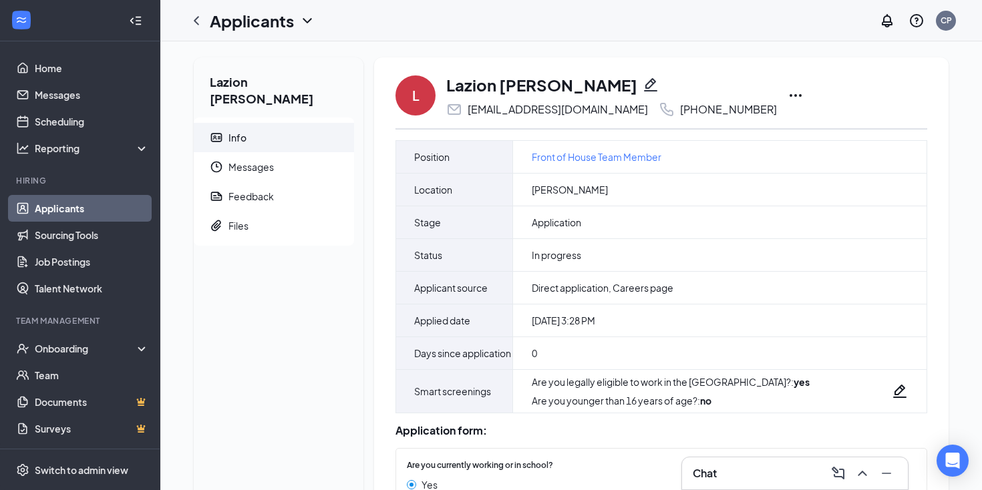
scroll to position [1, 0]
click at [67, 211] on link "Applicants" at bounding box center [92, 208] width 114 height 27
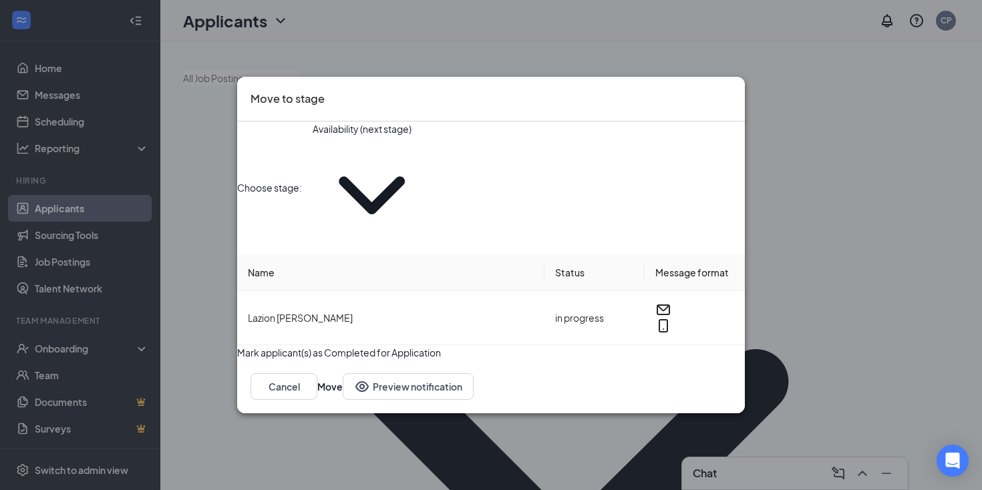
click at [431, 136] on input "Availability (next stage)" at bounding box center [372, 129] width 118 height 15
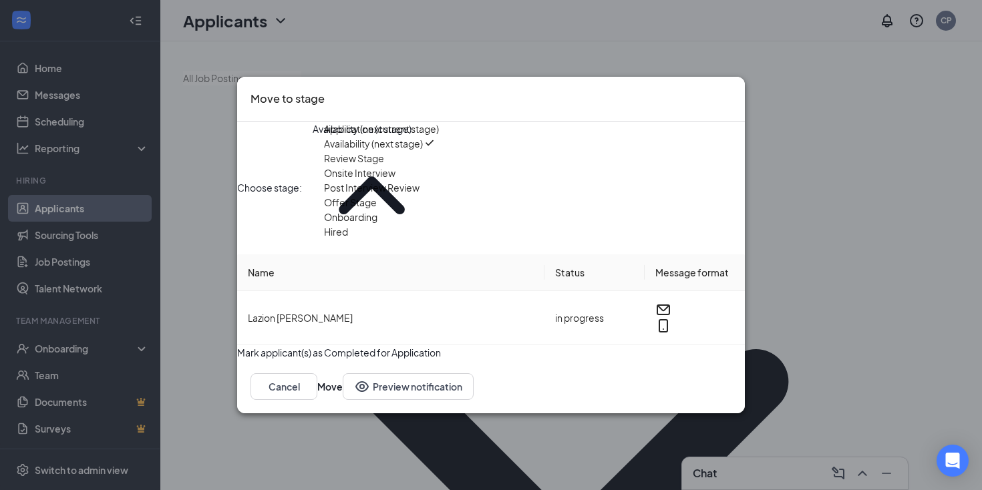
click at [387, 180] on div "Onsite Interview" at bounding box center [359, 173] width 71 height 15
type input "Onsite Interview"
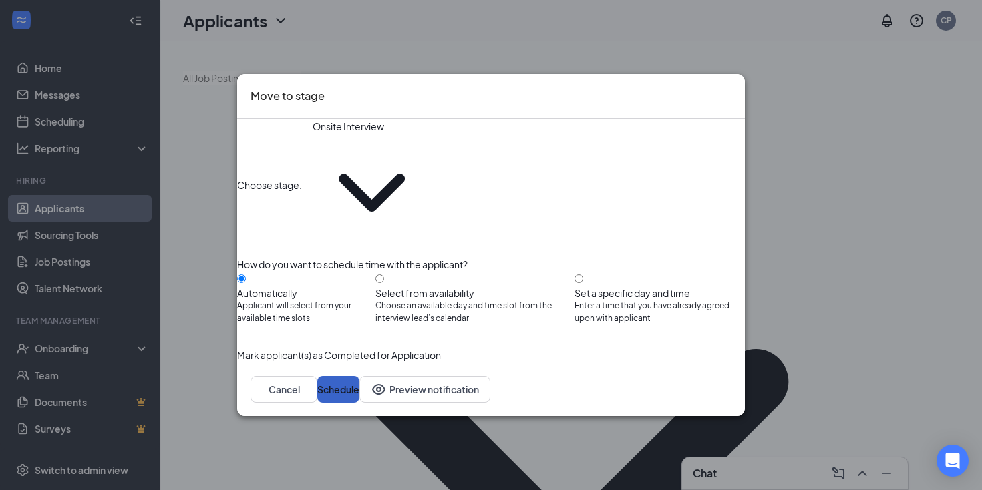
click at [359, 376] on button "Schedule" at bounding box center [338, 389] width 42 height 27
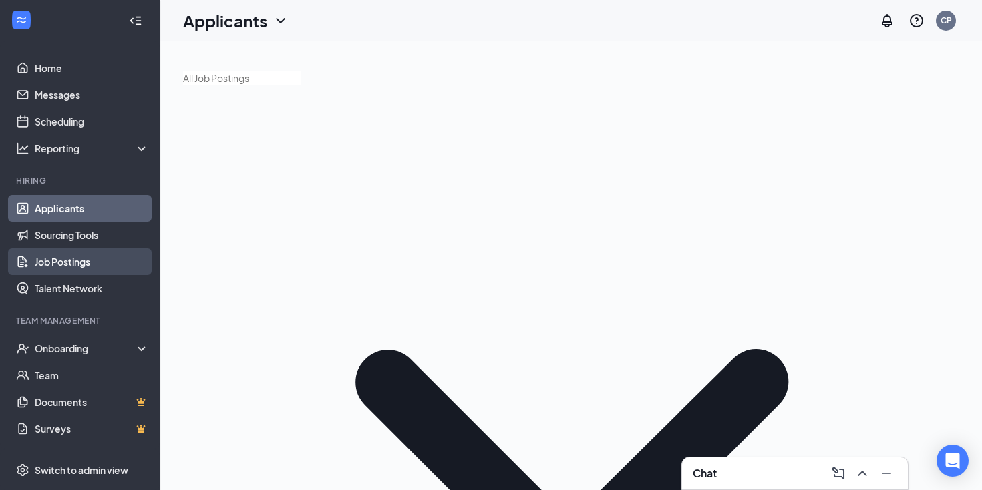
click at [73, 261] on link "Job Postings" at bounding box center [92, 262] width 114 height 27
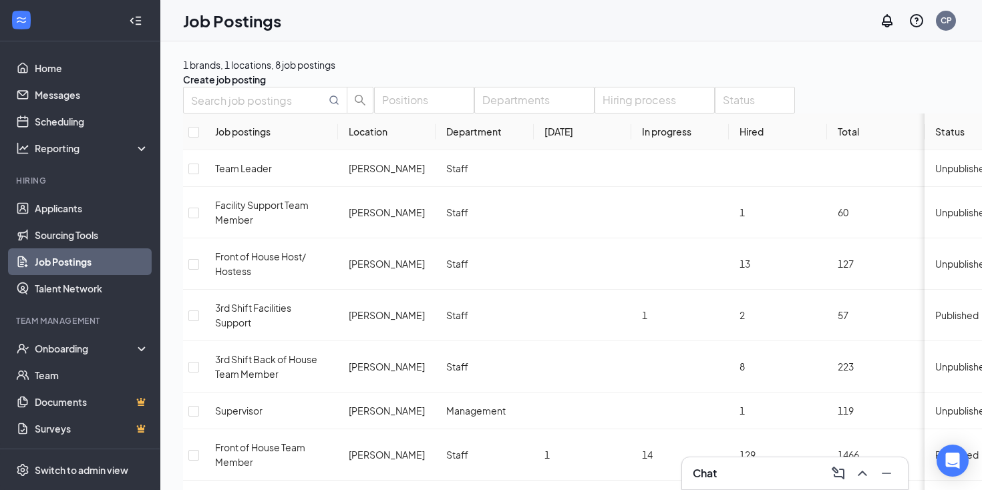
click at [266, 84] on icon "SmallChevronDown" at bounding box center [266, 84] width 0 height 0
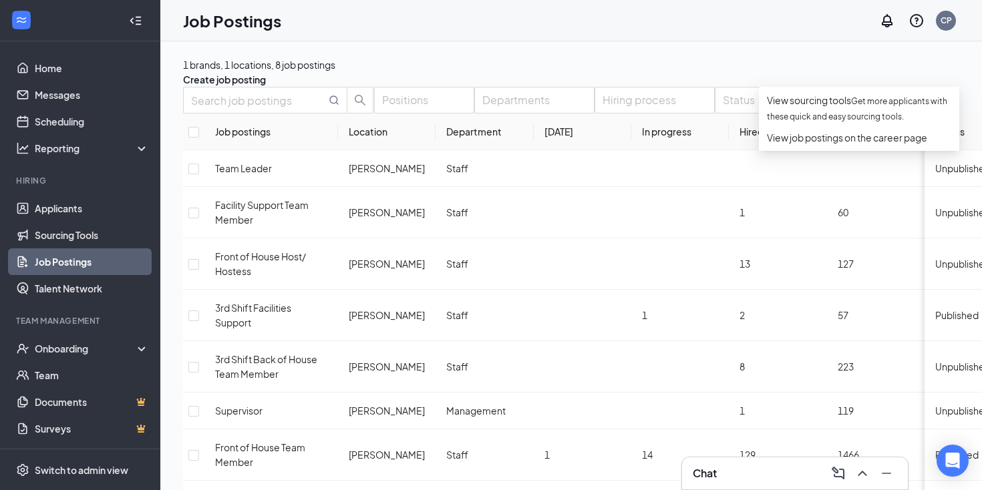
click at [266, 84] on icon "SmallChevronUp" at bounding box center [266, 84] width 0 height 0
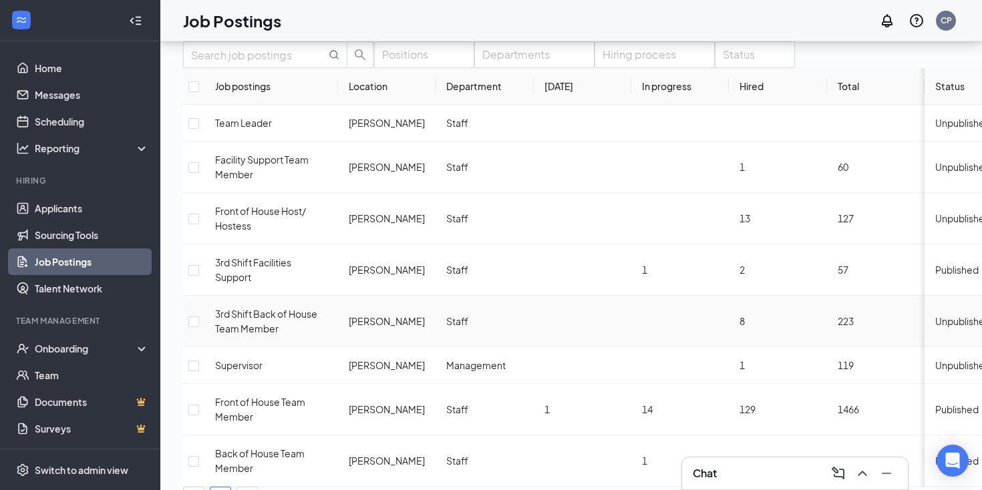
scroll to position [78, 0]
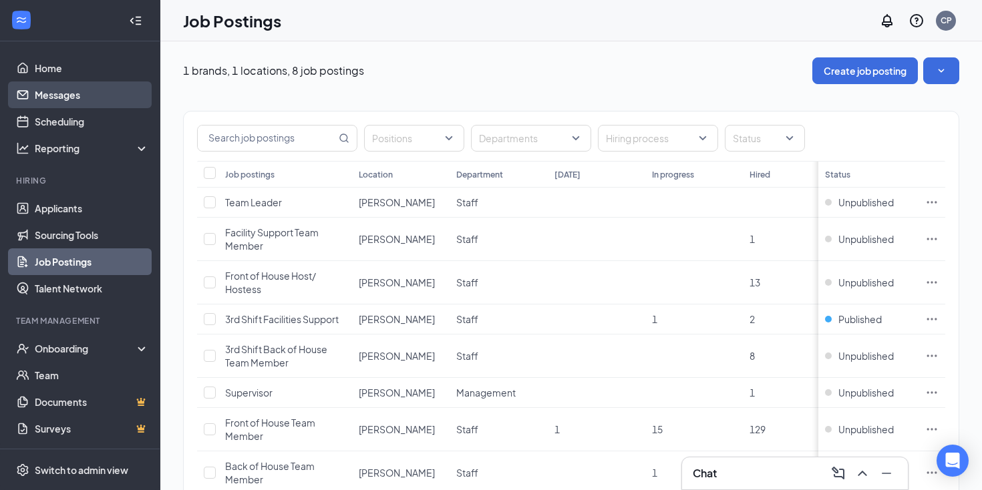
click at [71, 94] on link "Messages" at bounding box center [92, 94] width 114 height 27
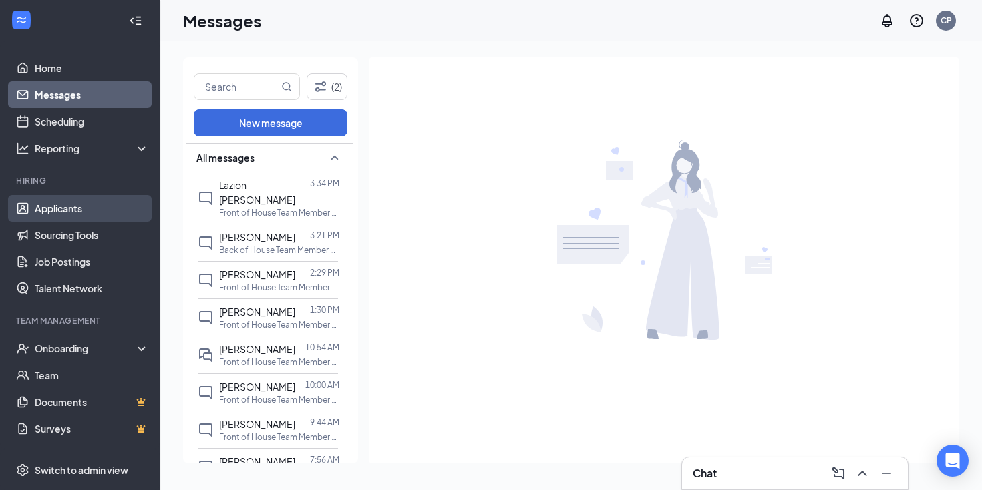
click at [78, 204] on link "Applicants" at bounding box center [92, 208] width 114 height 27
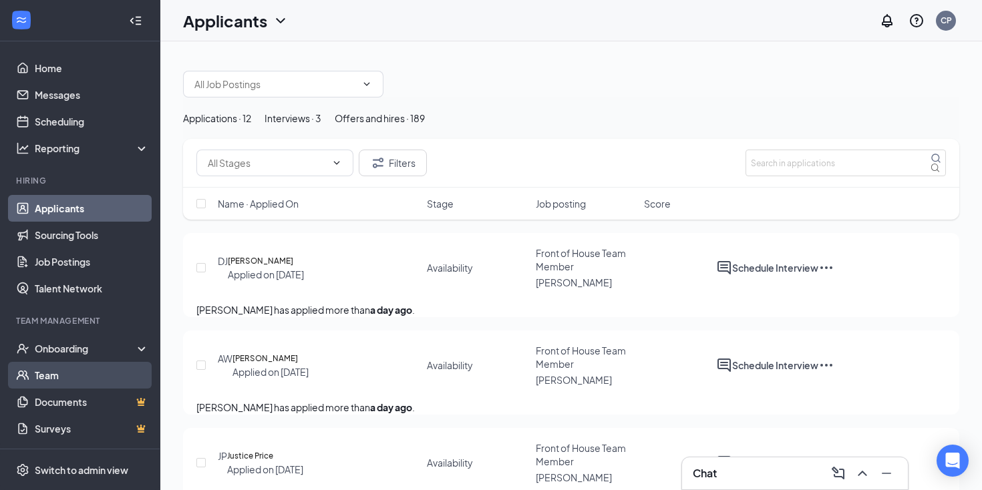
click at [77, 370] on link "Team" at bounding box center [92, 375] width 114 height 27
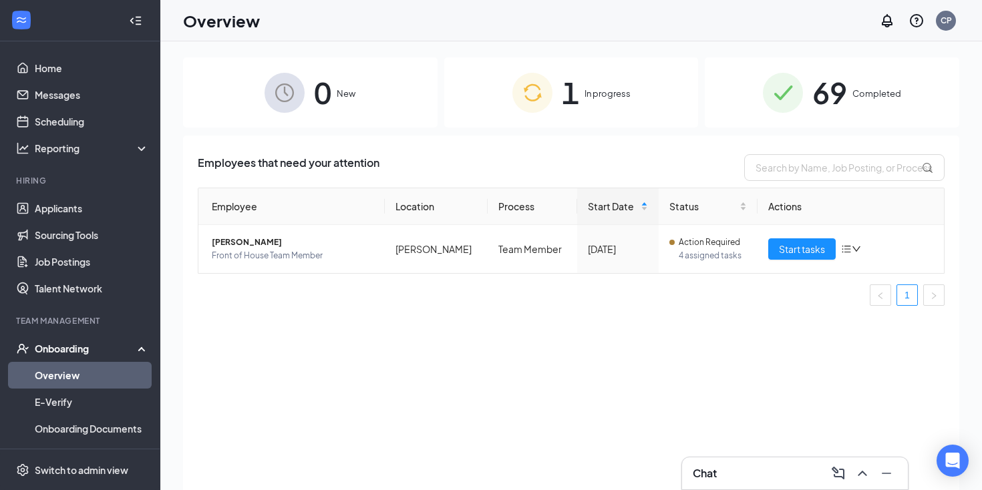
click at [90, 349] on div "Onboarding" at bounding box center [86, 348] width 103 height 13
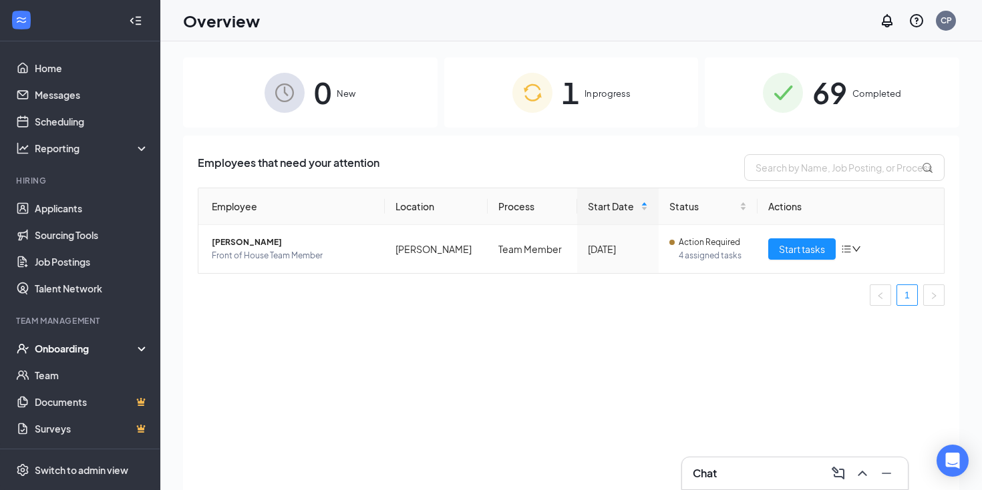
click at [90, 349] on div "Onboarding" at bounding box center [86, 348] width 103 height 13
